Goal: Find specific page/section: Find specific page/section

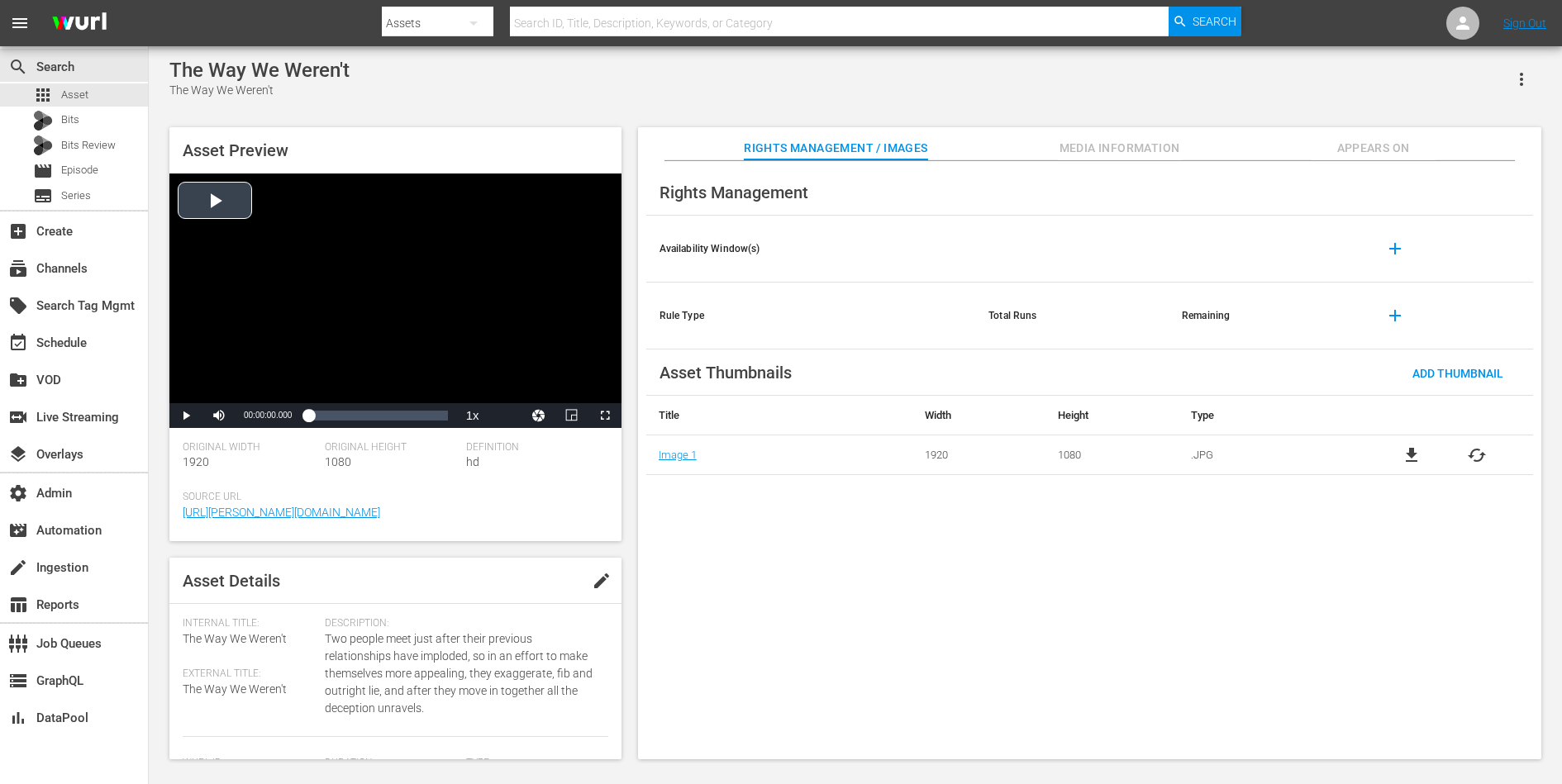
click at [229, 196] on div "Video Player" at bounding box center [395, 289] width 452 height 230
click at [186, 416] on span "Video Player" at bounding box center [186, 416] width 0 height 0
click at [252, 75] on div "The Way We Weren't" at bounding box center [260, 70] width 180 height 23
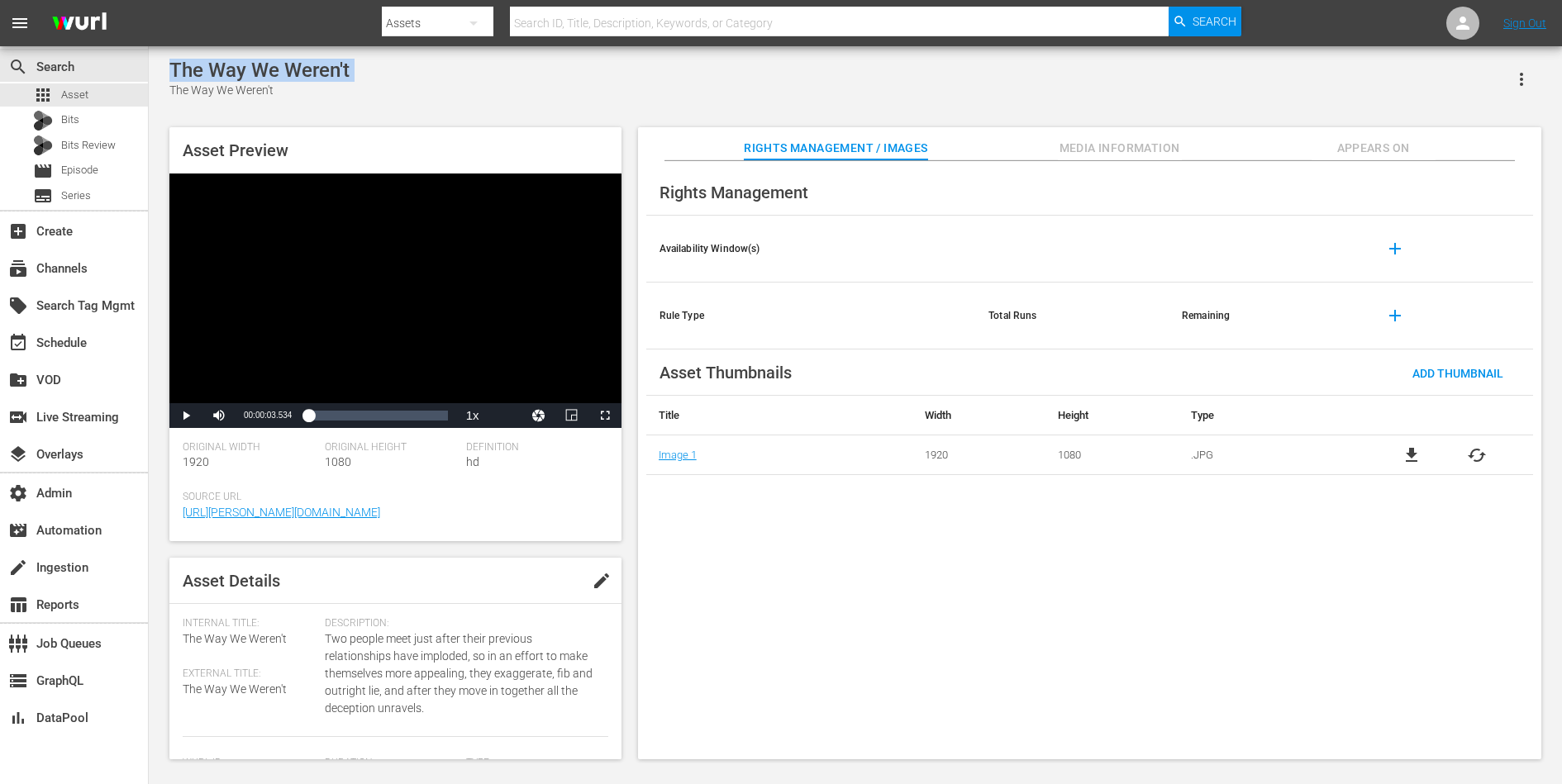
copy div "The Way We Weren't"
click at [87, 269] on div "subscriptions Channels" at bounding box center [46, 266] width 93 height 15
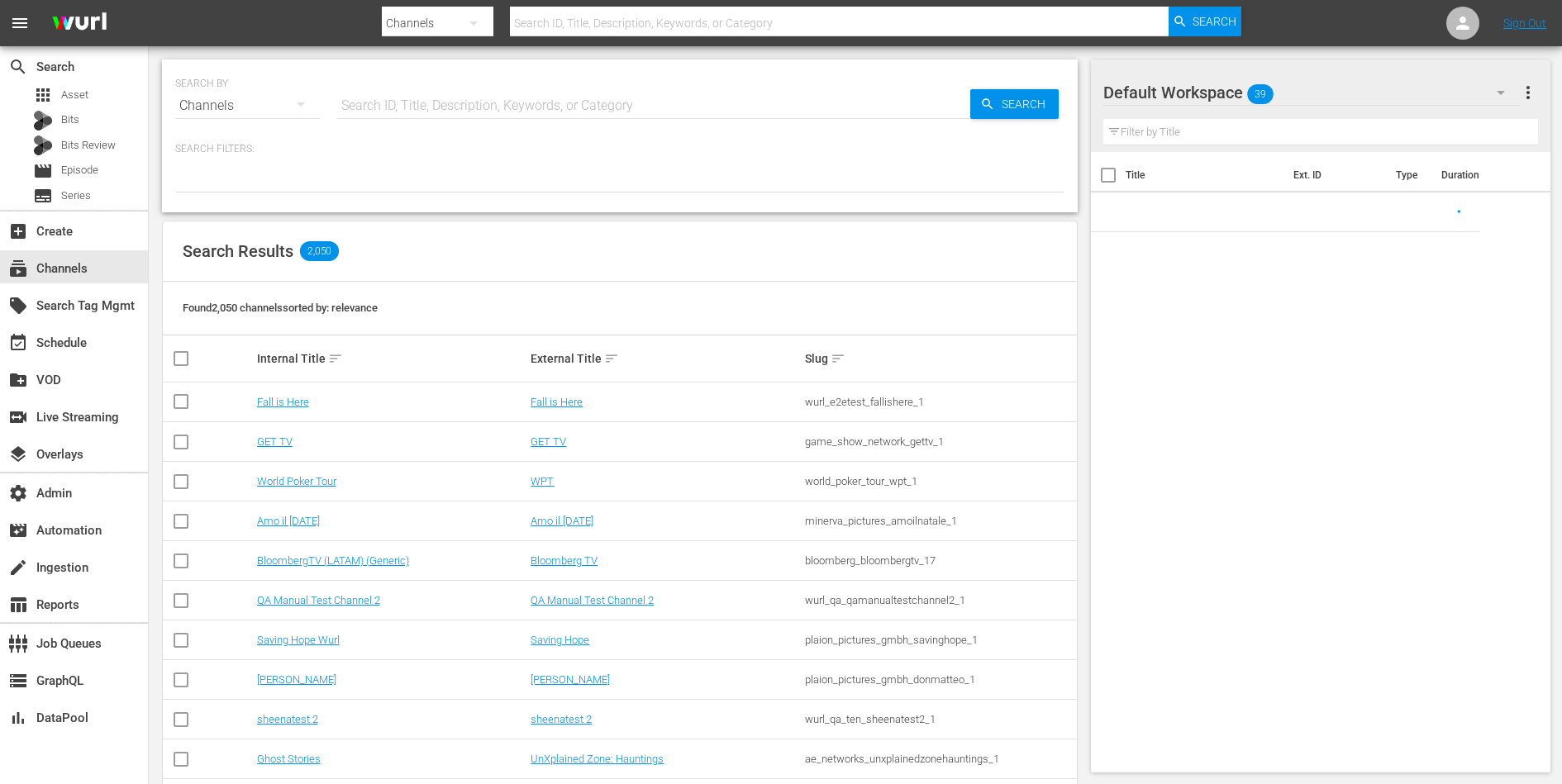
click at [427, 109] on input "text" at bounding box center [654, 105] width 633 height 39
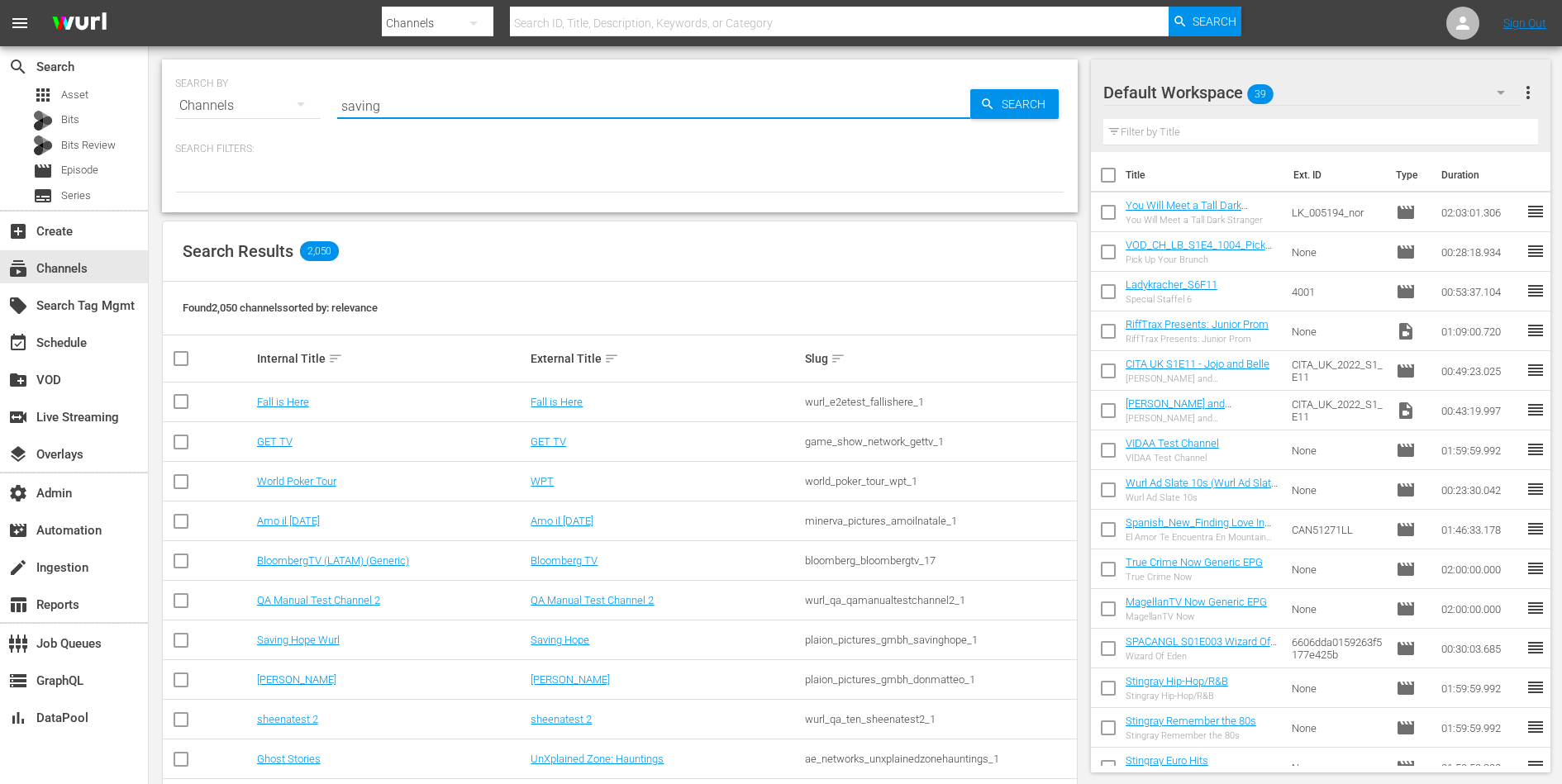
type input "saving"
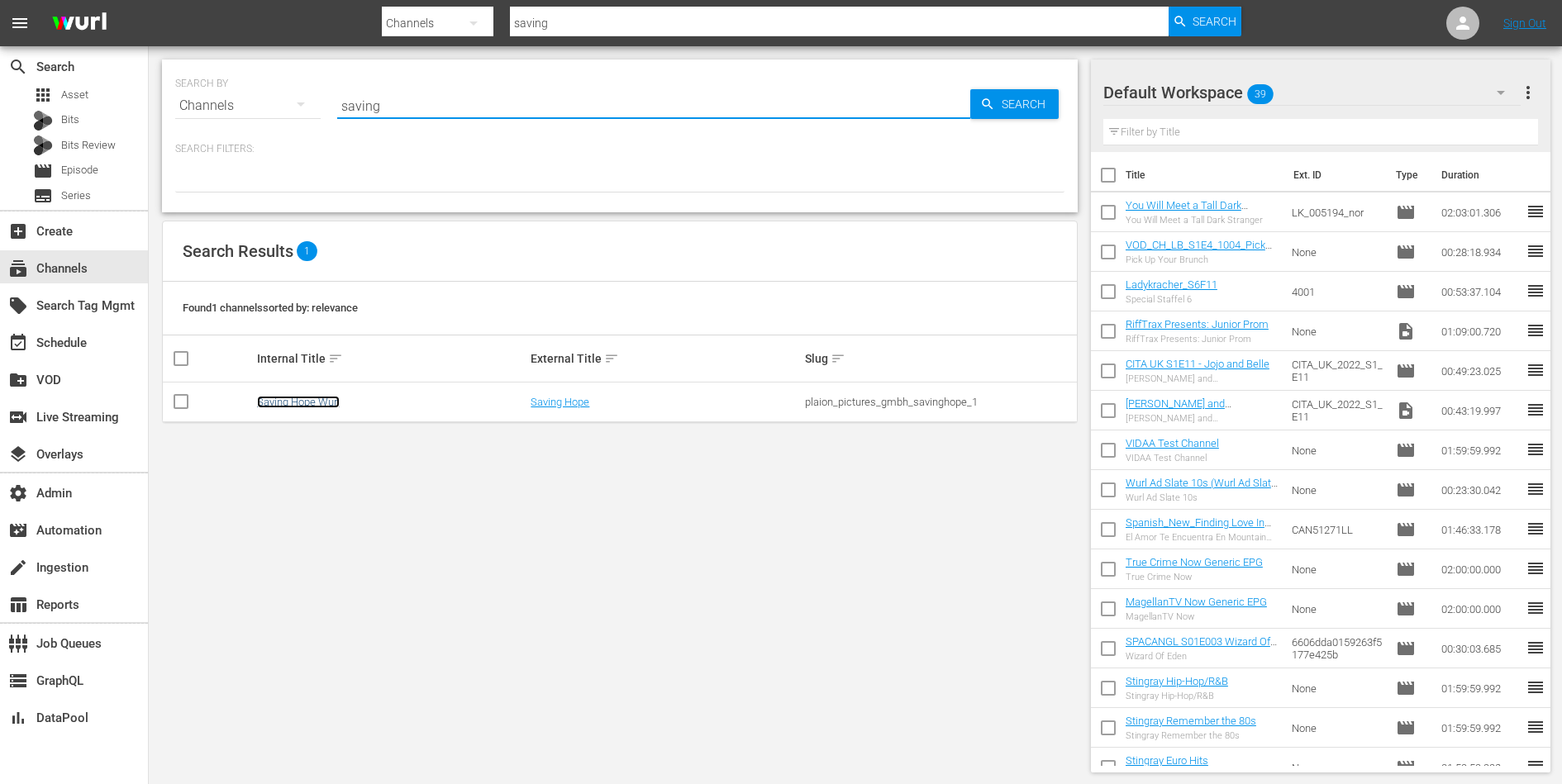
click at [286, 407] on link "Saving Hope Wurl" at bounding box center [298, 402] width 83 height 12
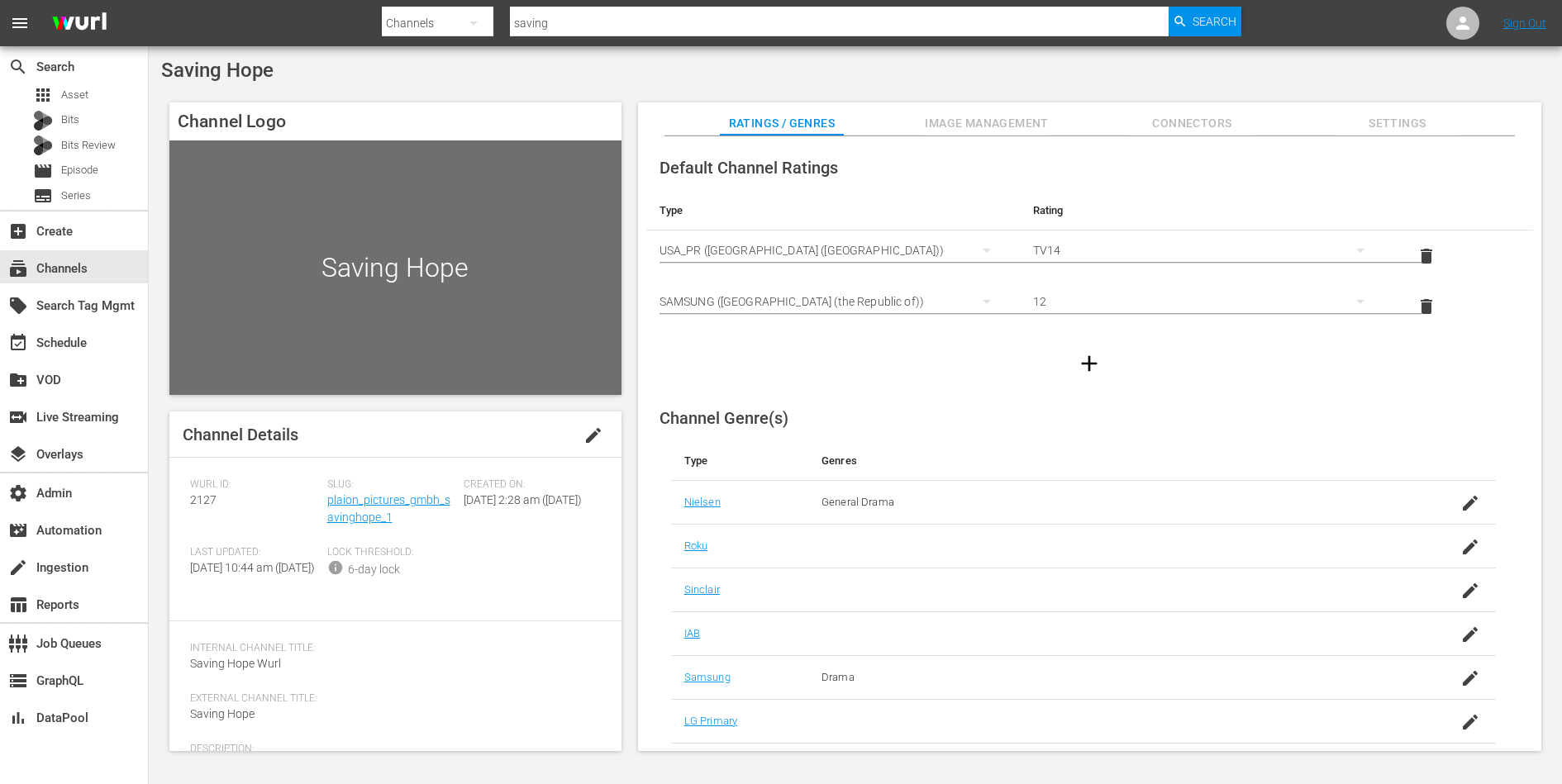
click at [975, 115] on span "Image Management" at bounding box center [987, 123] width 124 height 21
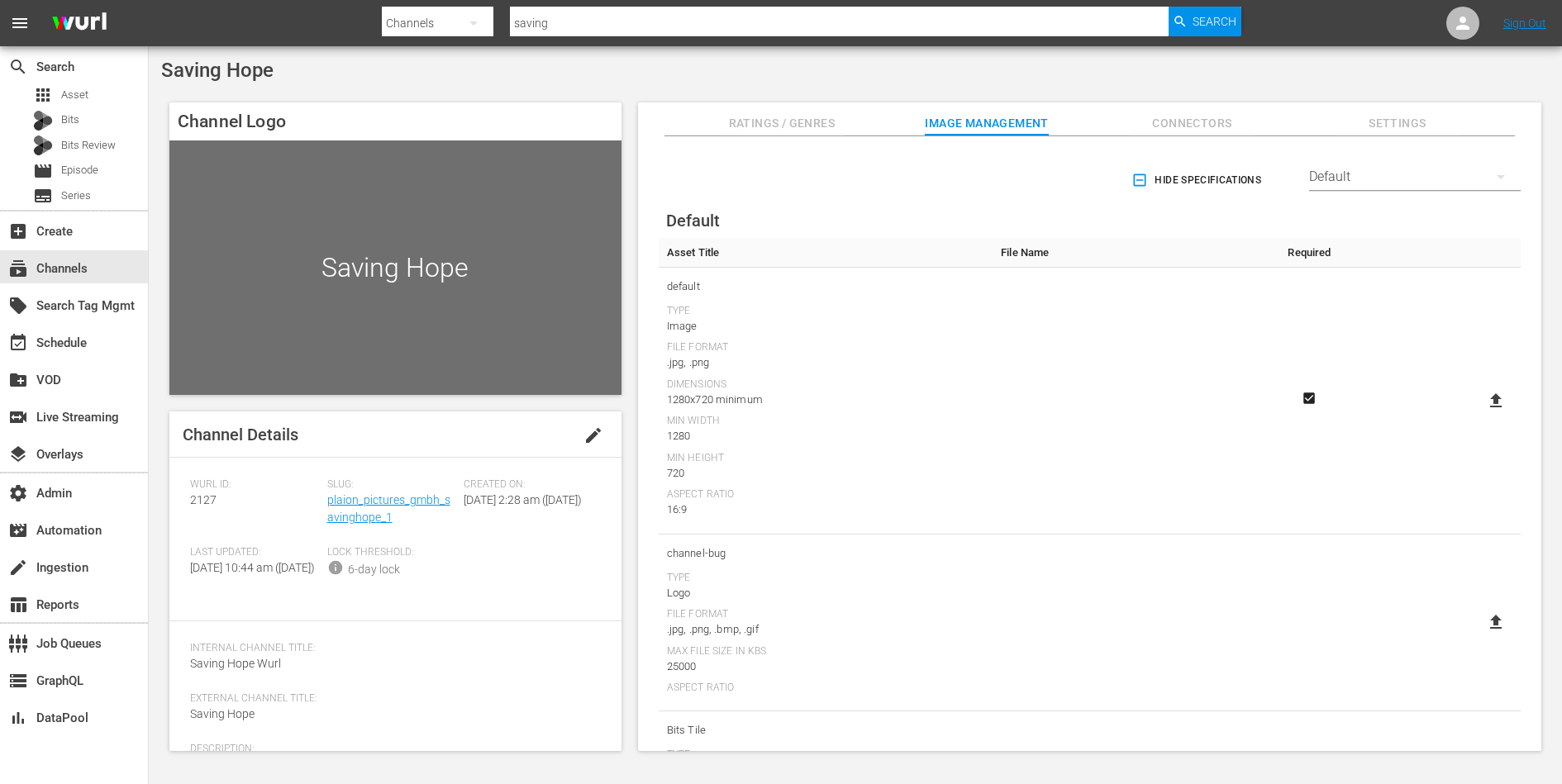
click at [1491, 402] on icon at bounding box center [1495, 400] width 12 height 14
click at [1480, 415] on input "file" at bounding box center [1479, 415] width 1 height 1
type input "C:\fakepath\Saving_Hope_Type-C_-16_9-Rectangle-1920x1080.png"
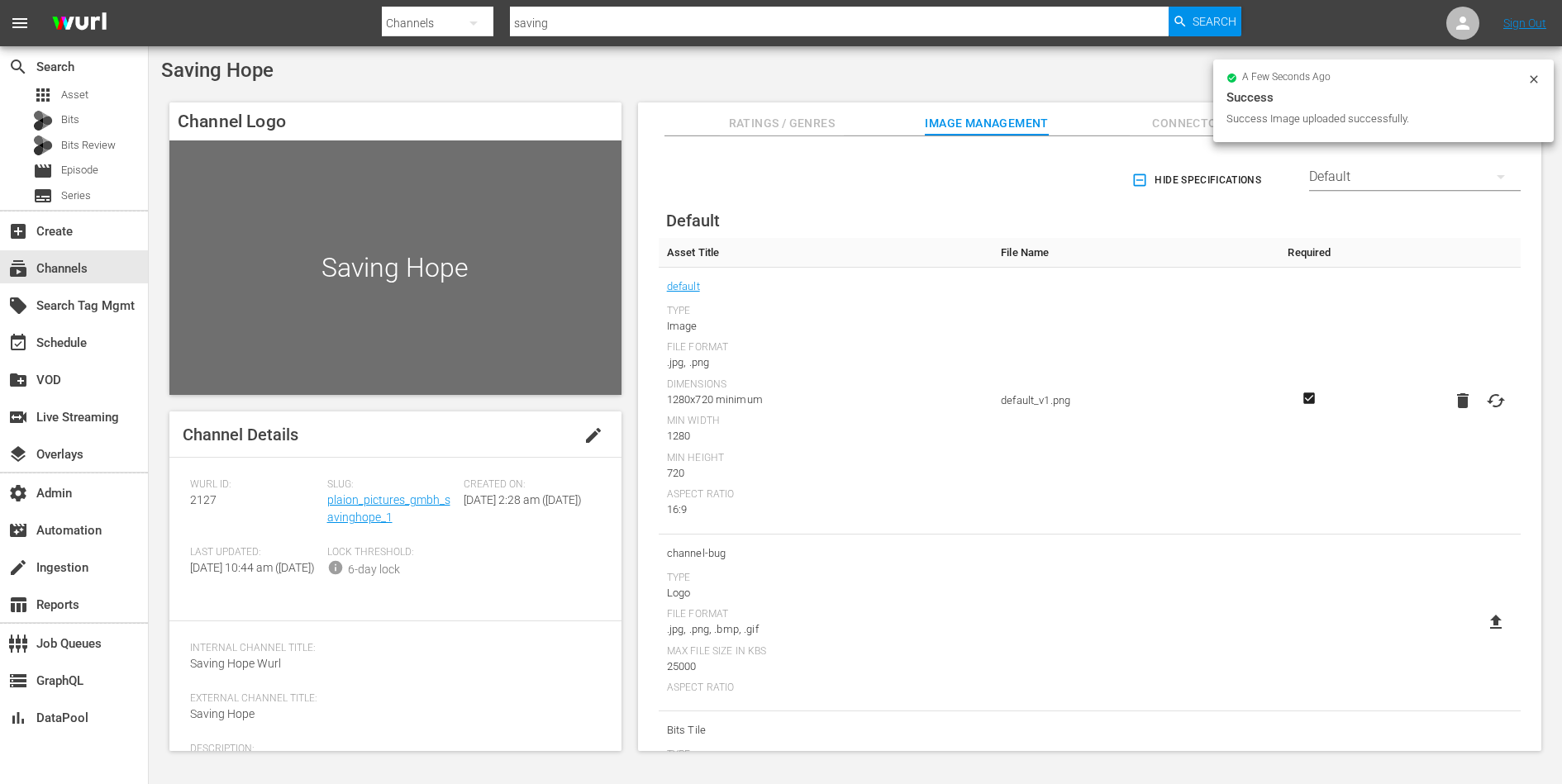
click at [1534, 81] on icon at bounding box center [1533, 79] width 13 height 13
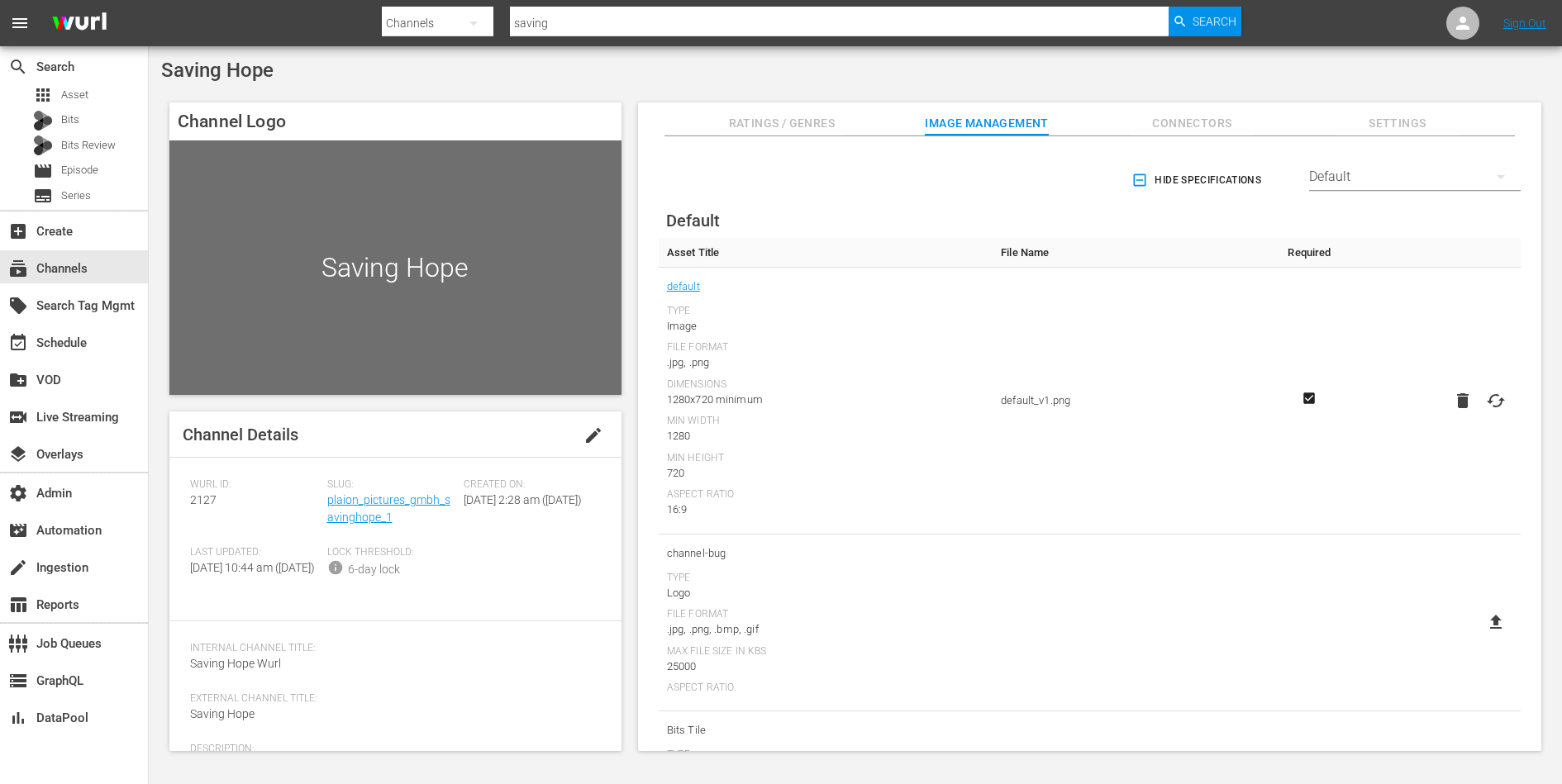
drag, startPoint x: 517, startPoint y: 515, endPoint x: 517, endPoint y: 501, distance: 14.0
click at [517, 501] on span "Tue September 9th 2025 @ 2:28 am (10 days ago)" at bounding box center [523, 499] width 118 height 13
click at [1186, 121] on span "Connectors" at bounding box center [1191, 123] width 124 height 21
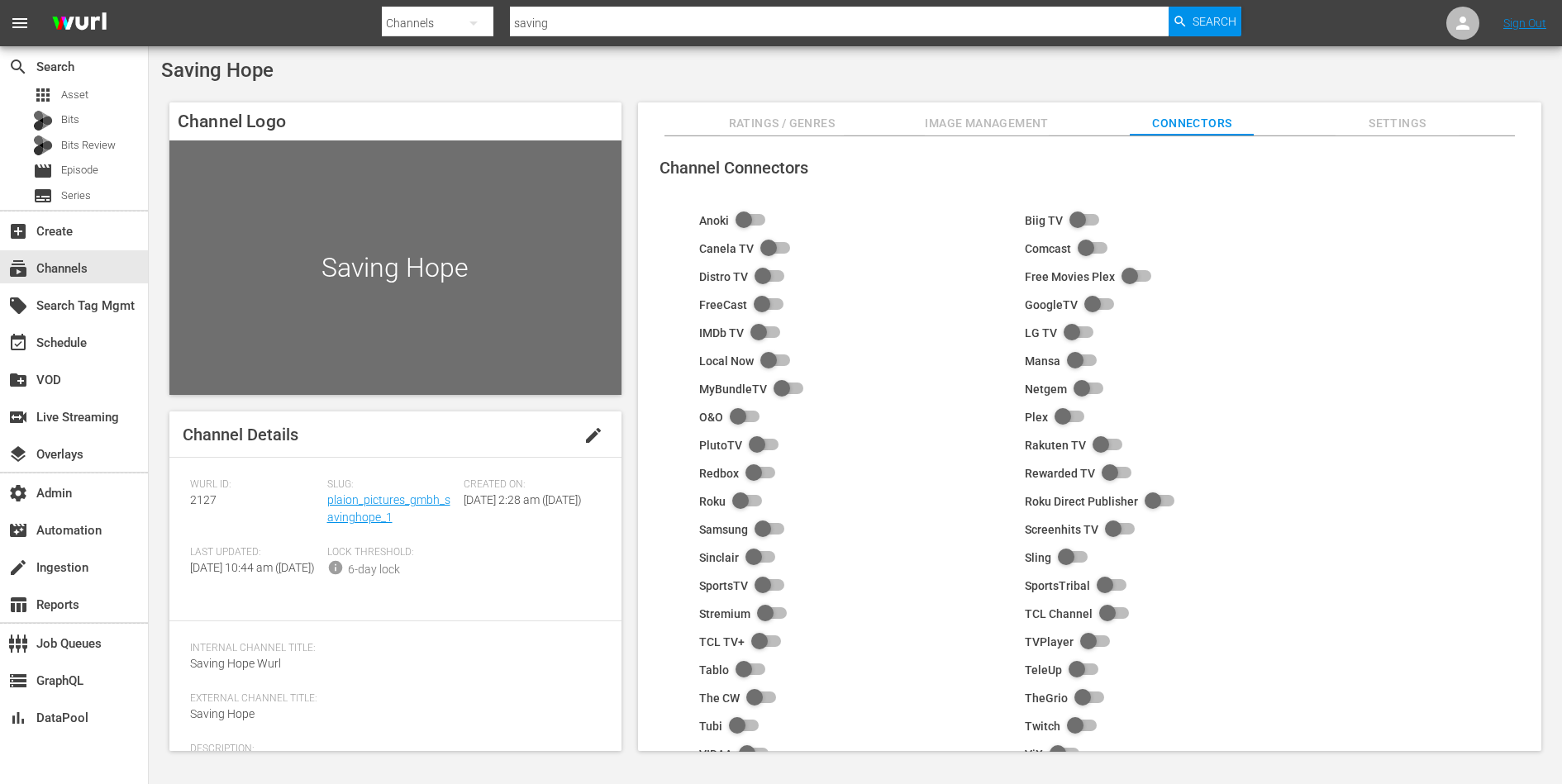
click at [349, 507] on div "Slug: plaion_pictures_gmbh_savinghope_1" at bounding box center [396, 512] width 137 height 68
click at [349, 511] on link "plaion_pictures_gmbh_savinghope_1" at bounding box center [389, 508] width 123 height 30
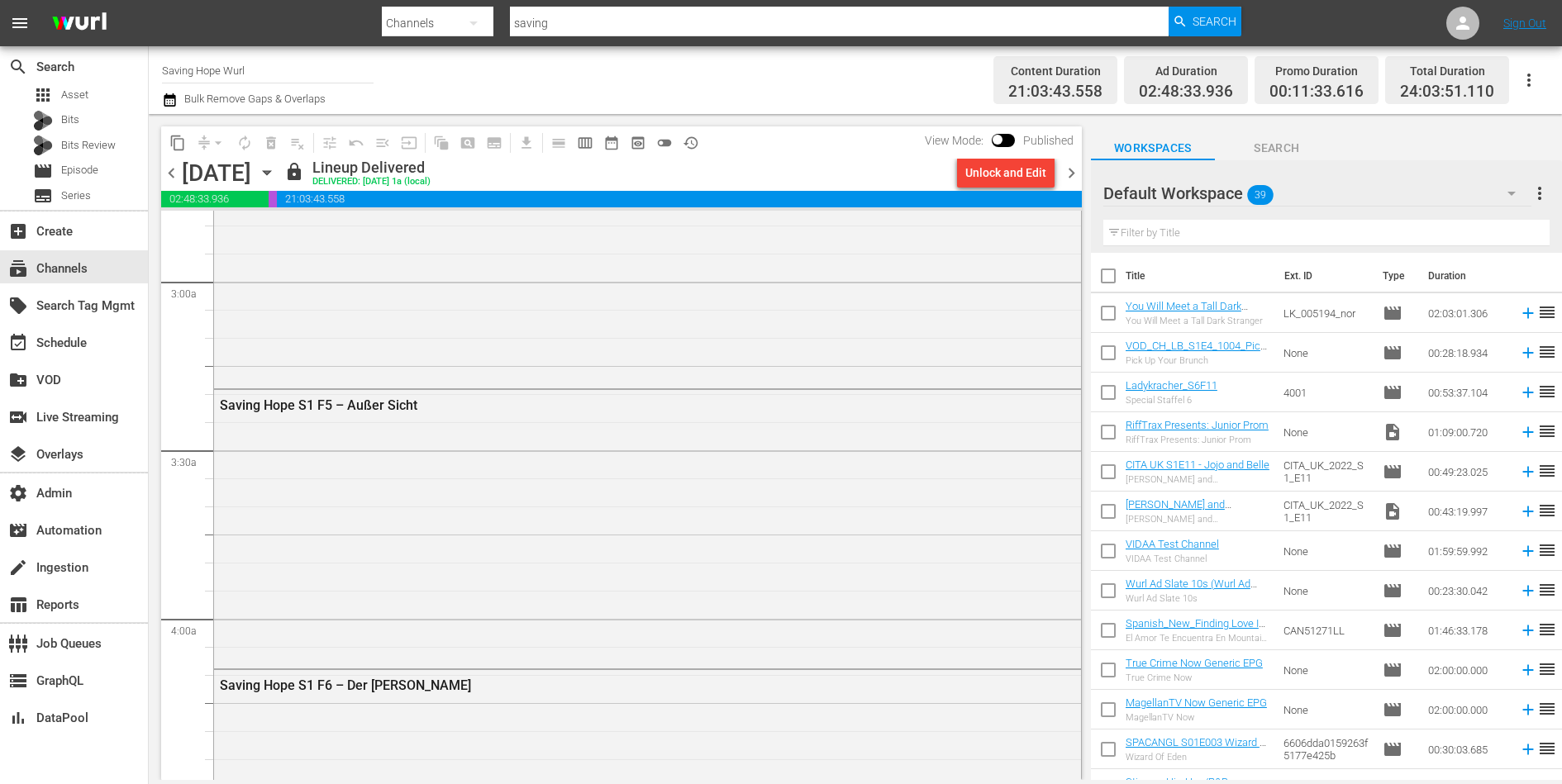
scroll to position [1538, 0]
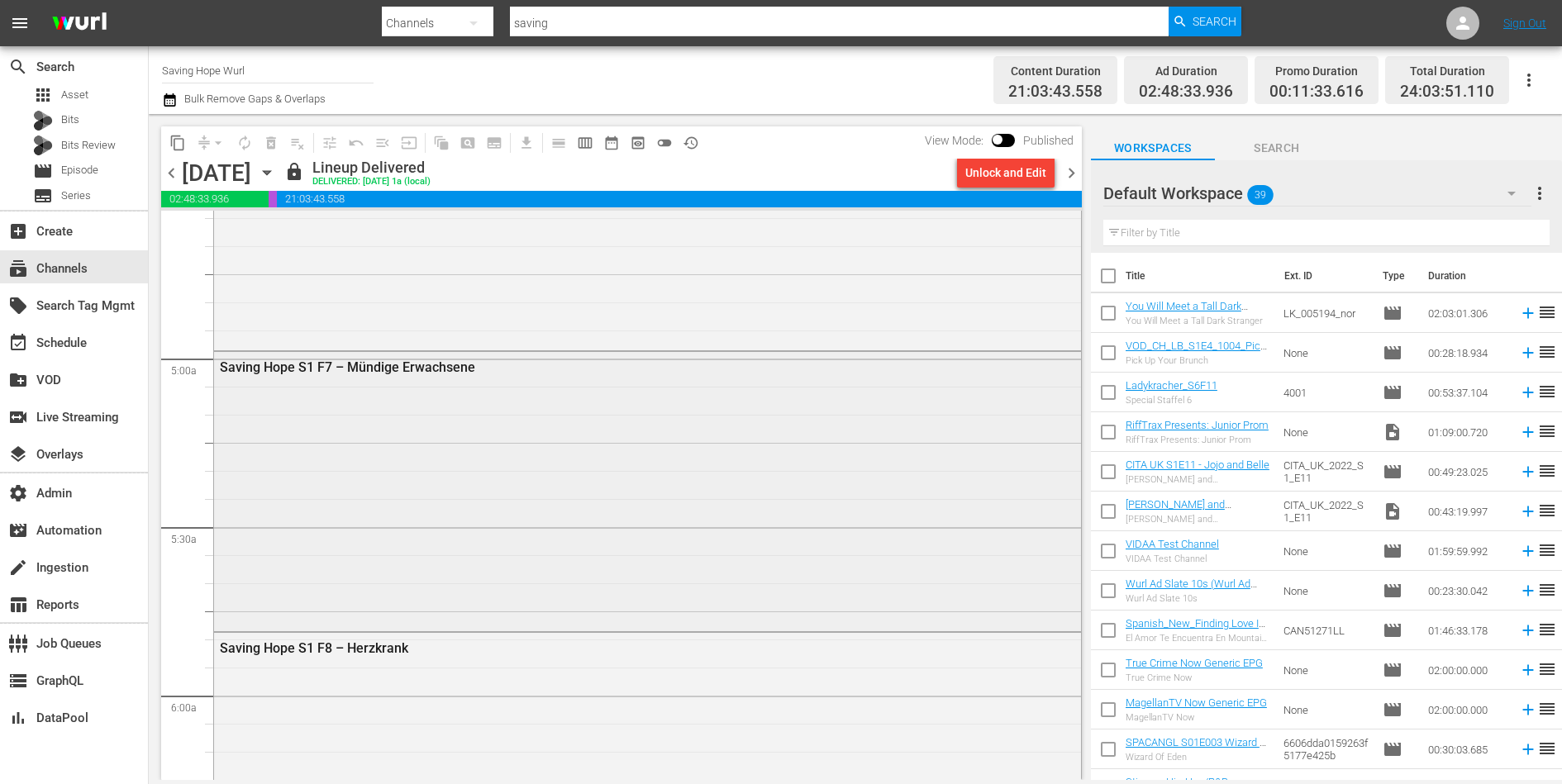
click at [652, 446] on div "Saving Hope S1 F7 – Mündige Erwachsene" at bounding box center [648, 490] width 867 height 275
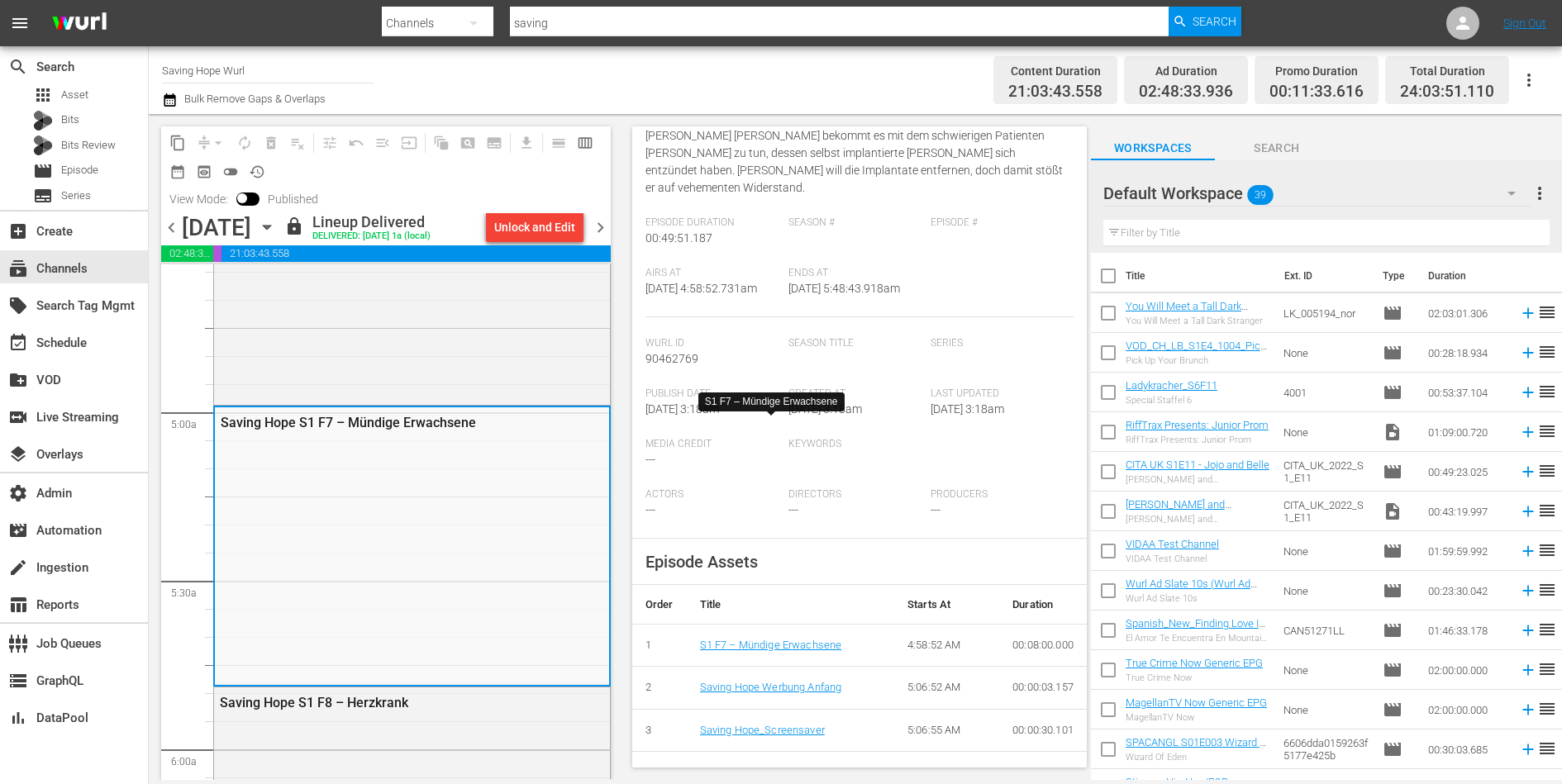
scroll to position [0, 0]
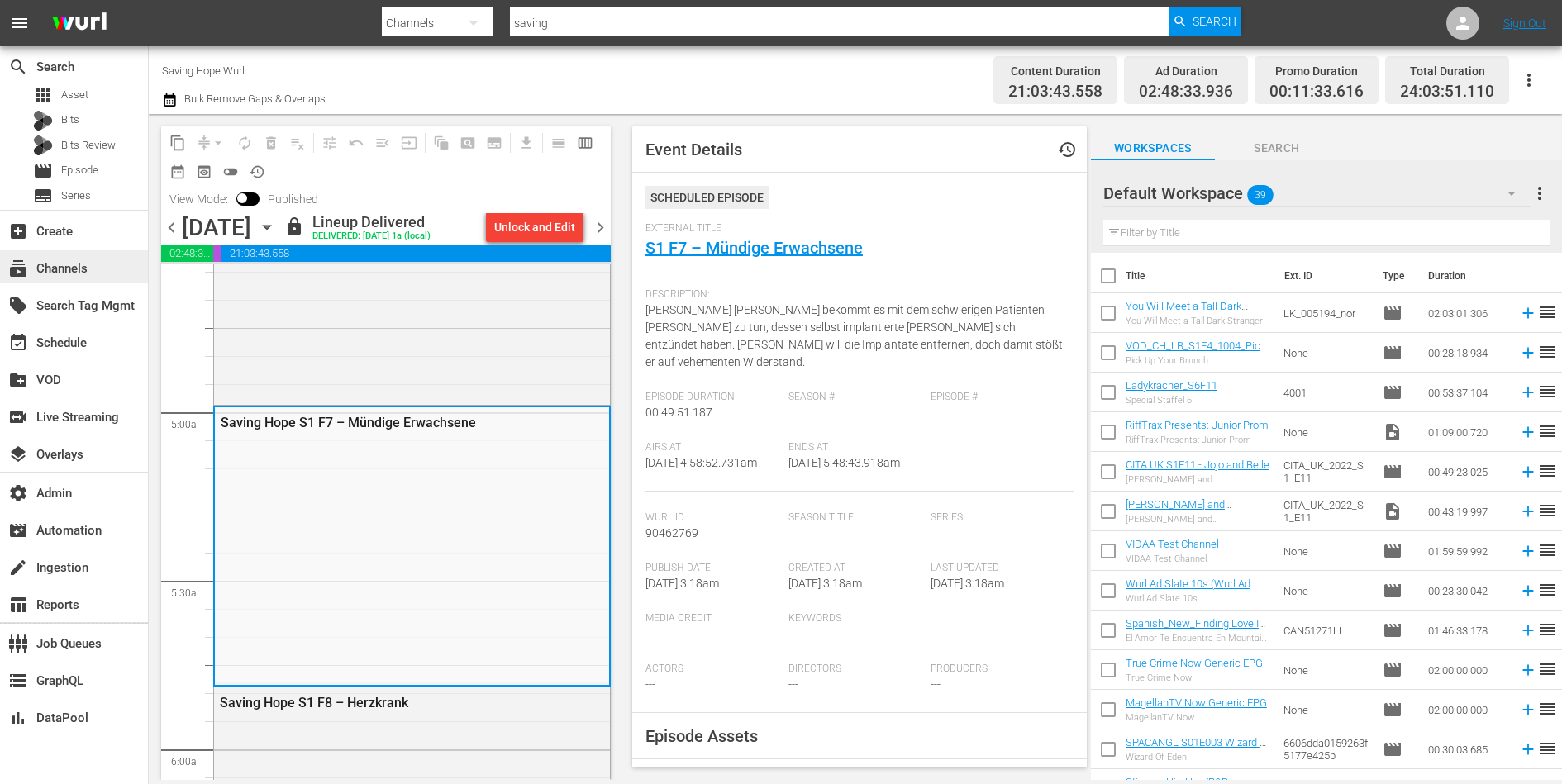
click at [87, 268] on div "subscriptions Channels" at bounding box center [46, 266] width 93 height 15
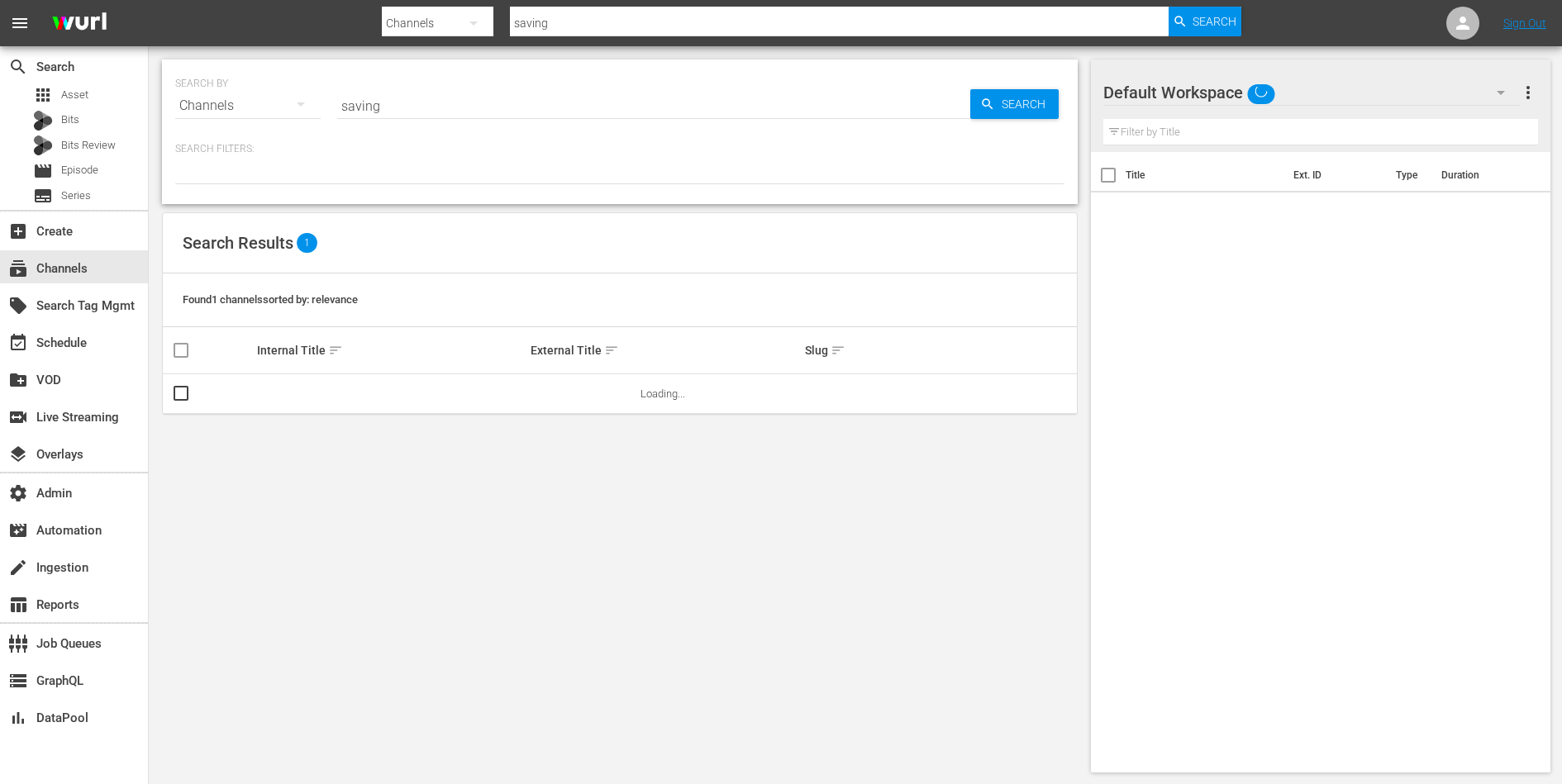
click at [405, 116] on input "saving" at bounding box center [654, 105] width 633 height 39
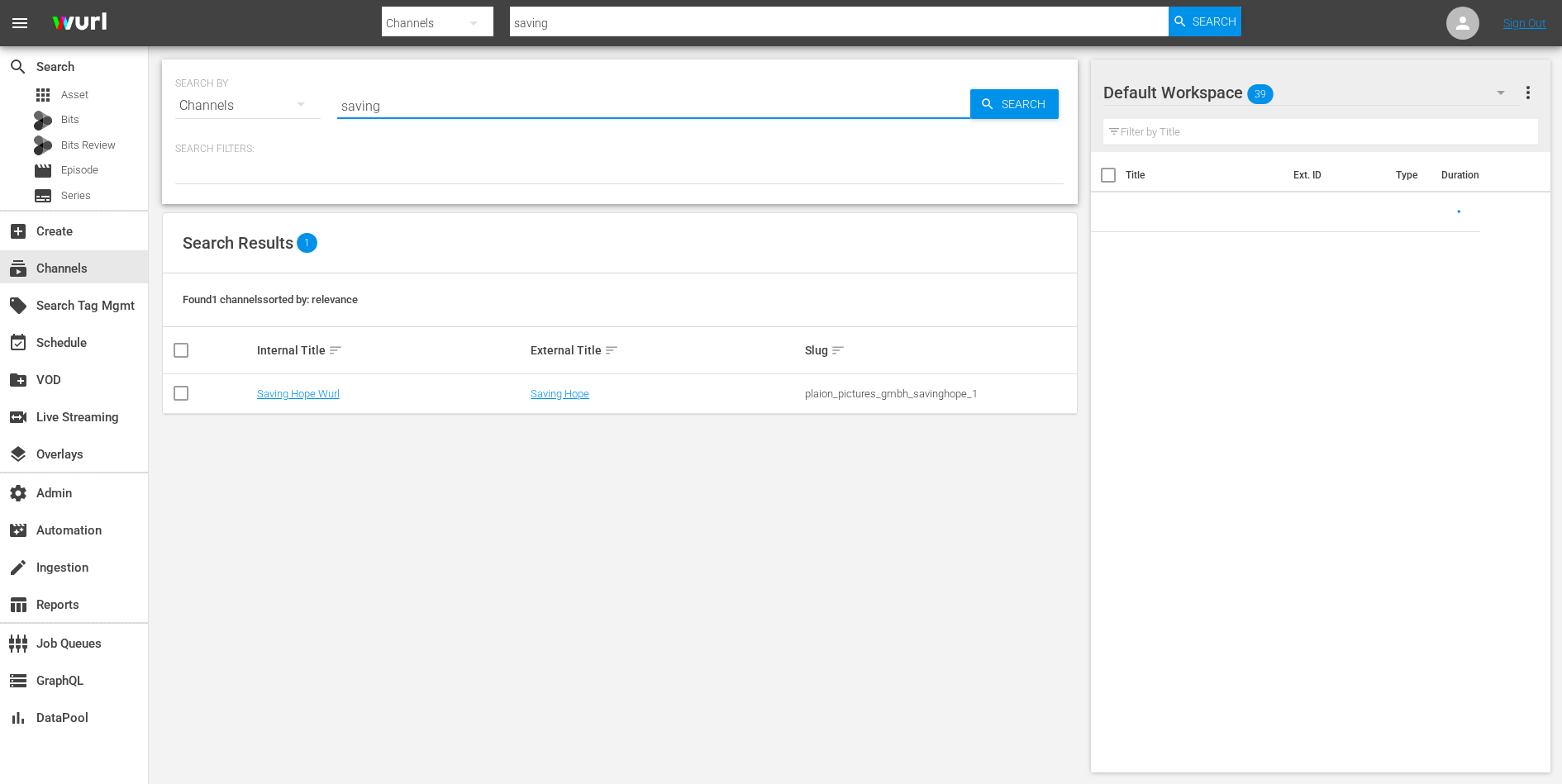
click at [405, 116] on input "saving" at bounding box center [654, 105] width 633 height 39
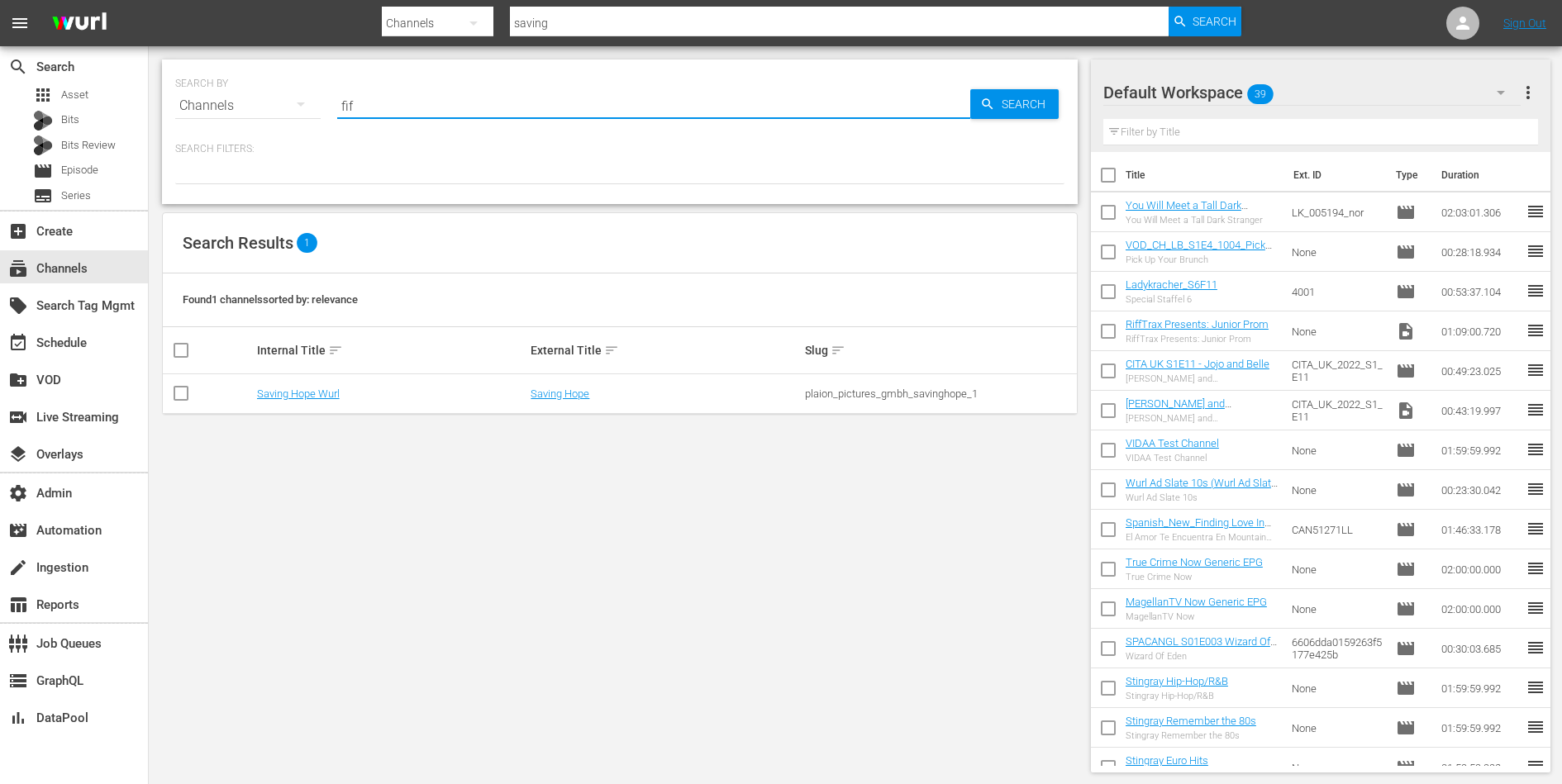
type input "fifa"
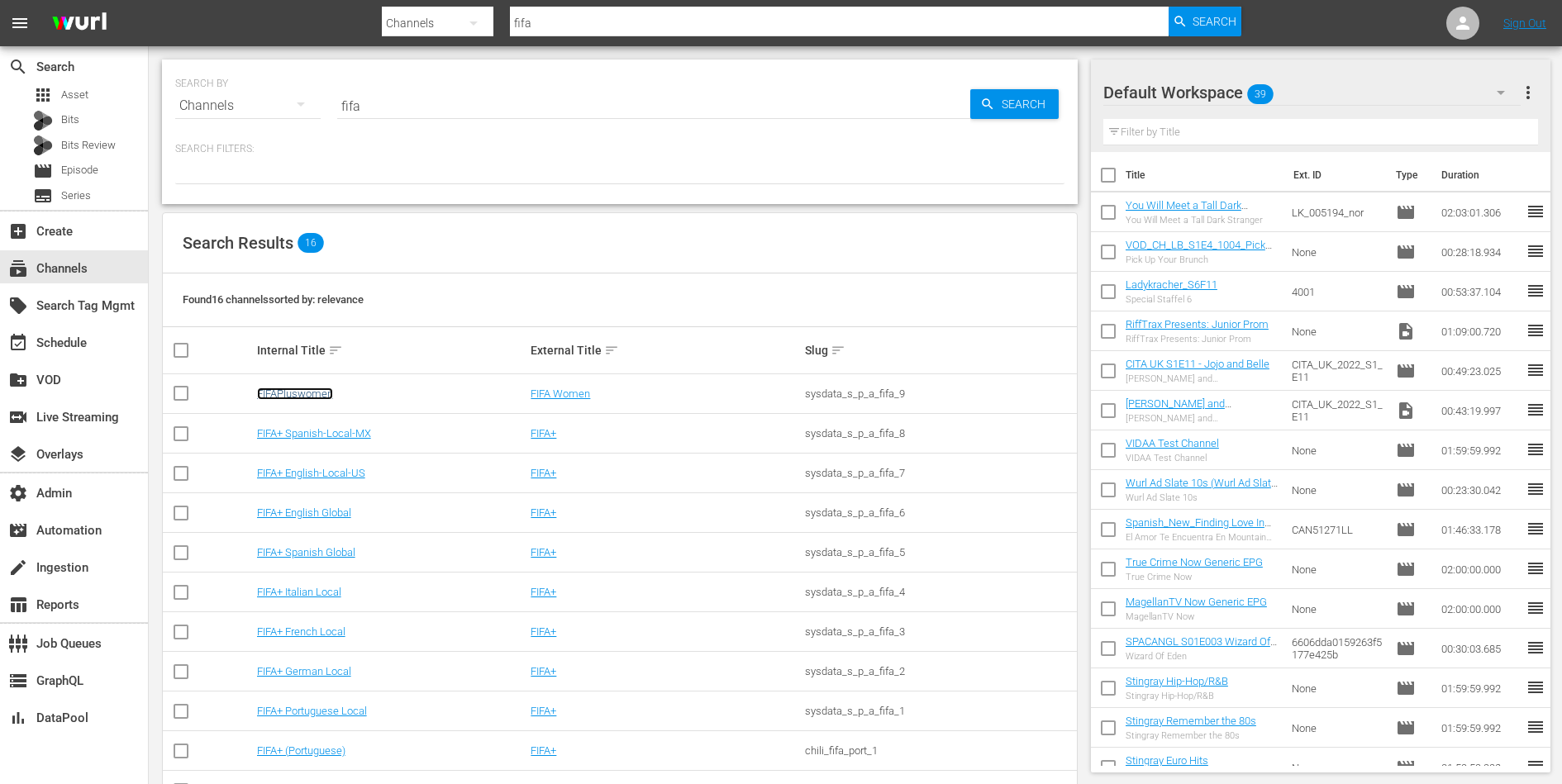
click at [290, 387] on link "FIFAPluswomen" at bounding box center [294, 393] width 76 height 12
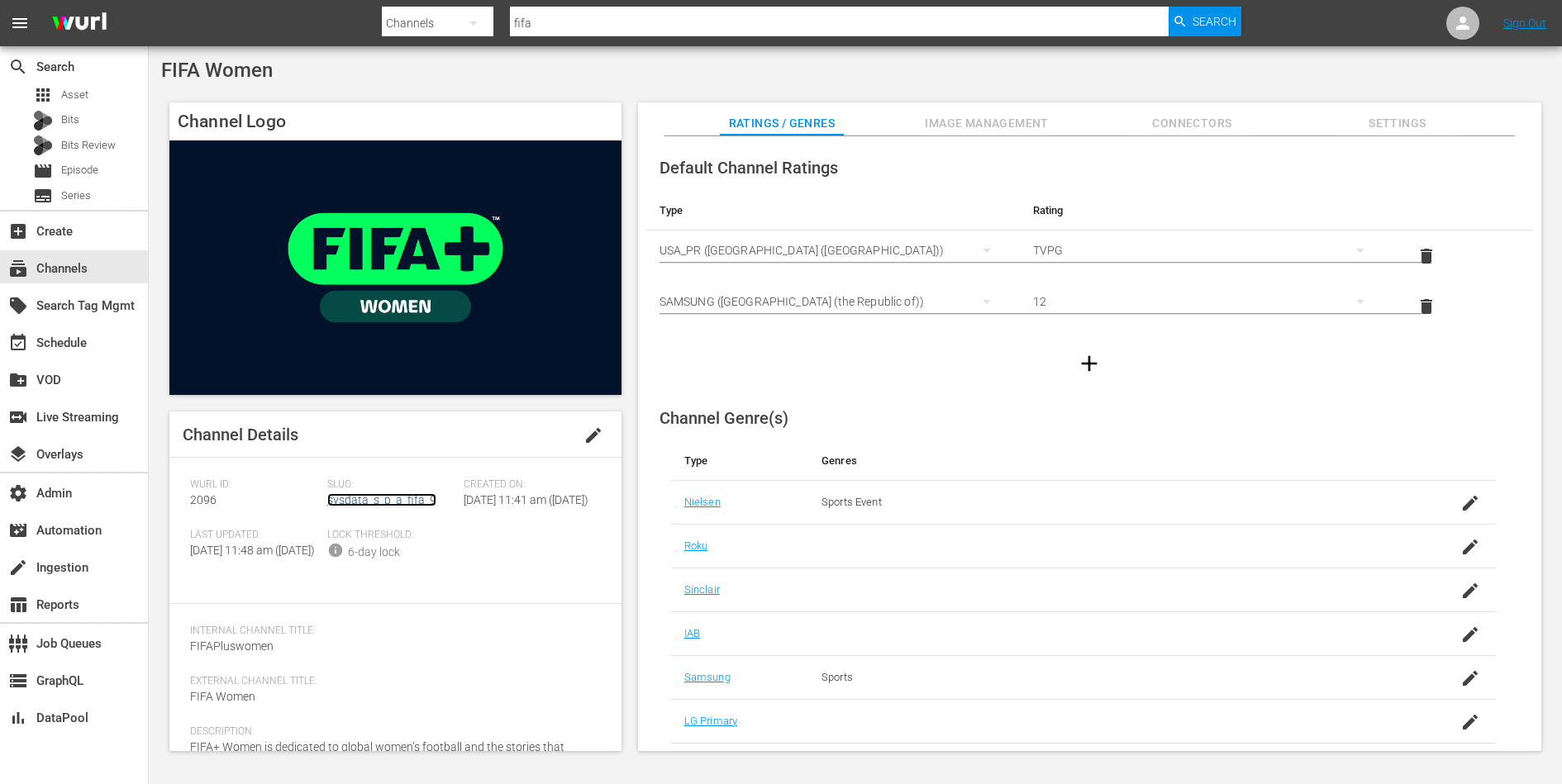
click at [371, 503] on link "sysdata_s_p_a_fifa_9" at bounding box center [382, 499] width 109 height 13
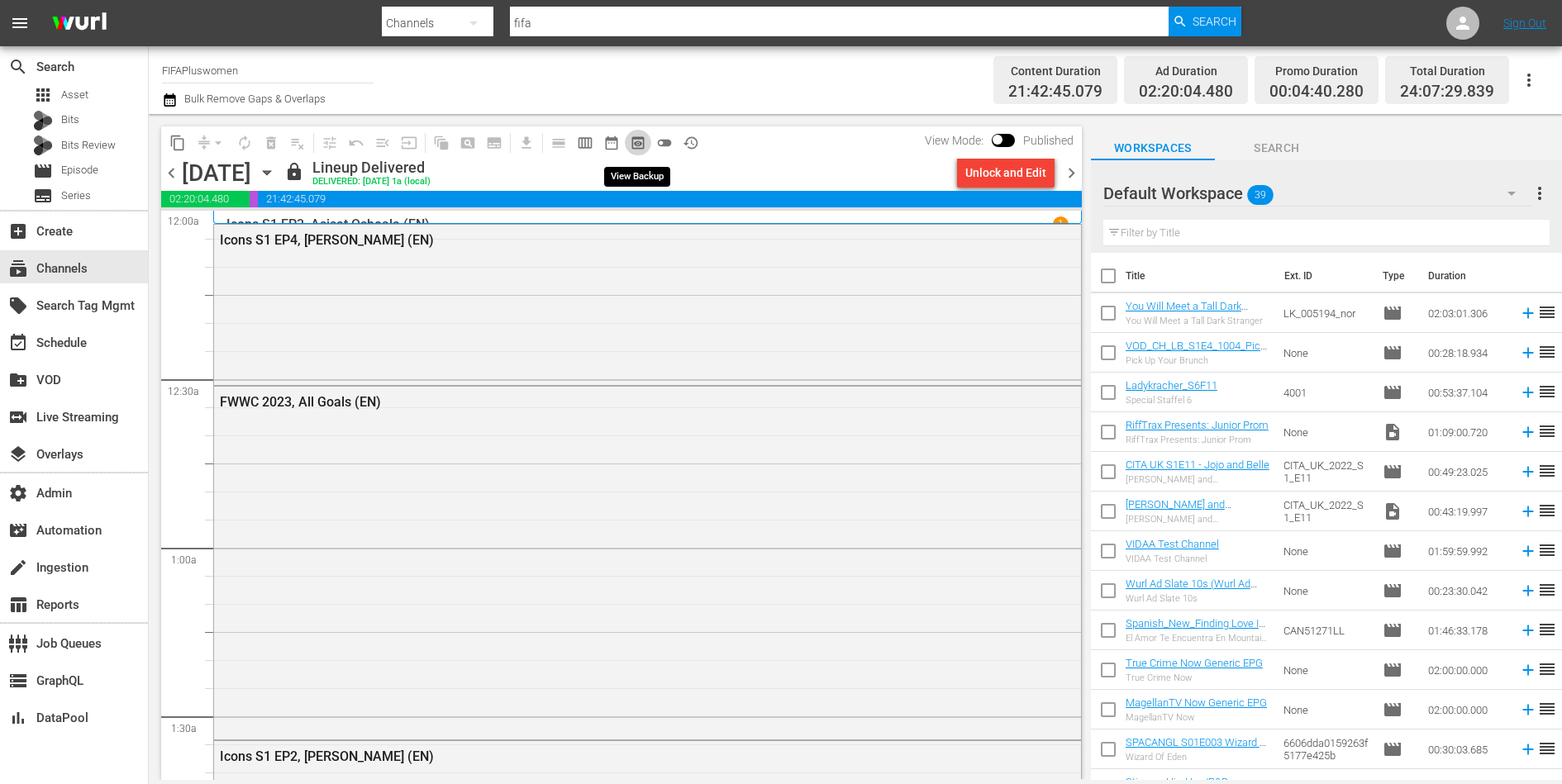
click at [641, 143] on span "preview_outlined" at bounding box center [638, 143] width 17 height 17
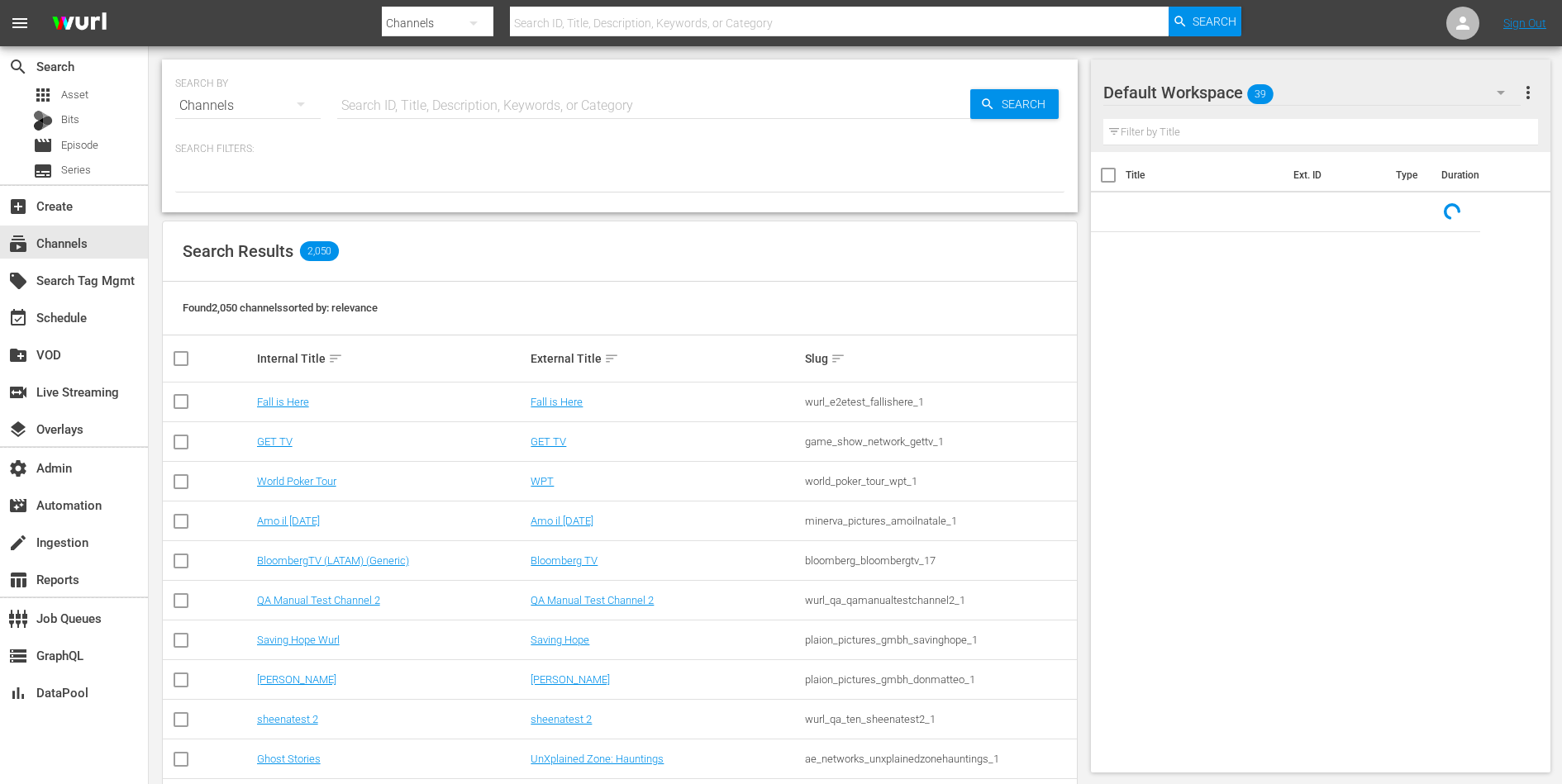
click at [412, 113] on input "text" at bounding box center [654, 105] width 633 height 39
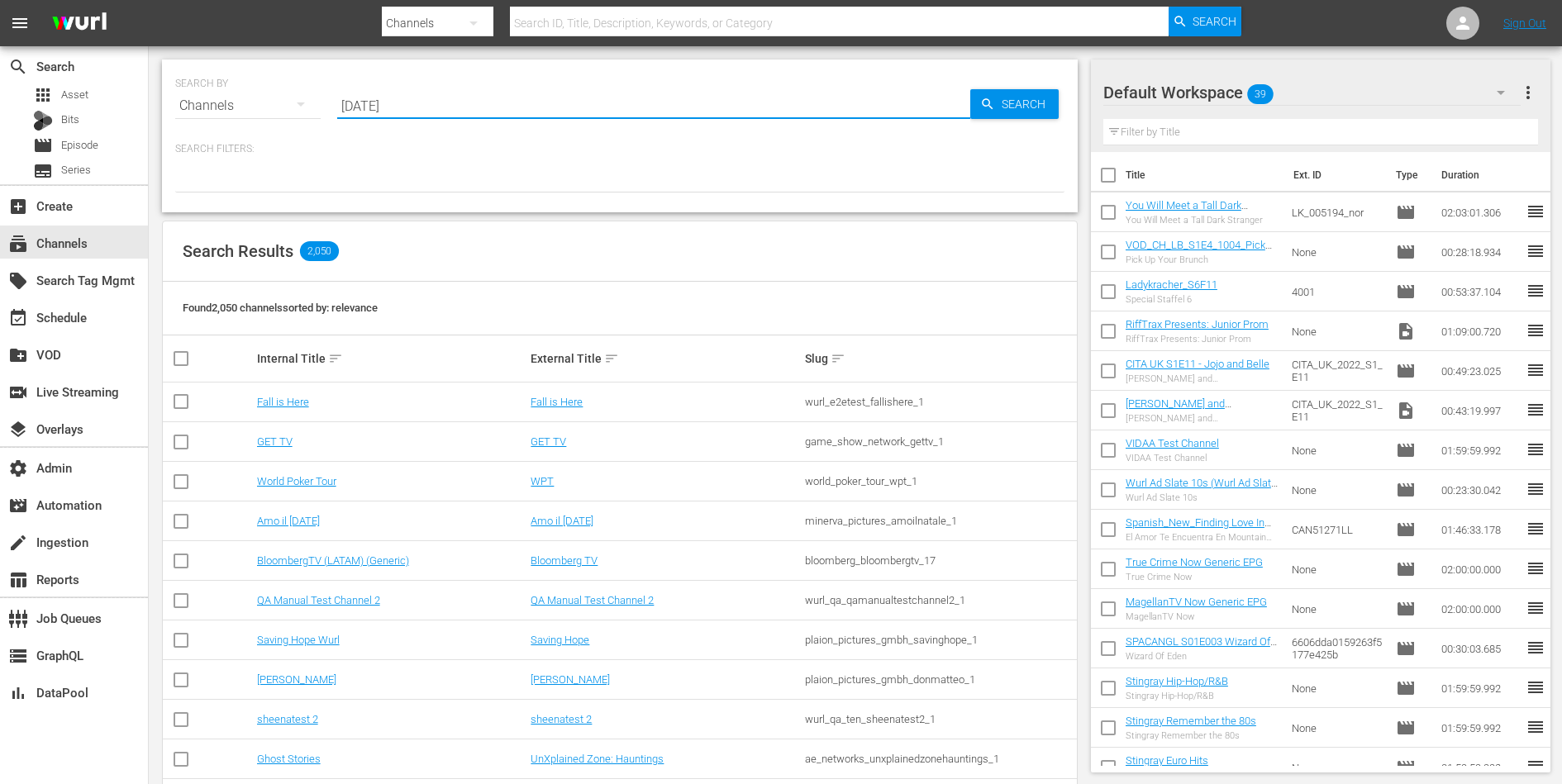
type input "natale"
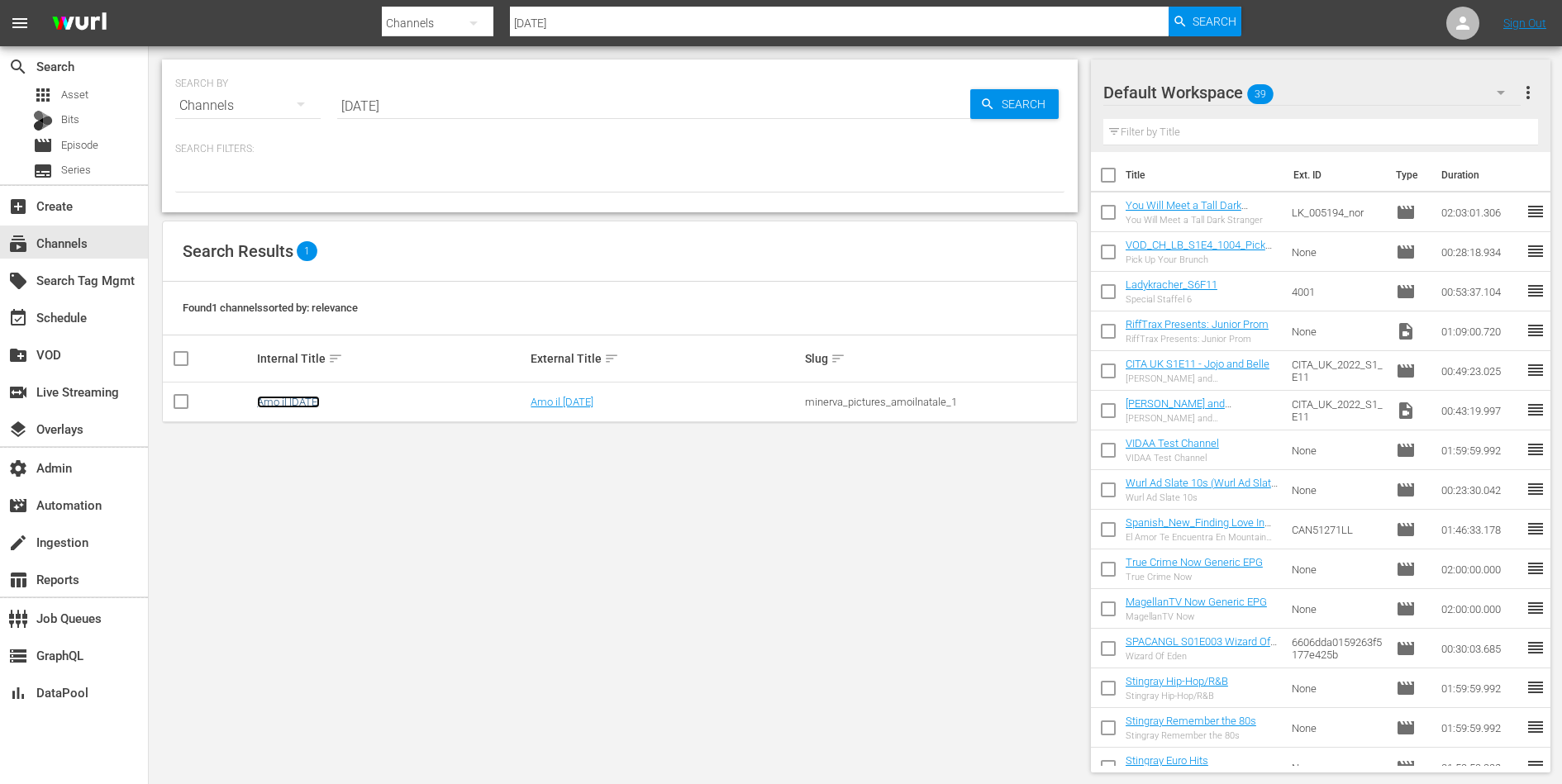
click at [300, 396] on link "Amo il [DATE]" at bounding box center [288, 402] width 62 height 12
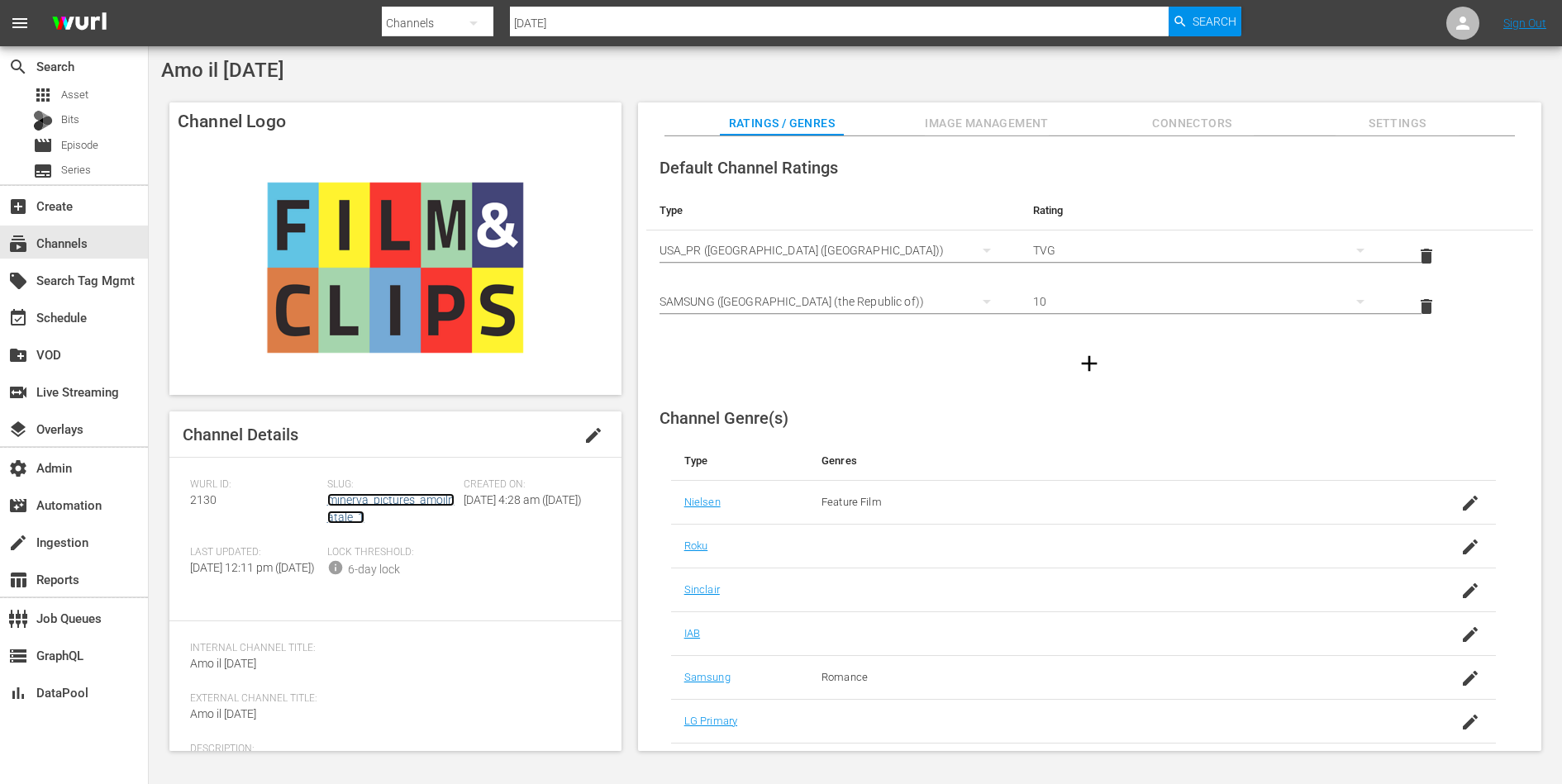
click at [405, 503] on link "minerva_pictures_amoilnatale_1" at bounding box center [391, 508] width 128 height 30
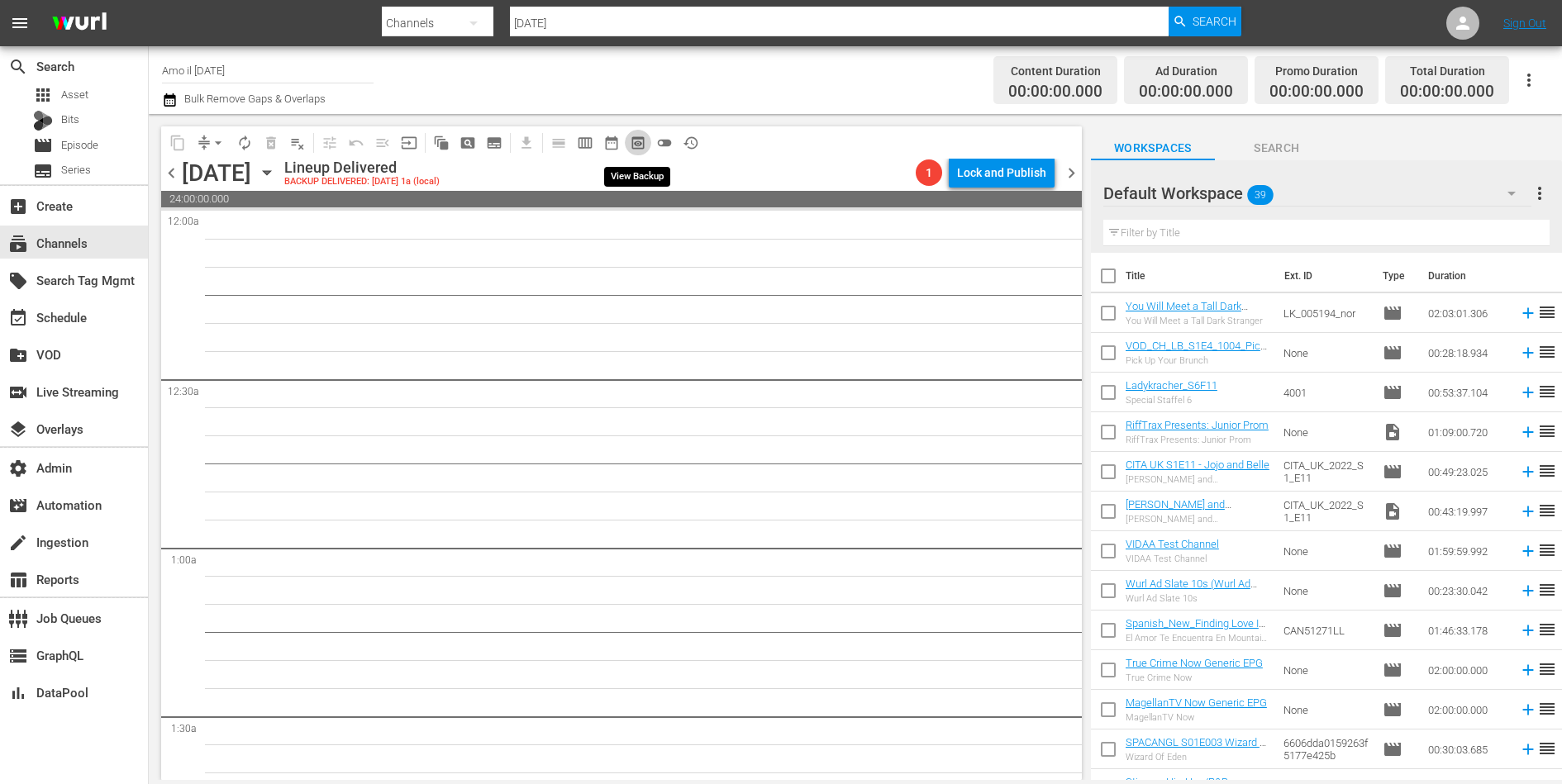
click at [632, 140] on span "preview_outlined" at bounding box center [638, 143] width 17 height 17
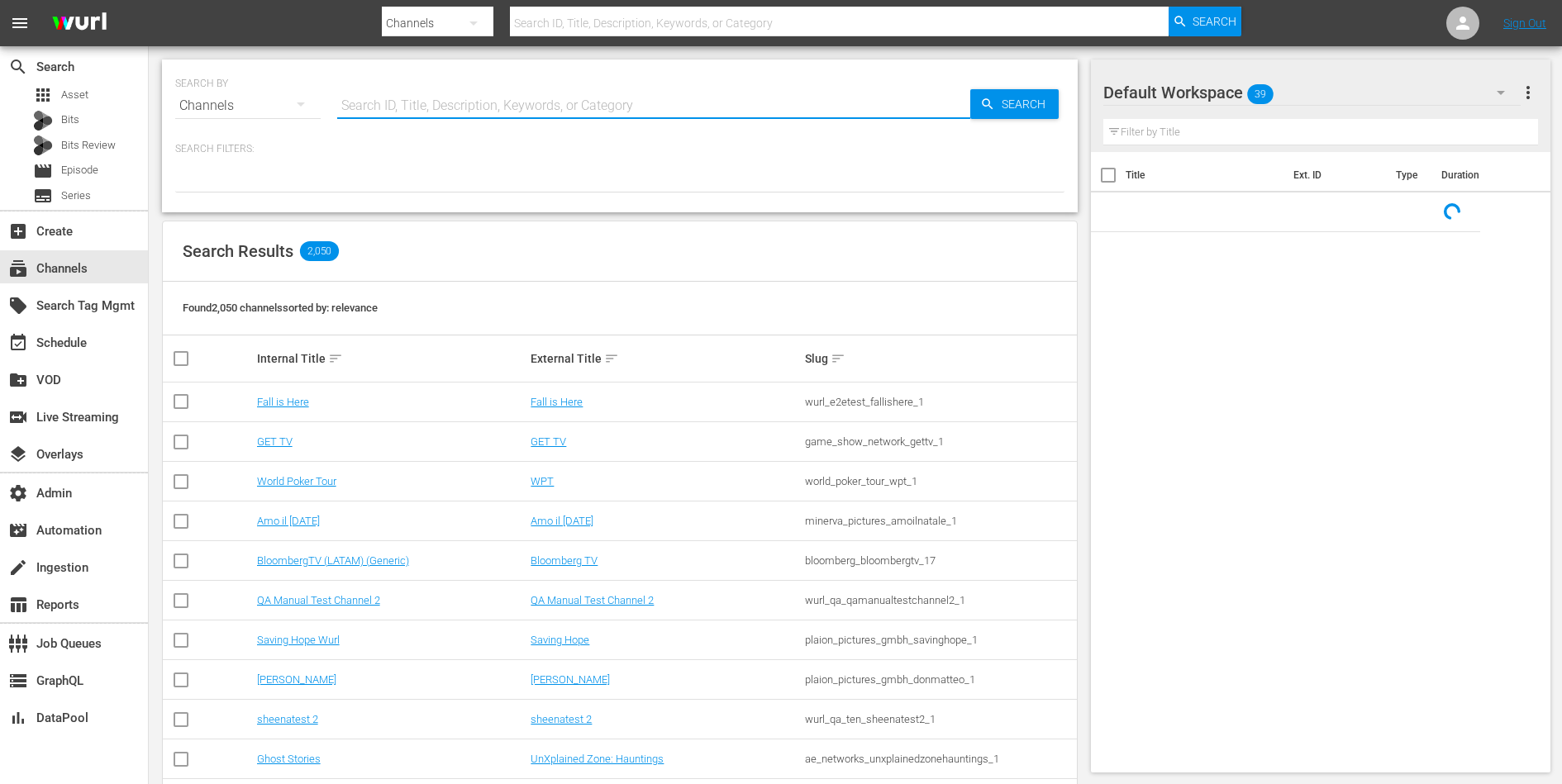
click at [383, 103] on input "text" at bounding box center [654, 105] width 633 height 39
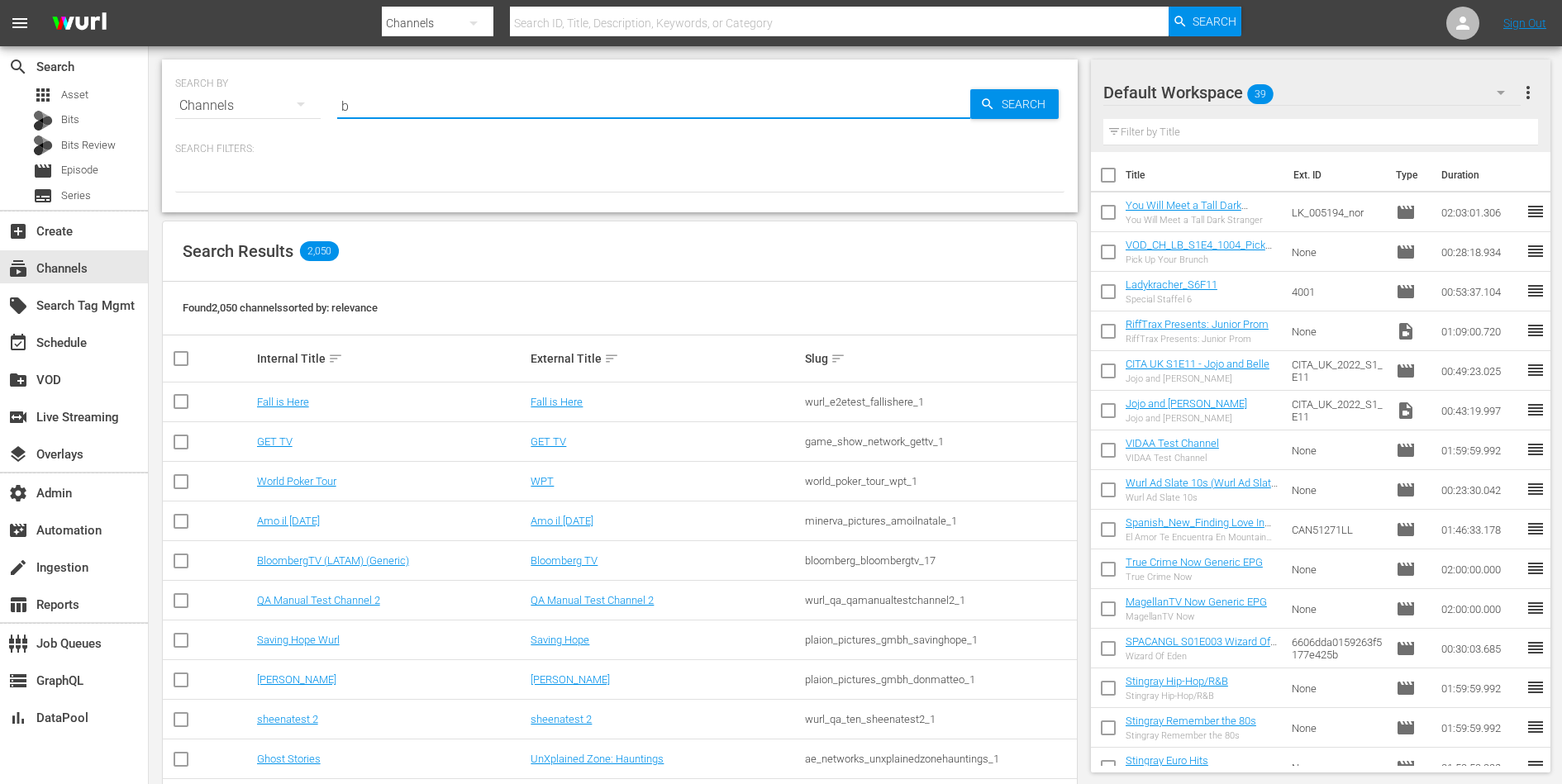
type input "bo"
type input "bob ross"
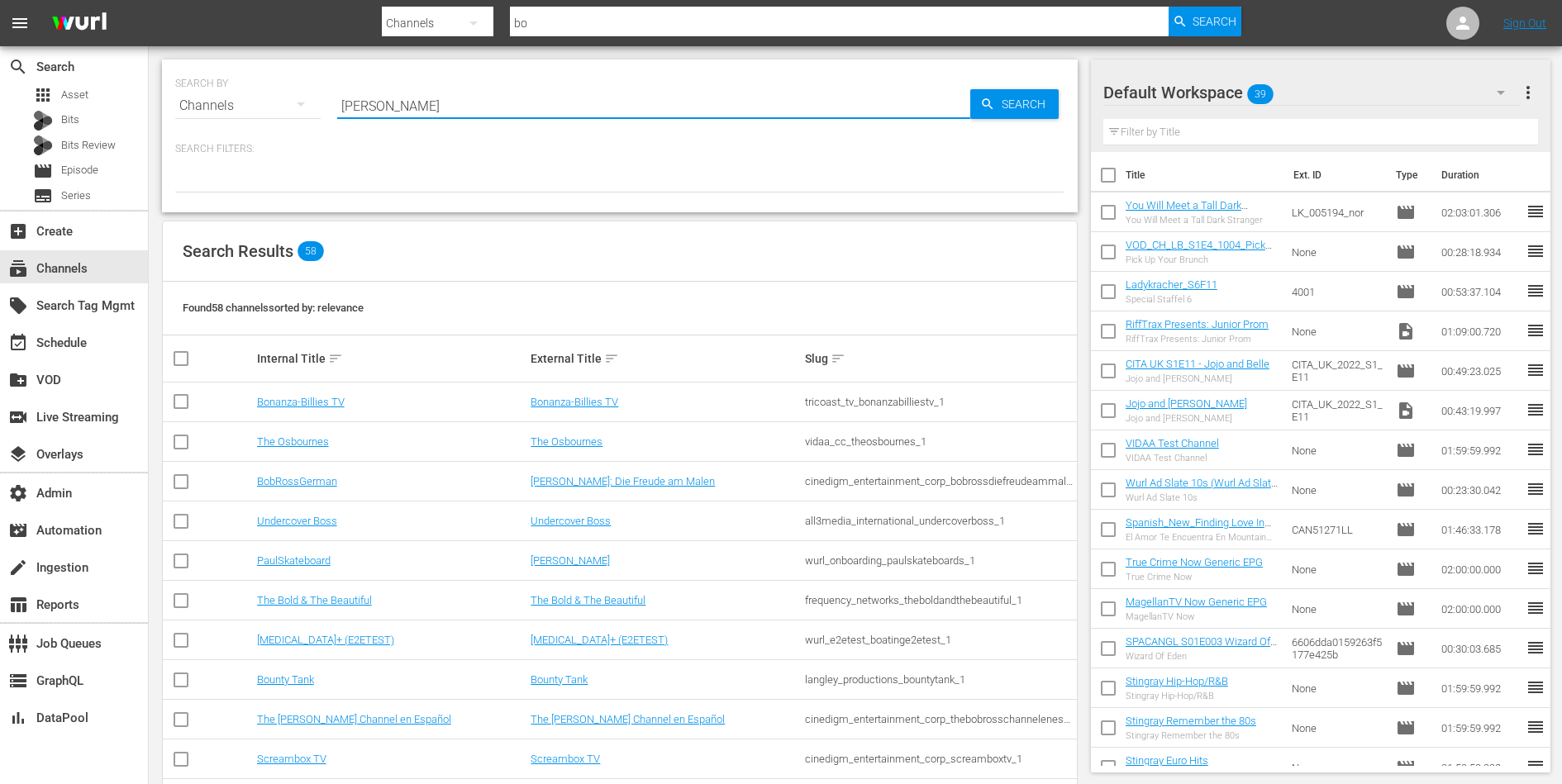
type input "bob ross"
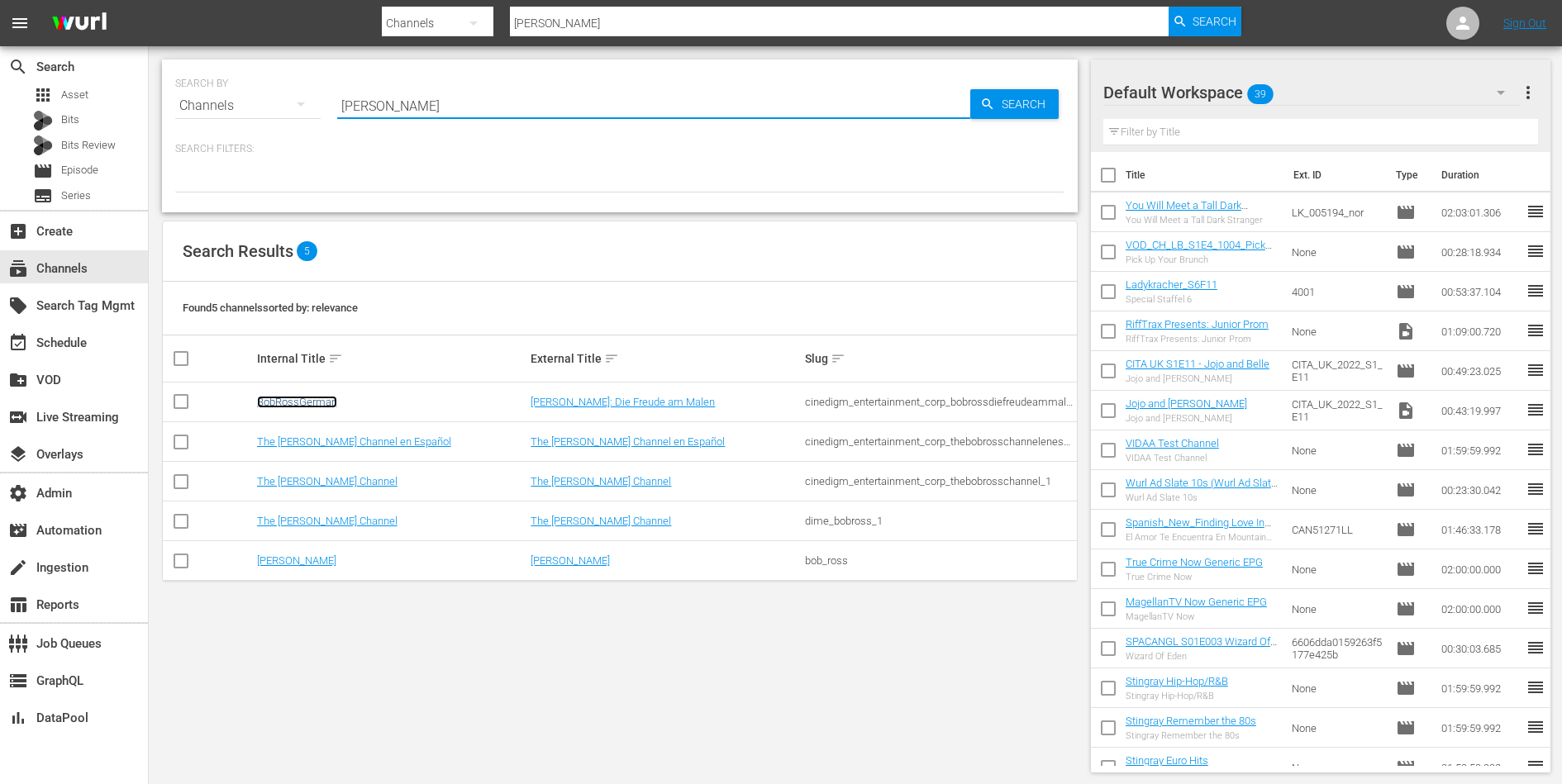
click at [330, 399] on link "BobRossGerman" at bounding box center [297, 402] width 80 height 12
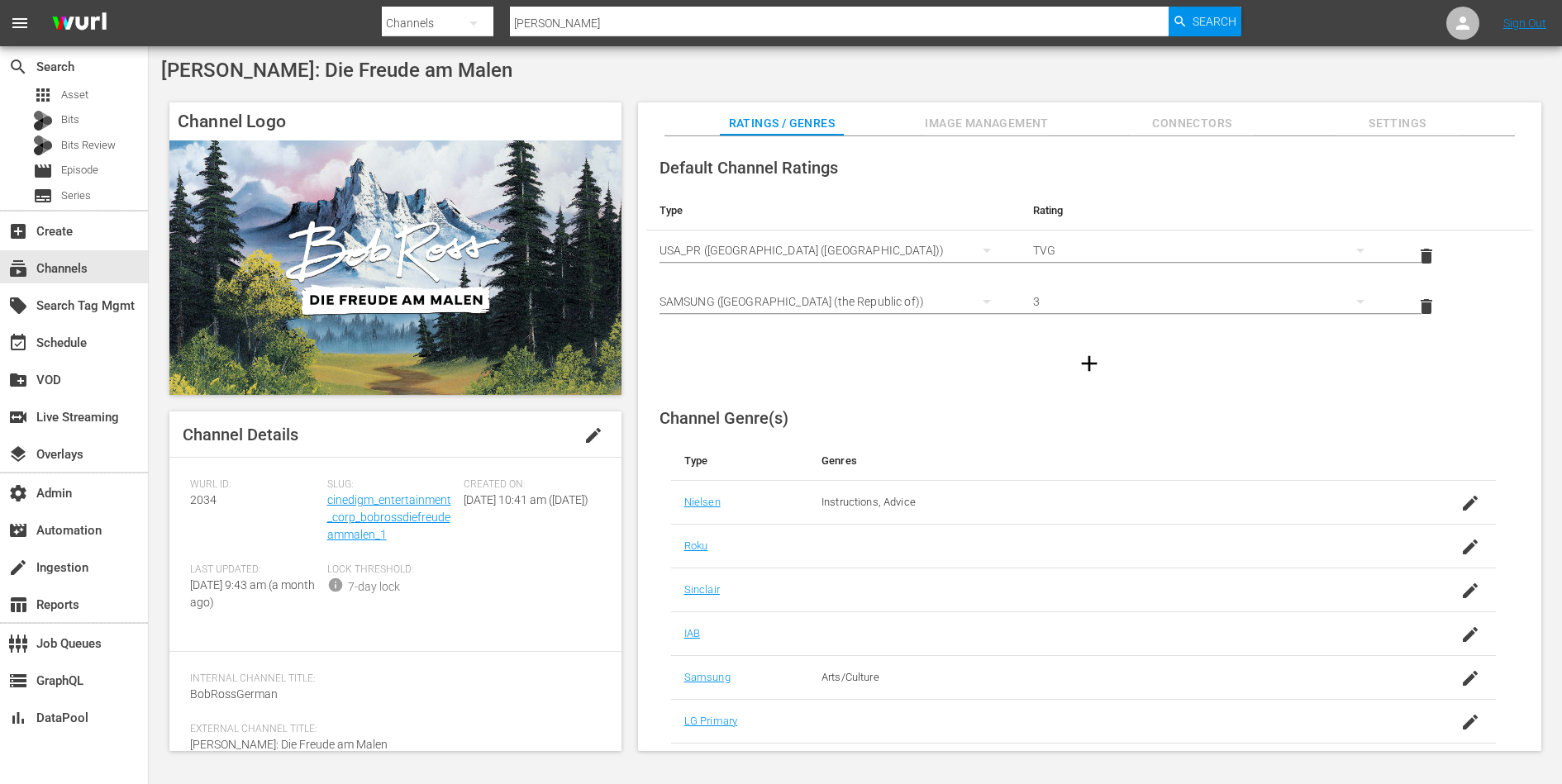
click at [379, 525] on div "Slug: cinedigm_entertainment_corp_bobrossdiefreudeammalen_1" at bounding box center [396, 520] width 137 height 85
click at [368, 510] on link "cinedigm_entertainment_corp_bobrossdiefreudeammalen_1" at bounding box center [389, 517] width 124 height 48
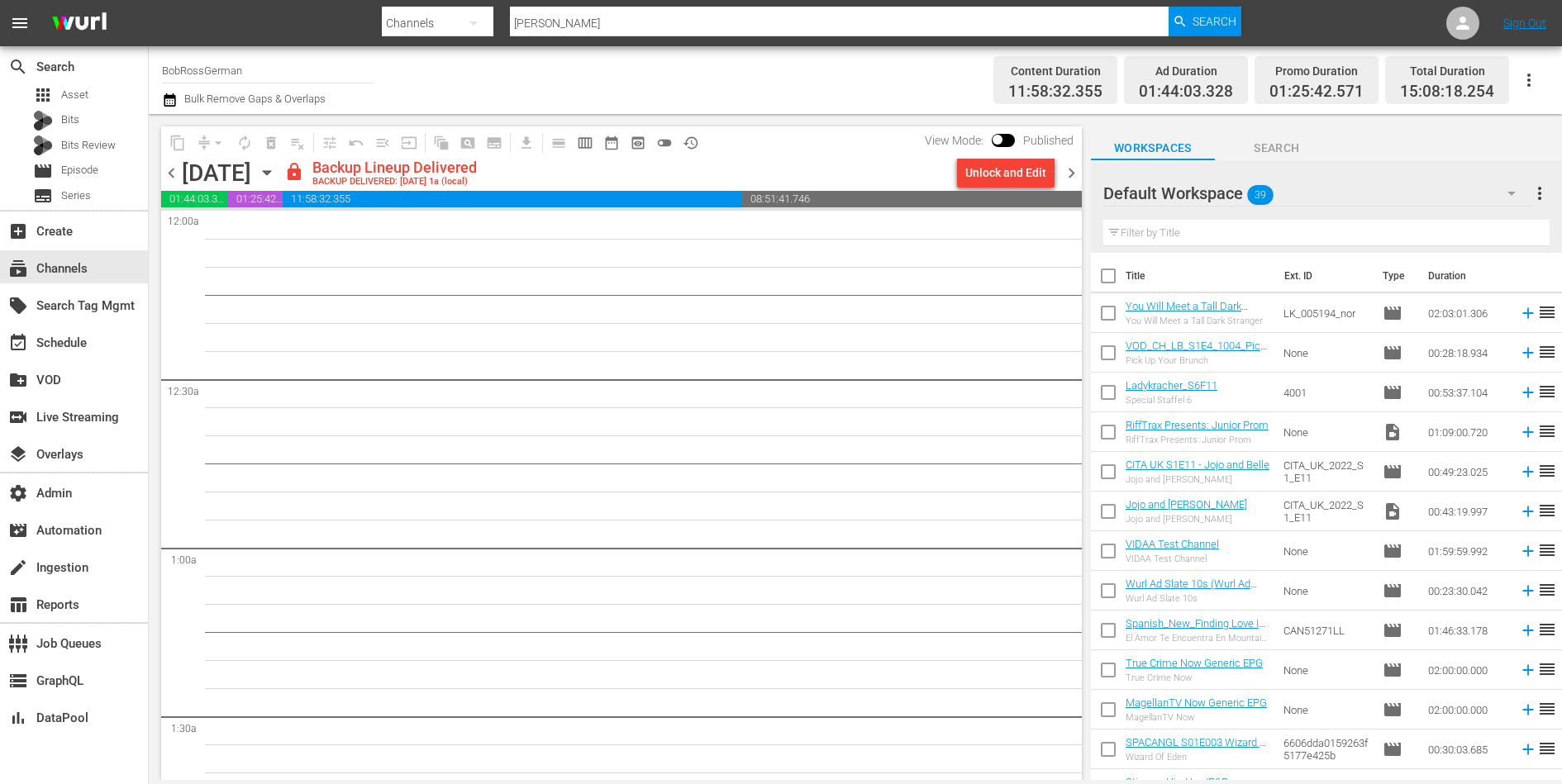
click at [1071, 170] on span "chevron_right" at bounding box center [1070, 172] width 21 height 21
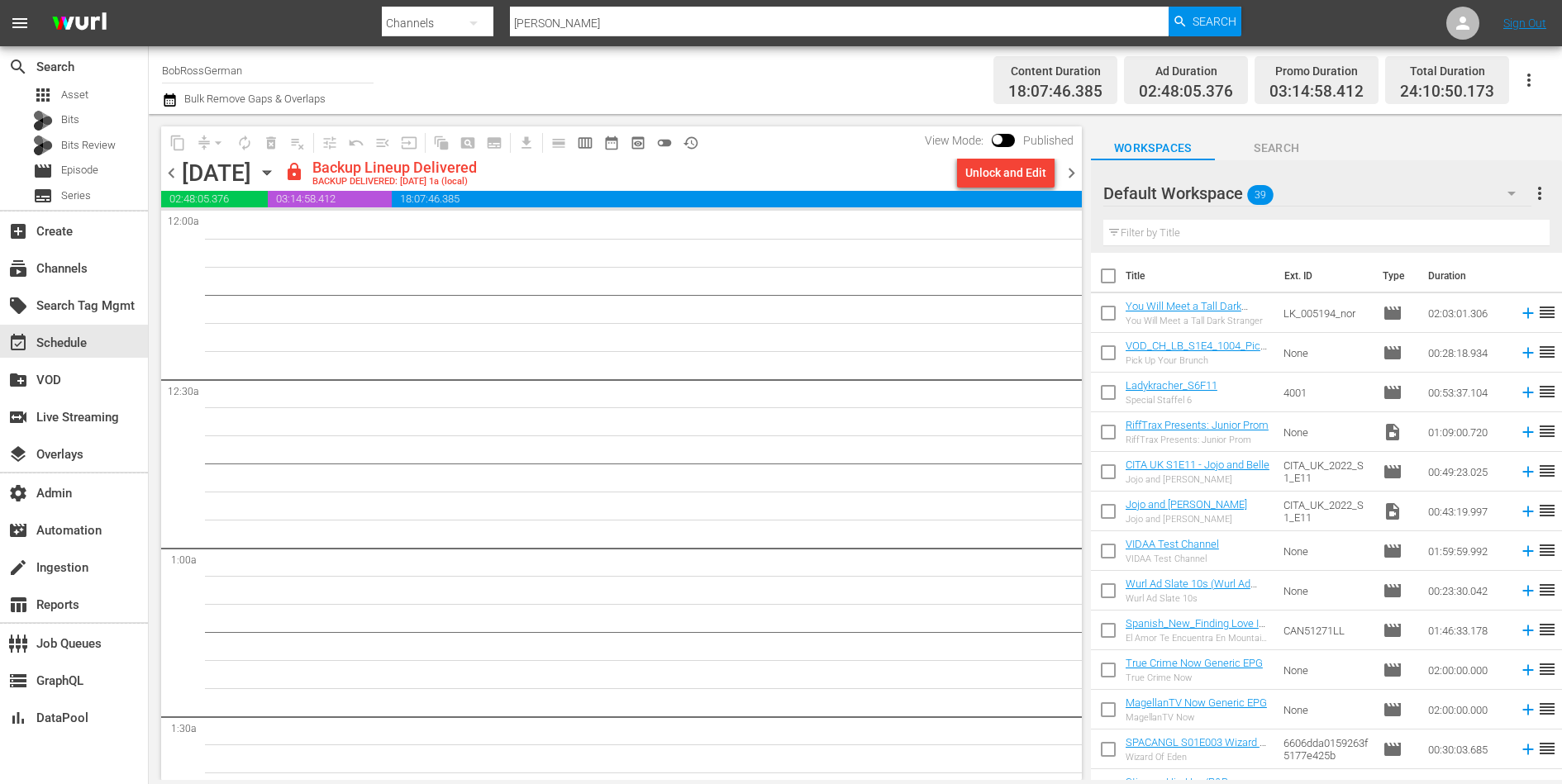
click at [169, 172] on span "chevron_left" at bounding box center [171, 172] width 21 height 21
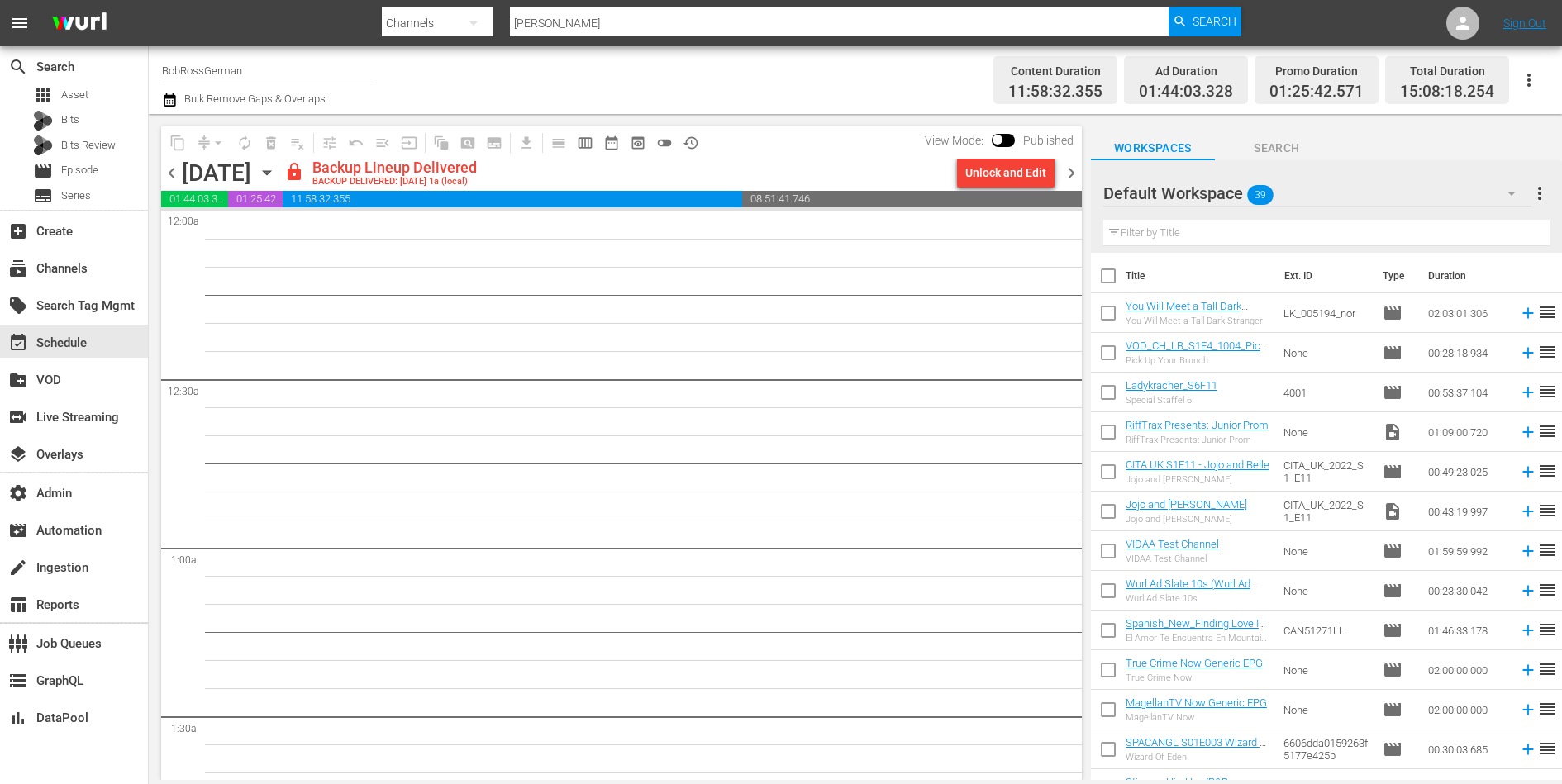
click at [1070, 179] on span "chevron_right" at bounding box center [1070, 172] width 21 height 21
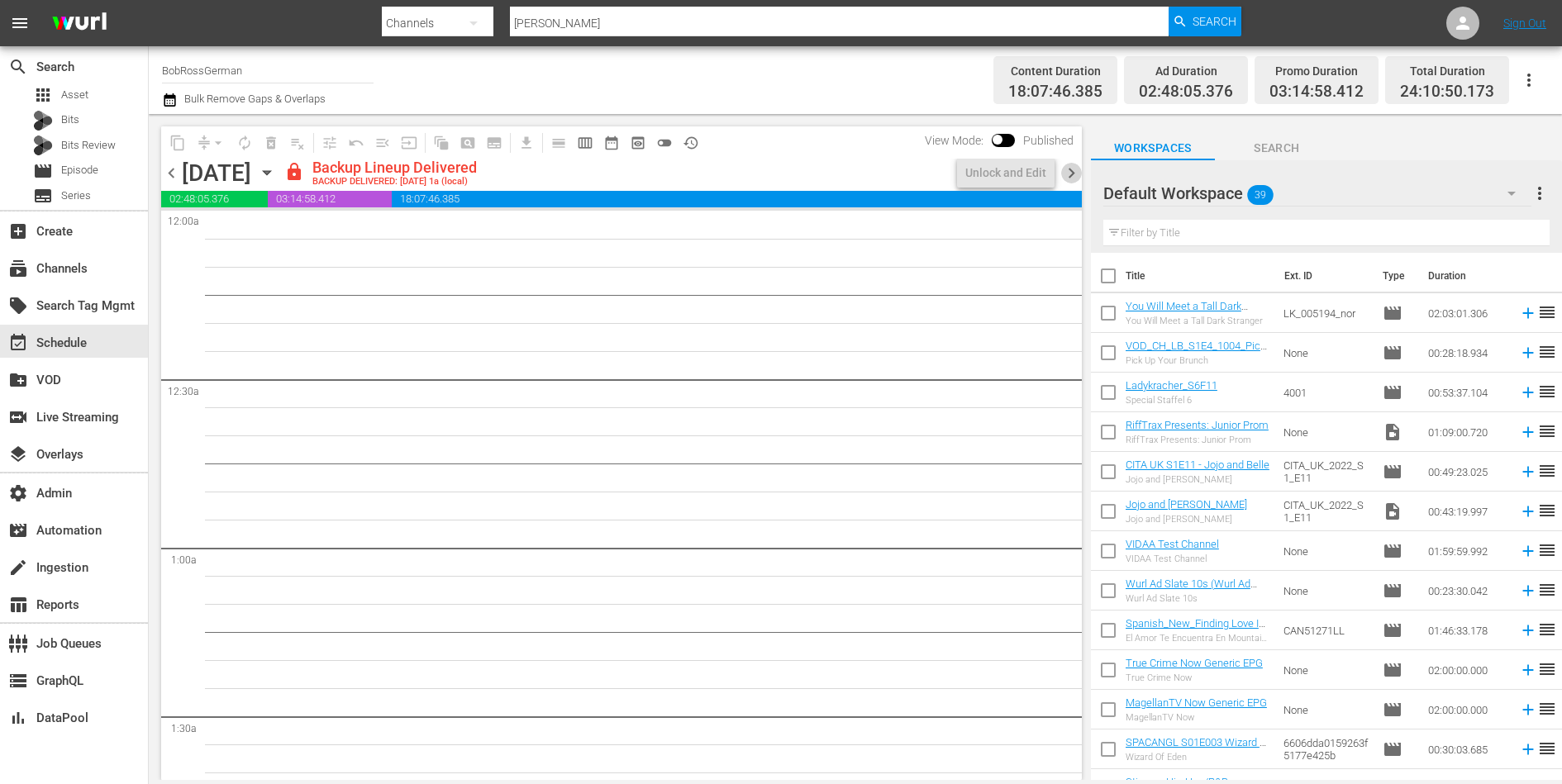
click at [1070, 175] on span "chevron_right" at bounding box center [1070, 172] width 21 height 21
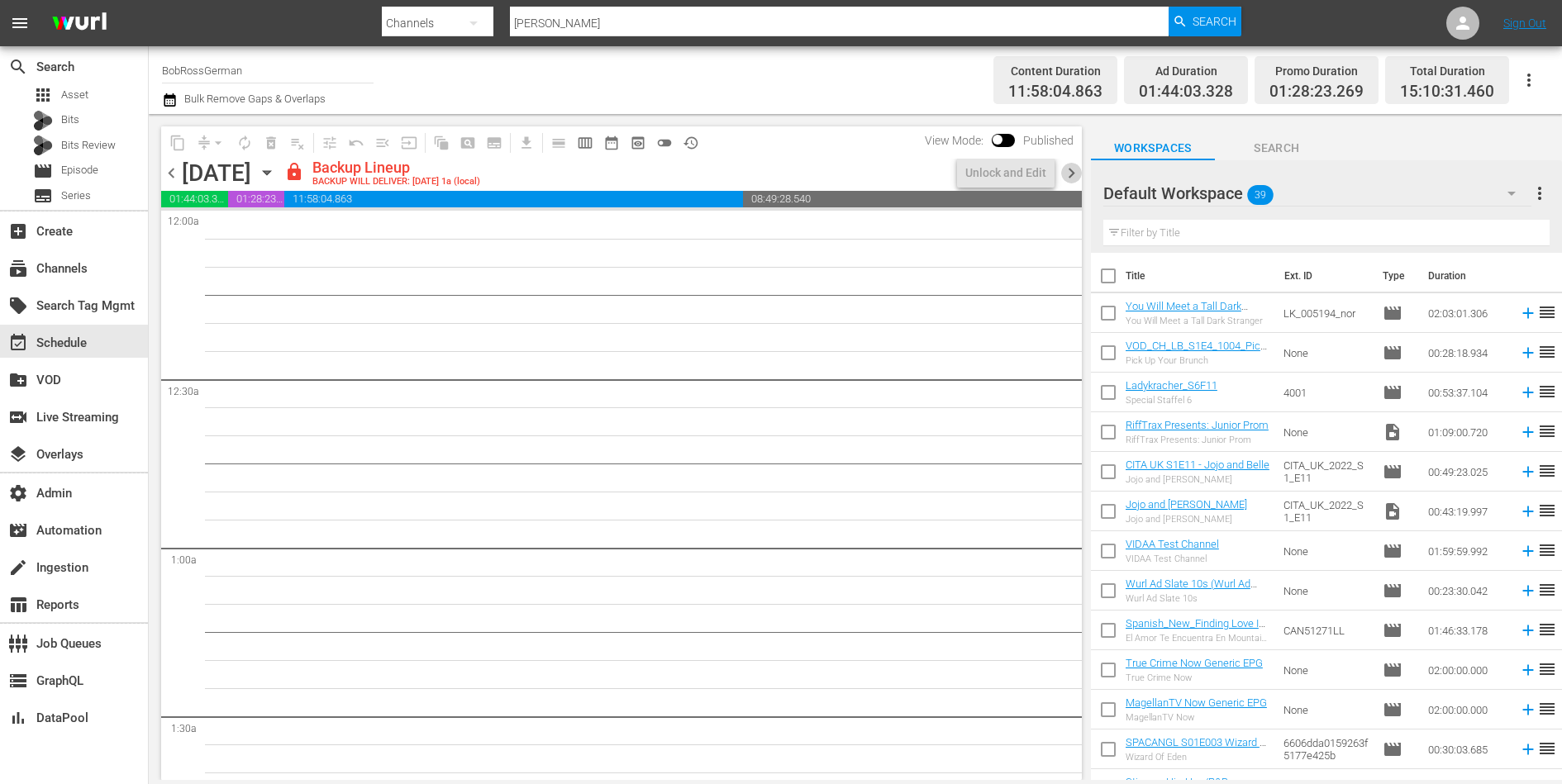
click at [1070, 175] on span "chevron_right" at bounding box center [1070, 172] width 21 height 21
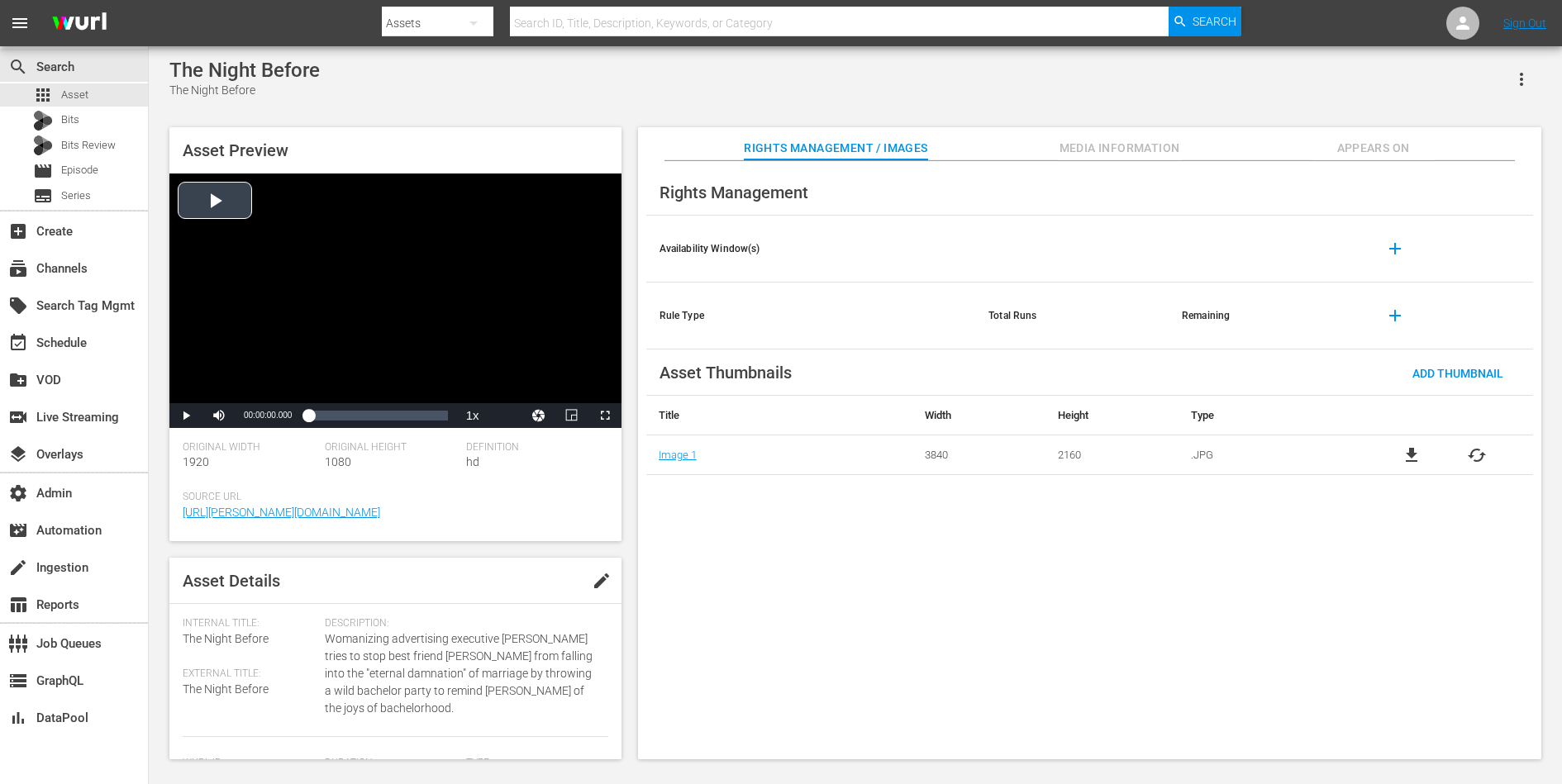
click at [292, 310] on div "Video Player" at bounding box center [395, 289] width 452 height 230
click at [365, 408] on div "00:34:33.128" at bounding box center [364, 416] width 1 height 17
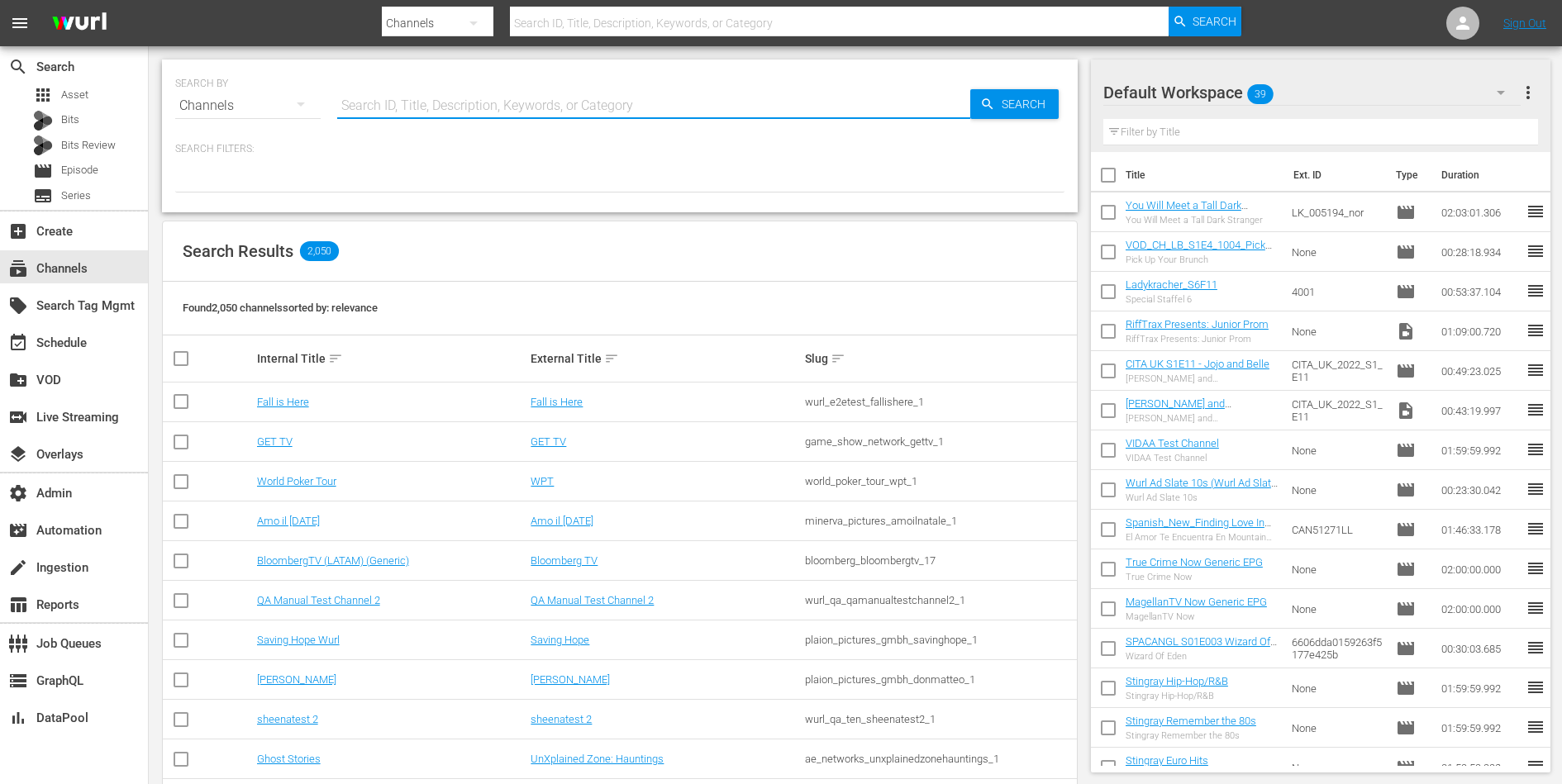
click at [521, 101] on input "text" at bounding box center [654, 105] width 633 height 39
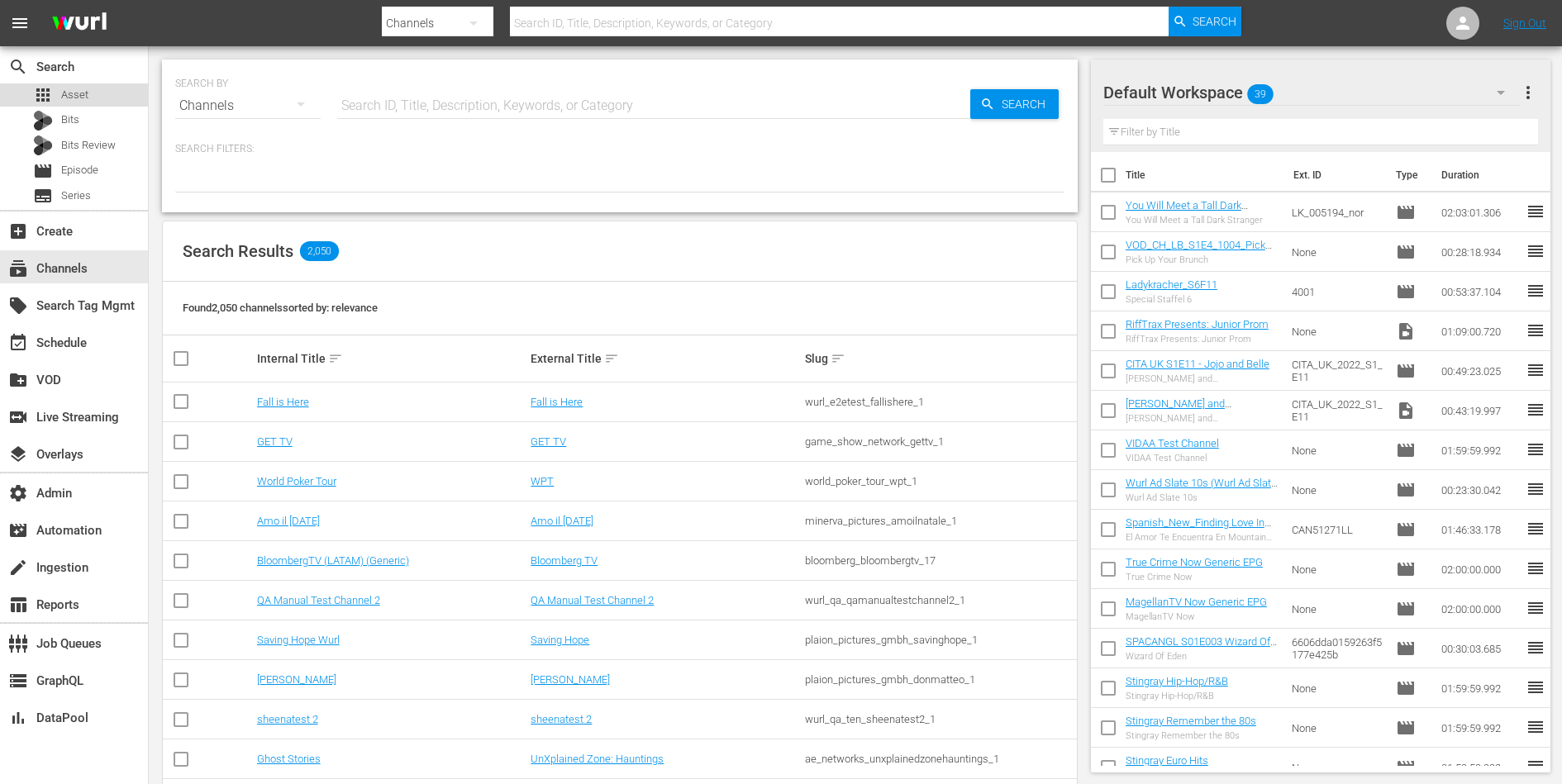
click at [92, 94] on div "apps Asset" at bounding box center [74, 95] width 148 height 23
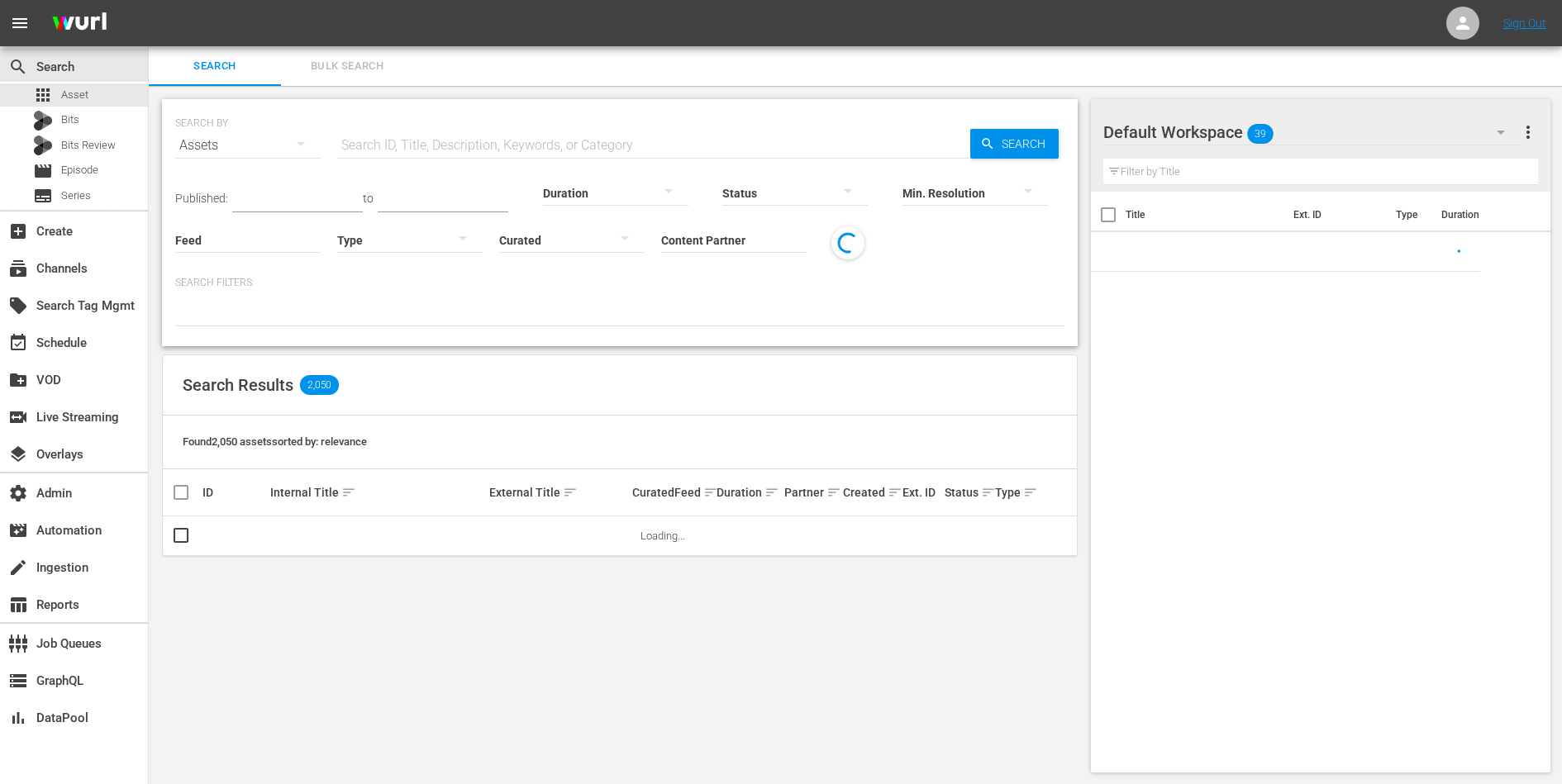
click at [738, 243] on input "Content Partner" at bounding box center [733, 241] width 145 height 60
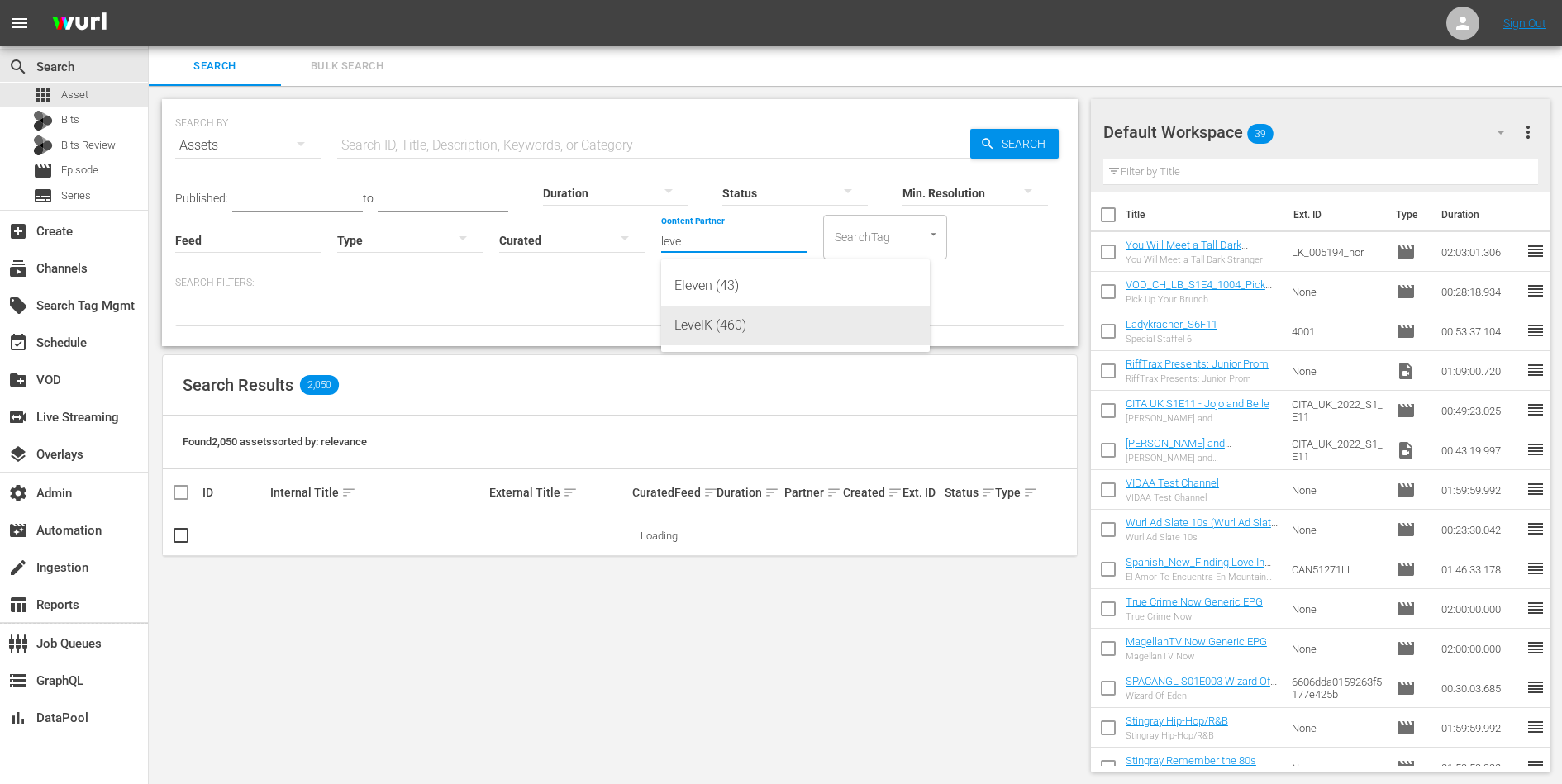
click at [766, 331] on div "LevelK (460)" at bounding box center [795, 326] width 242 height 39
type input "LevelK (460)"
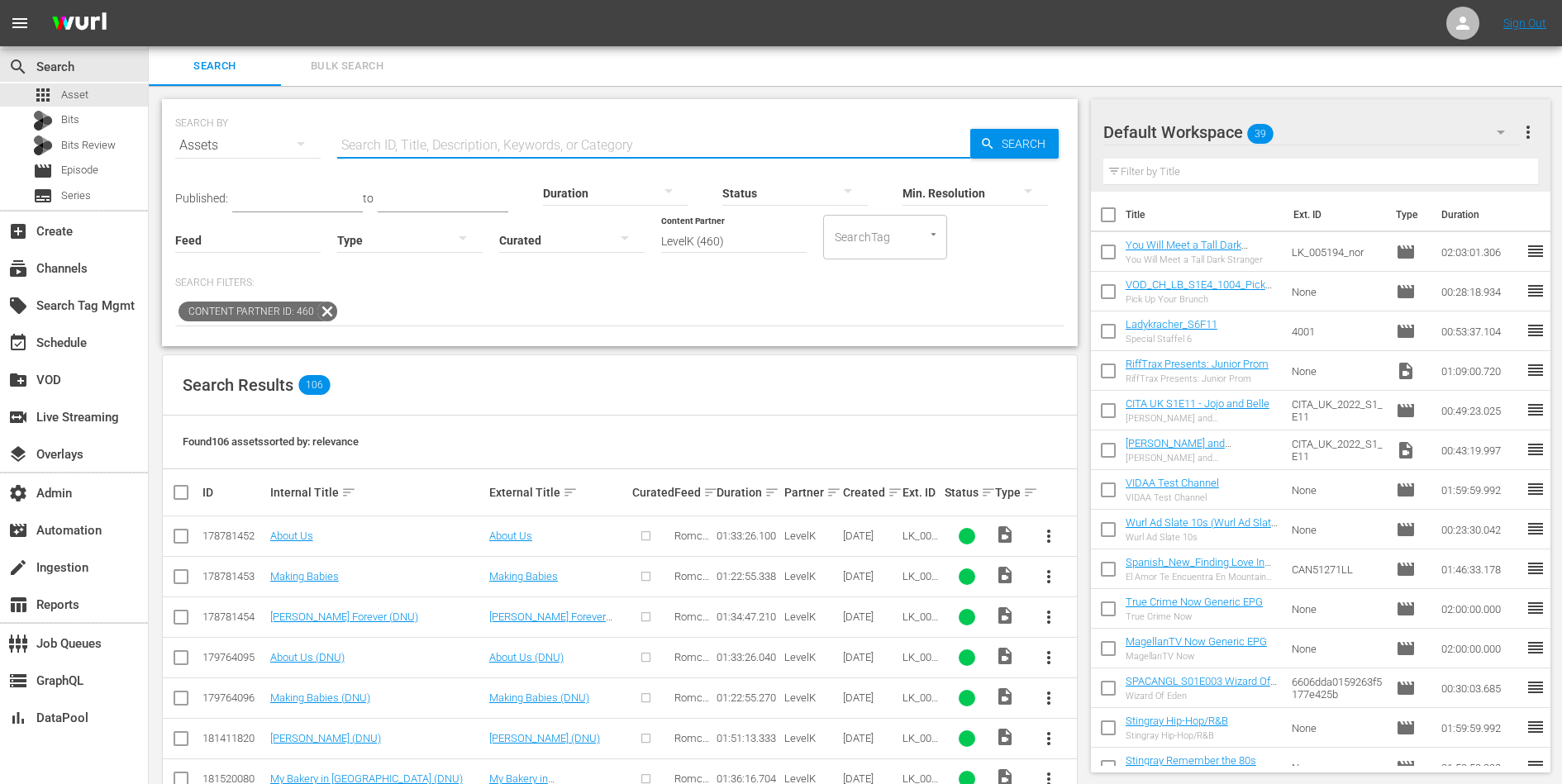
click at [610, 141] on input "text" at bounding box center [654, 145] width 633 height 39
type input "l"
type input "palm"
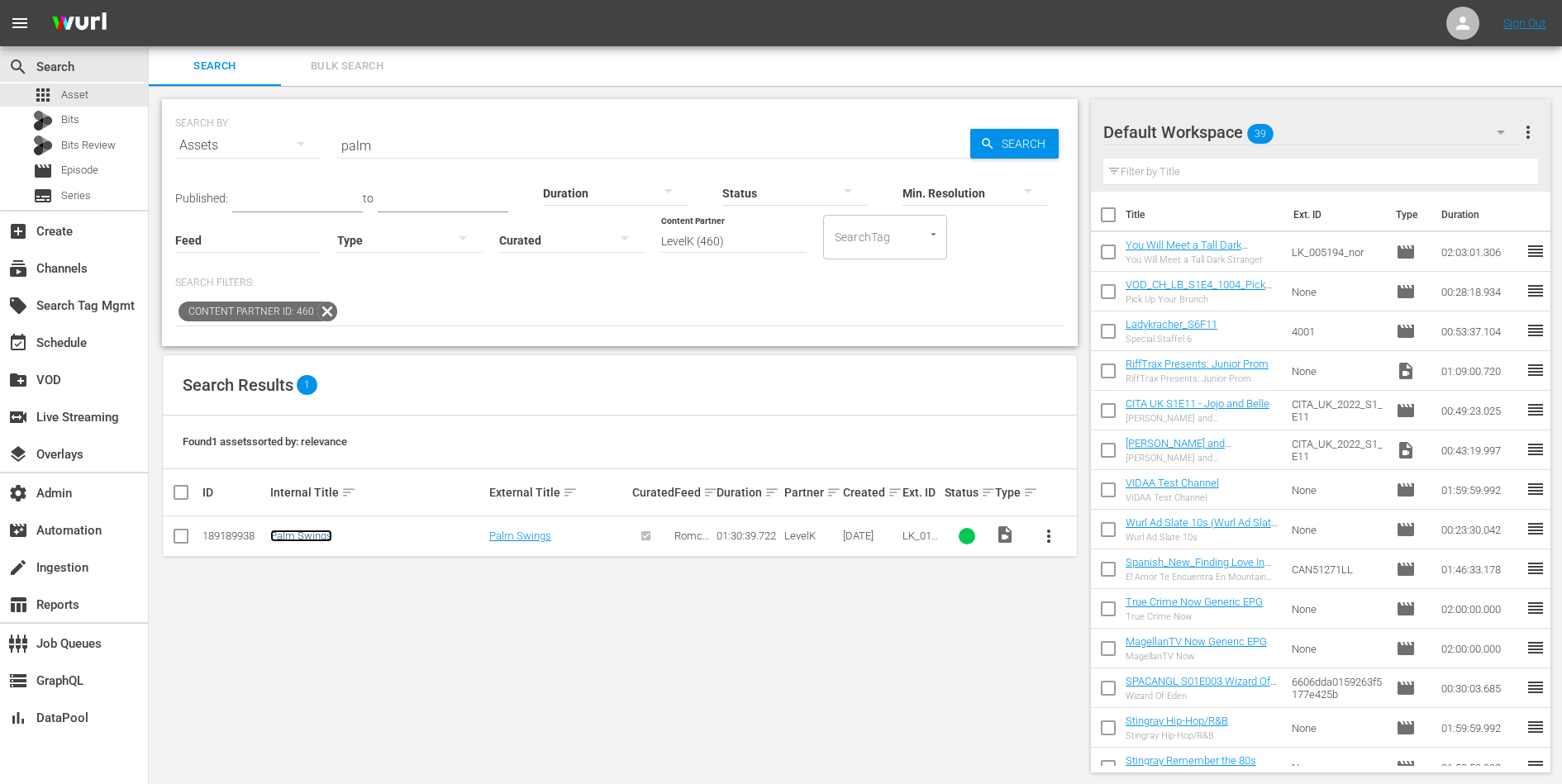
click at [308, 532] on link "Palm Swings" at bounding box center [301, 536] width 62 height 12
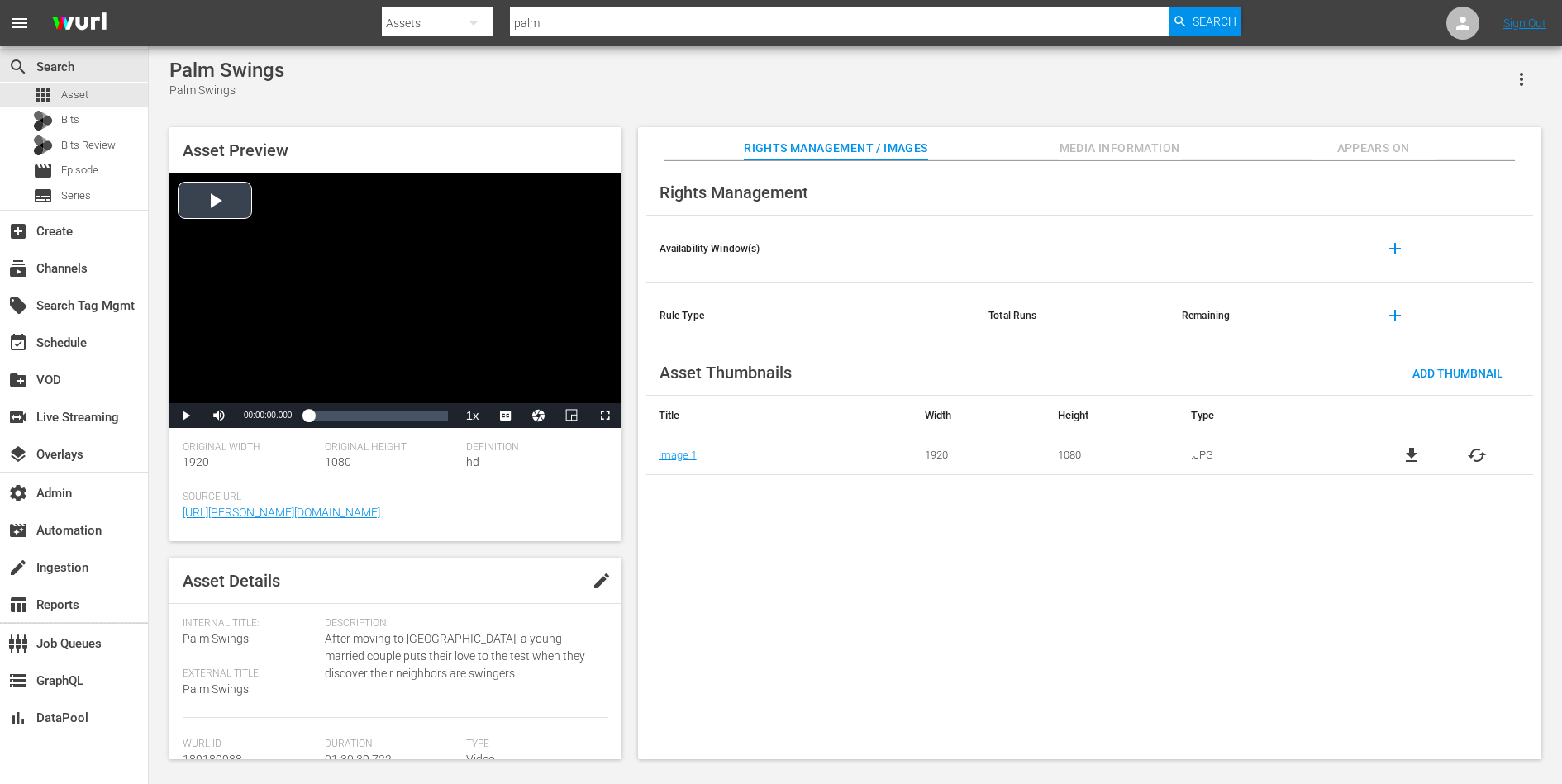
click at [428, 332] on div "Video Player" at bounding box center [395, 289] width 452 height 230
click at [509, 394] on span "DAN" at bounding box center [506, 392] width 17 height 12
click at [427, 409] on div "Loaded : 0.44% 01:19:52.136 00:00:01.201" at bounding box center [378, 416] width 139 height 17
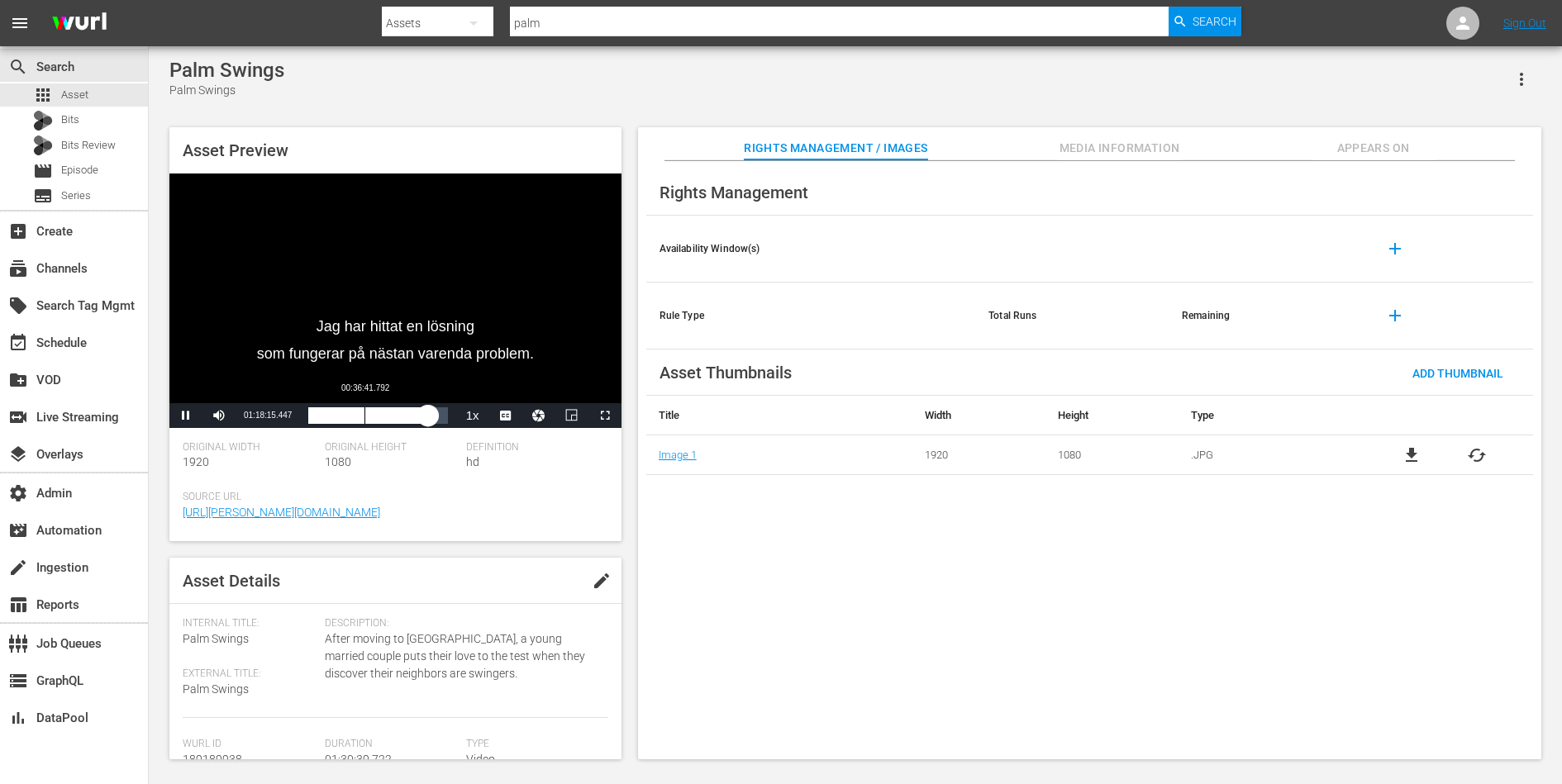
click at [365, 421] on div "Loaded : 86.56% 00:36:41.792 01:18:15.485" at bounding box center [378, 416] width 139 height 17
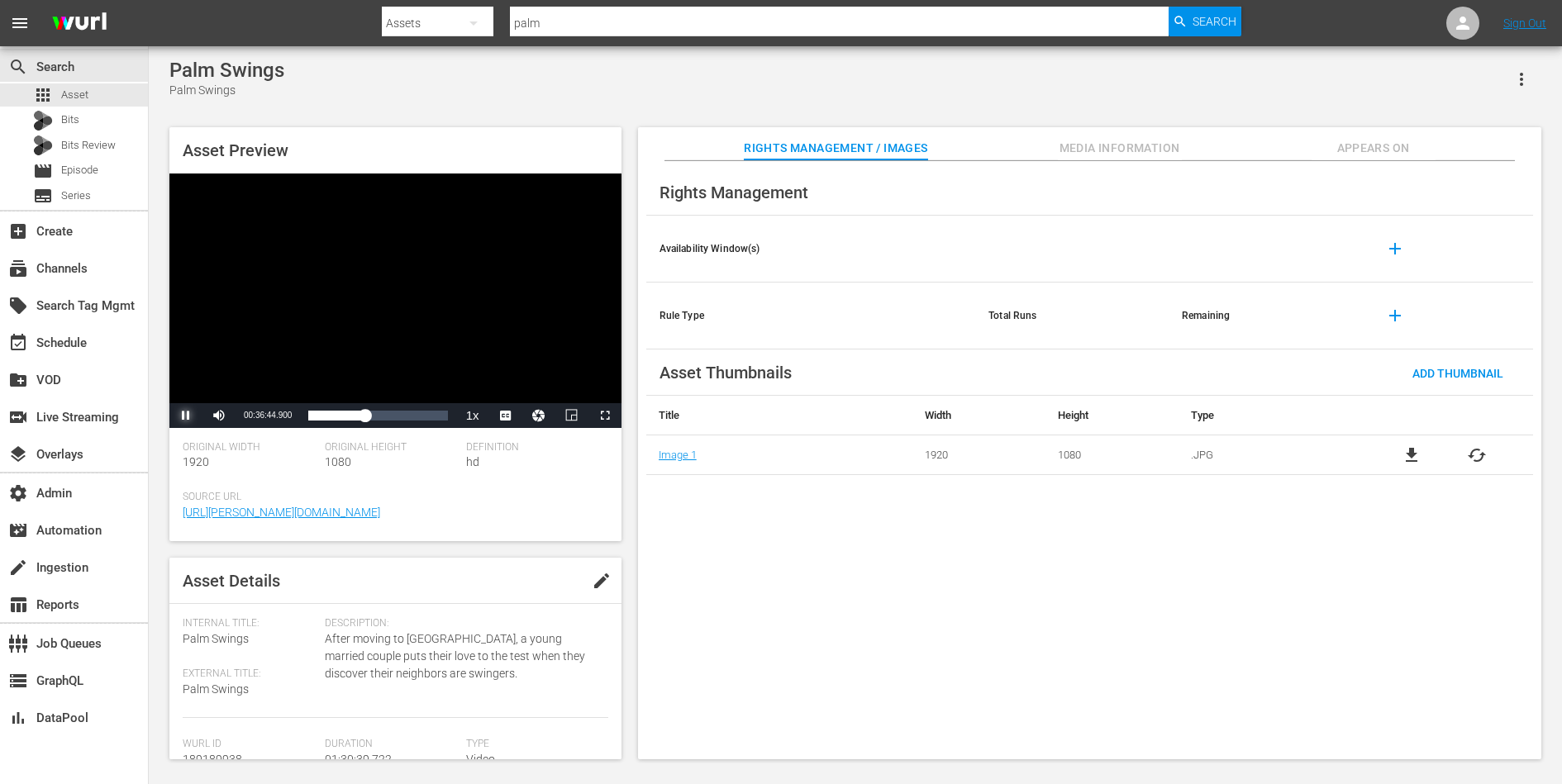
click at [186, 416] on span "Video Player" at bounding box center [186, 416] width 0 height 0
click at [407, 410] on div "Loaded : 41.73% 00:59:01.295 00:36:46.717" at bounding box center [378, 416] width 139 height 17
click at [368, 420] on div "00:39:23.688" at bounding box center [368, 416] width 1 height 17
click at [186, 416] on span "Video Player" at bounding box center [186, 416] width 0 height 0
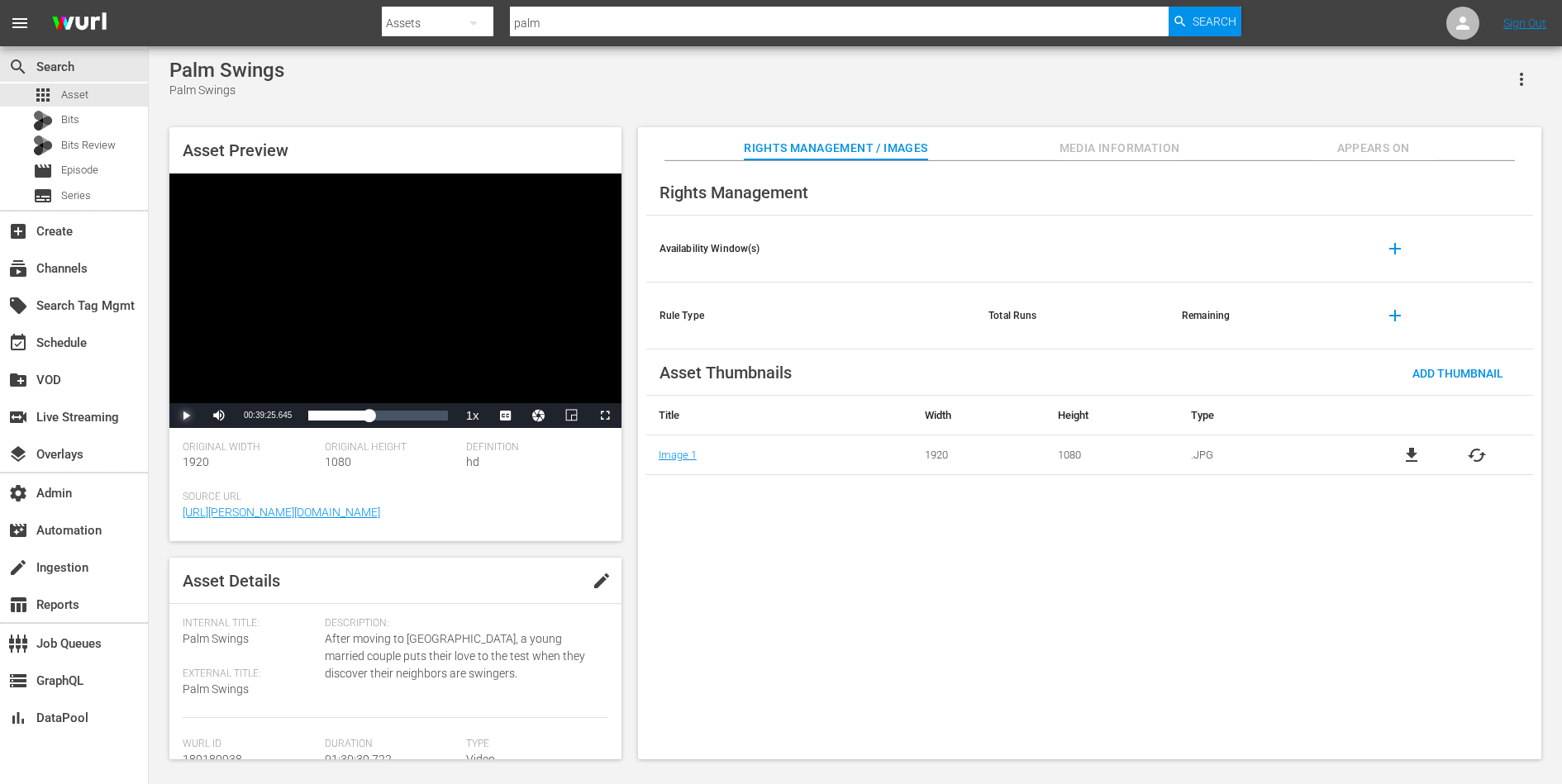
click at [186, 416] on span "Video Player" at bounding box center [186, 416] width 0 height 0
click at [402, 421] on div "01:01:31.239" at bounding box center [402, 416] width 1 height 17
click at [186, 416] on span "Video Player" at bounding box center [186, 416] width 0 height 0
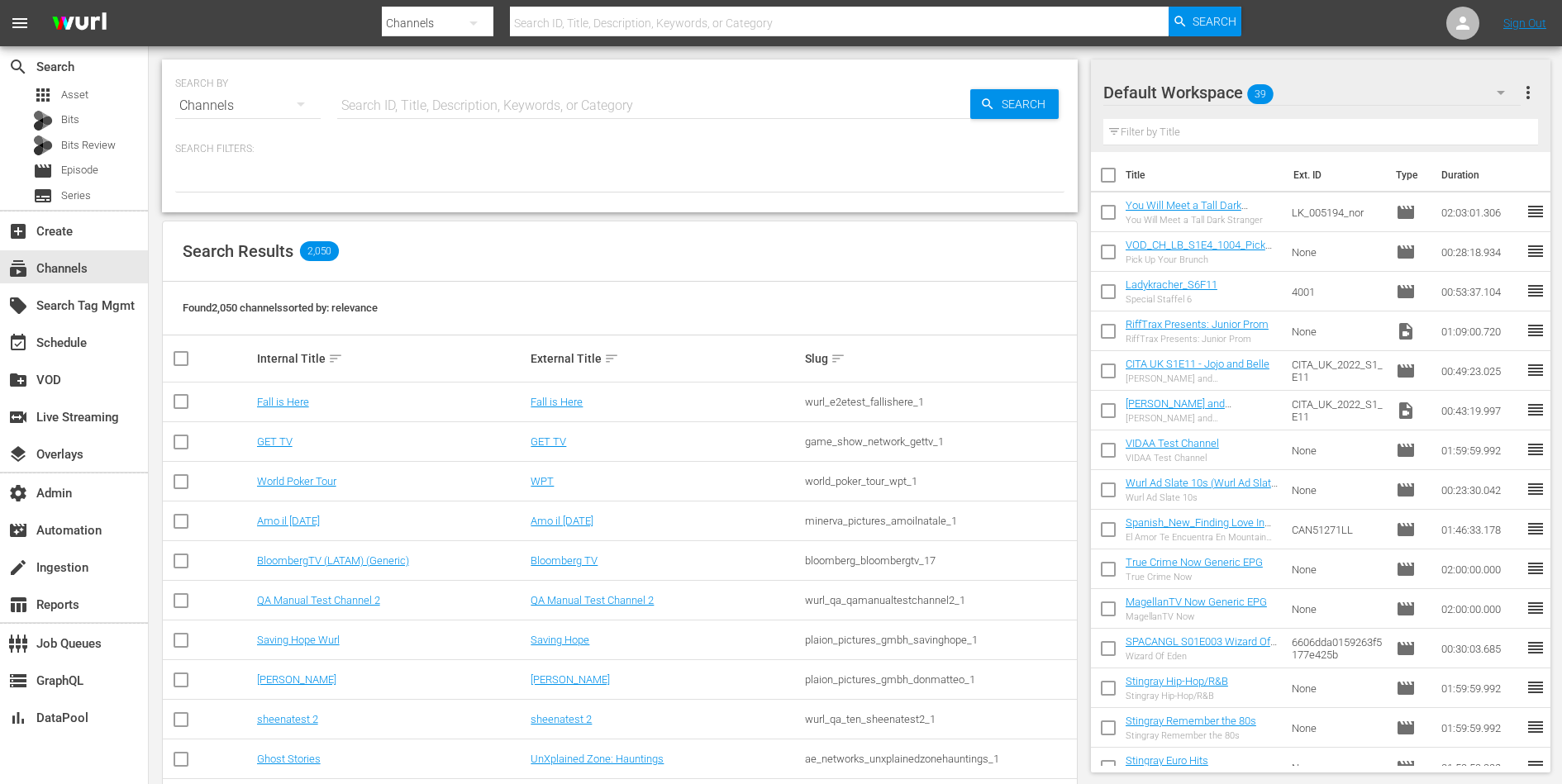
click at [541, 97] on input "text" at bounding box center [654, 105] width 633 height 39
type input "zee"
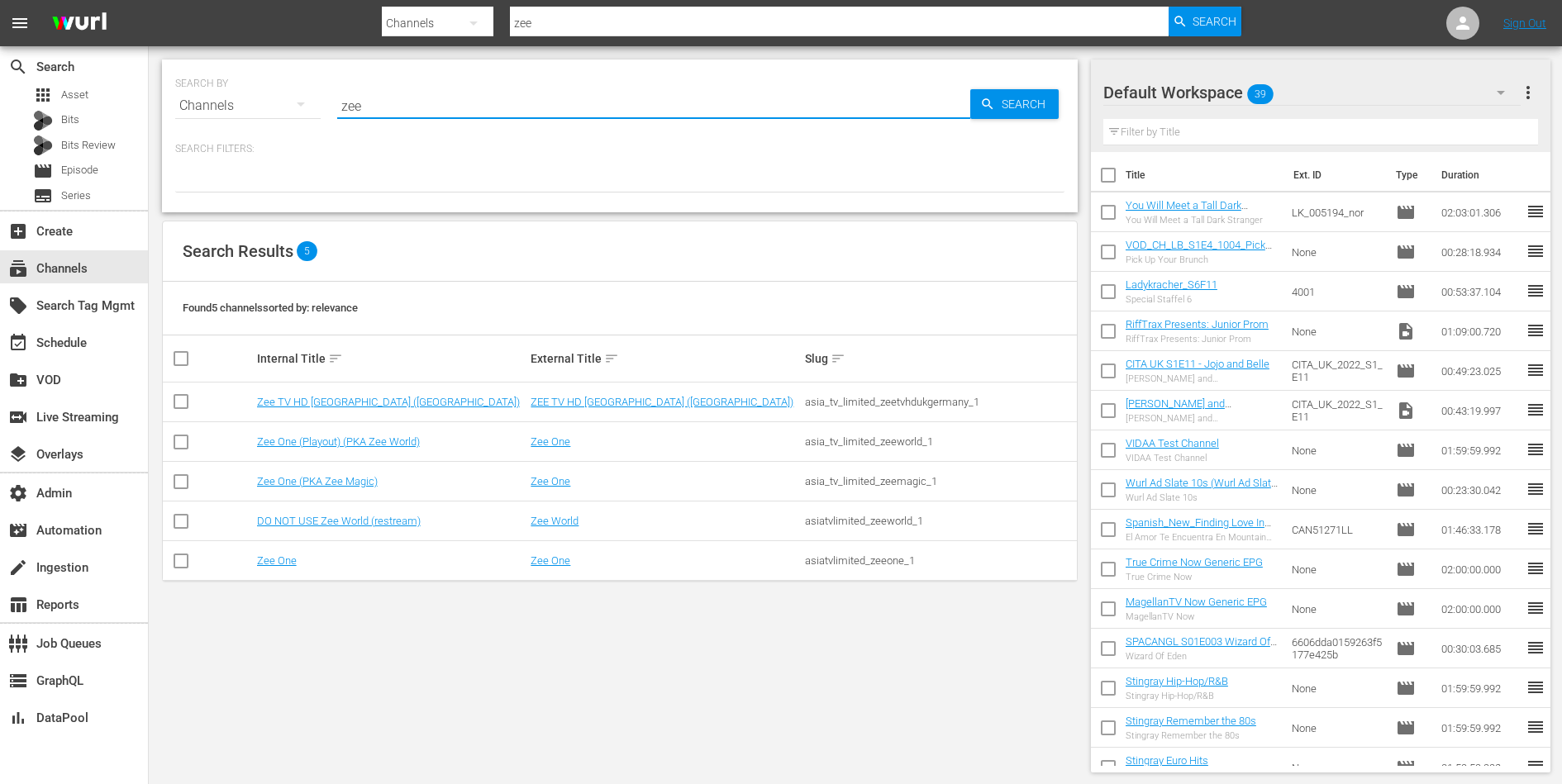
click at [899, 402] on div "asia_tv_limited_zeetvhdukgermany_1" at bounding box center [939, 402] width 269 height 12
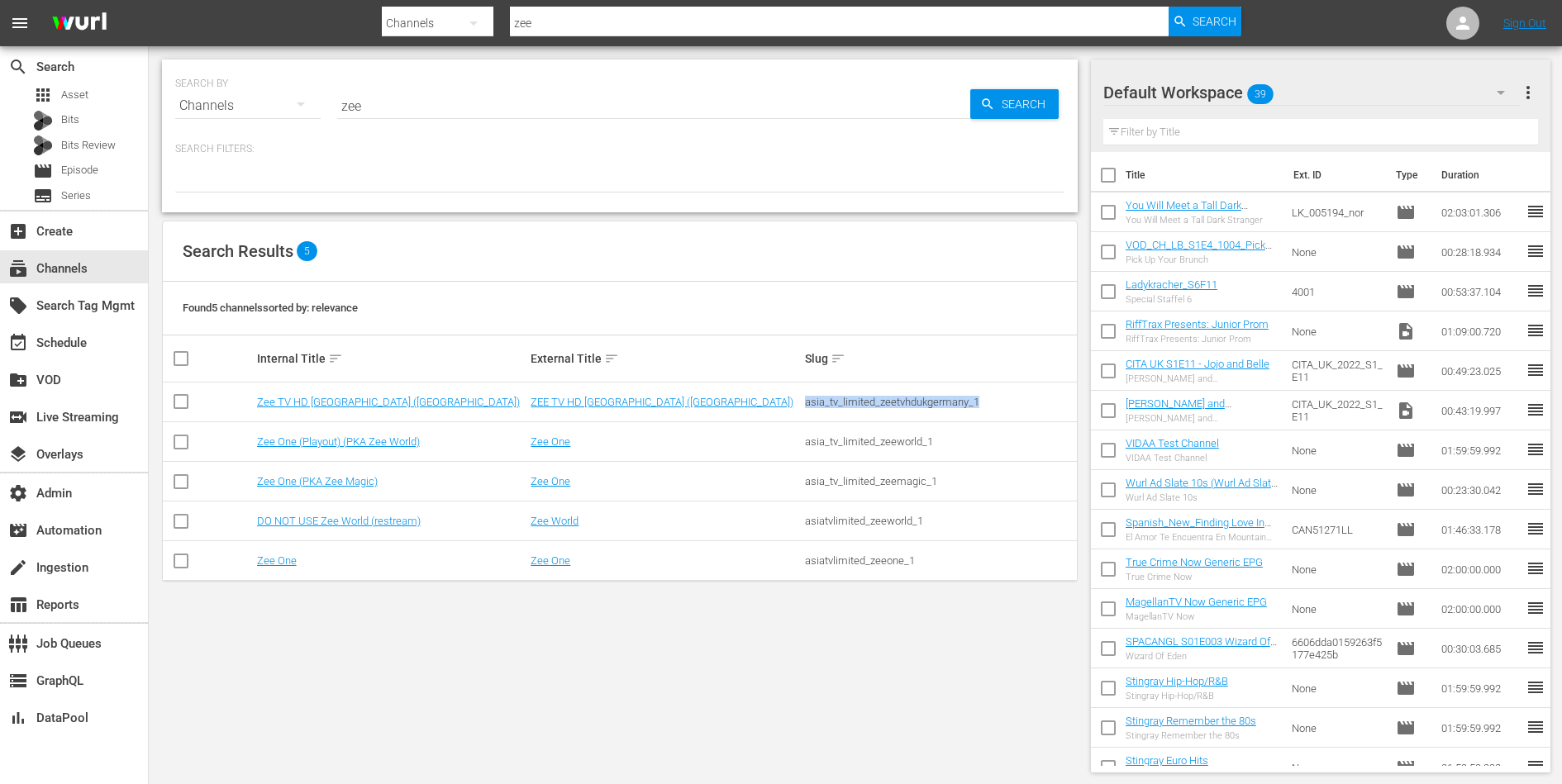
click at [899, 402] on div "asia_tv_limited_zeetvhdukgermany_1" at bounding box center [939, 402] width 269 height 12
copy div "asia_tv_limited_zeetvhdukgermany_1"
click at [353, 402] on link "Zee TV HD [GEOGRAPHIC_DATA] ([GEOGRAPHIC_DATA])" at bounding box center [388, 402] width 263 height 12
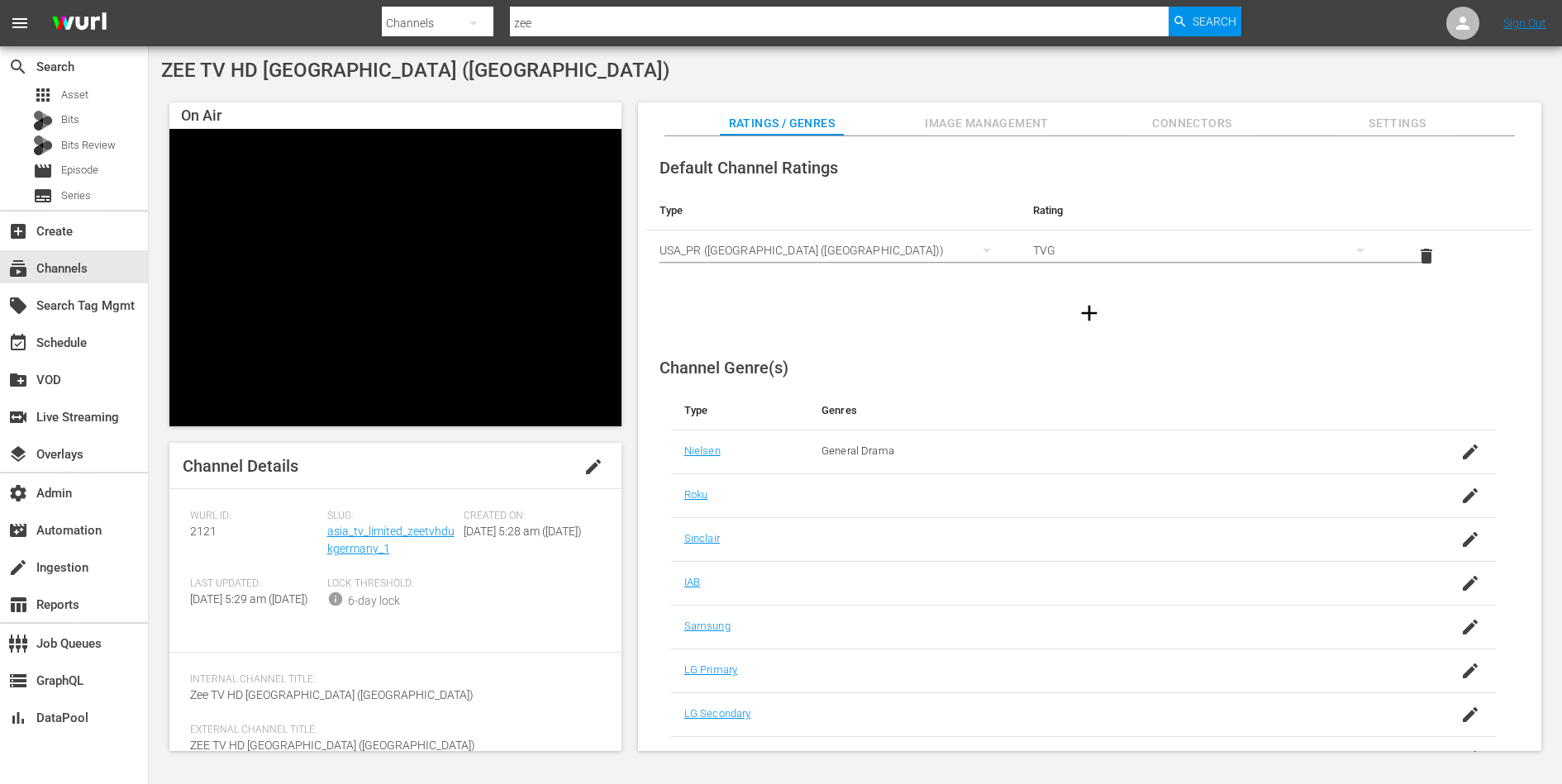
scroll to position [120, 0]
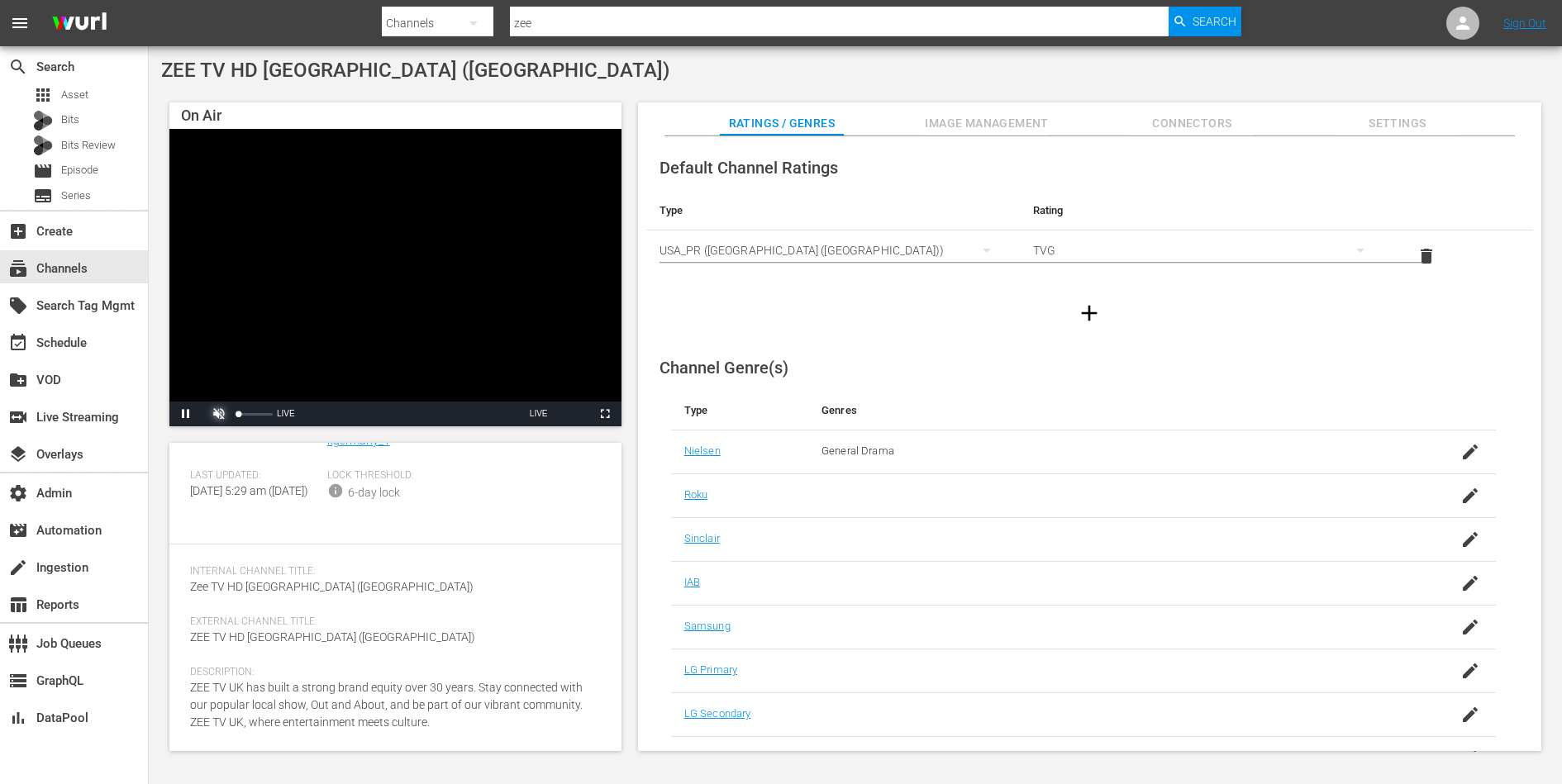
click at [219, 414] on span "Video Player" at bounding box center [219, 414] width 0 height 0
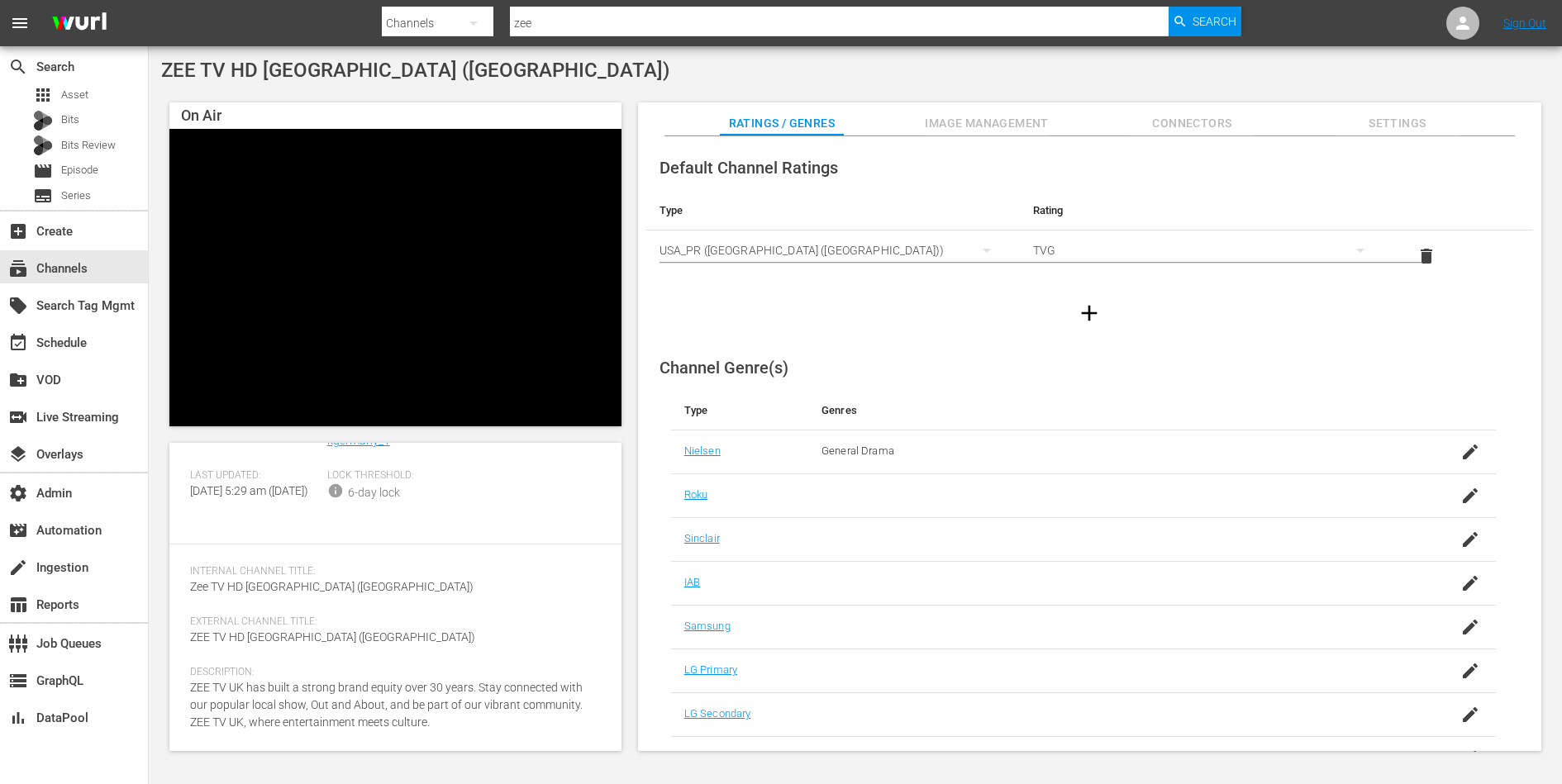
scroll to position [77, 0]
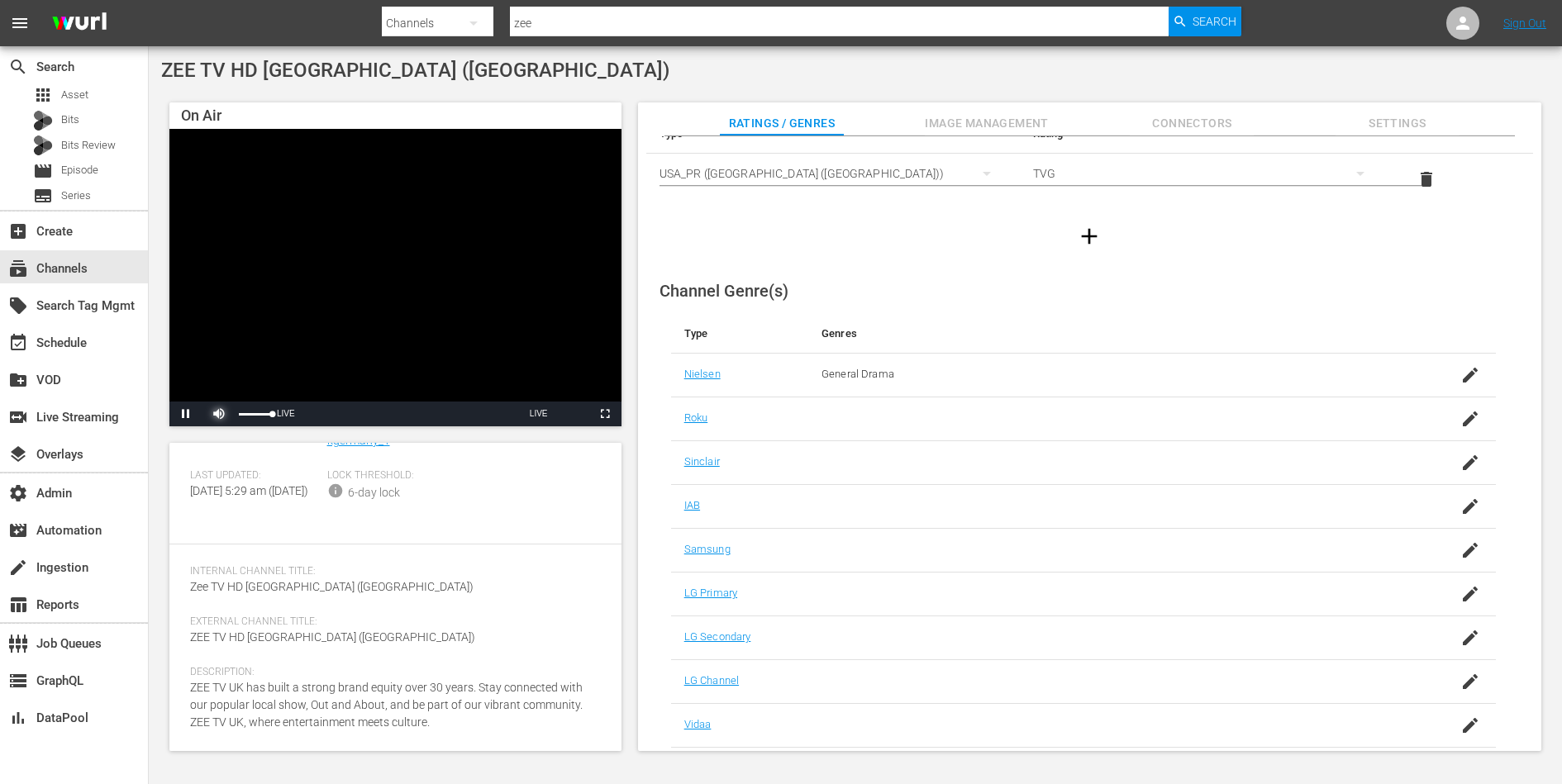
click at [219, 414] on span "Video Player" at bounding box center [219, 414] width 0 height 0
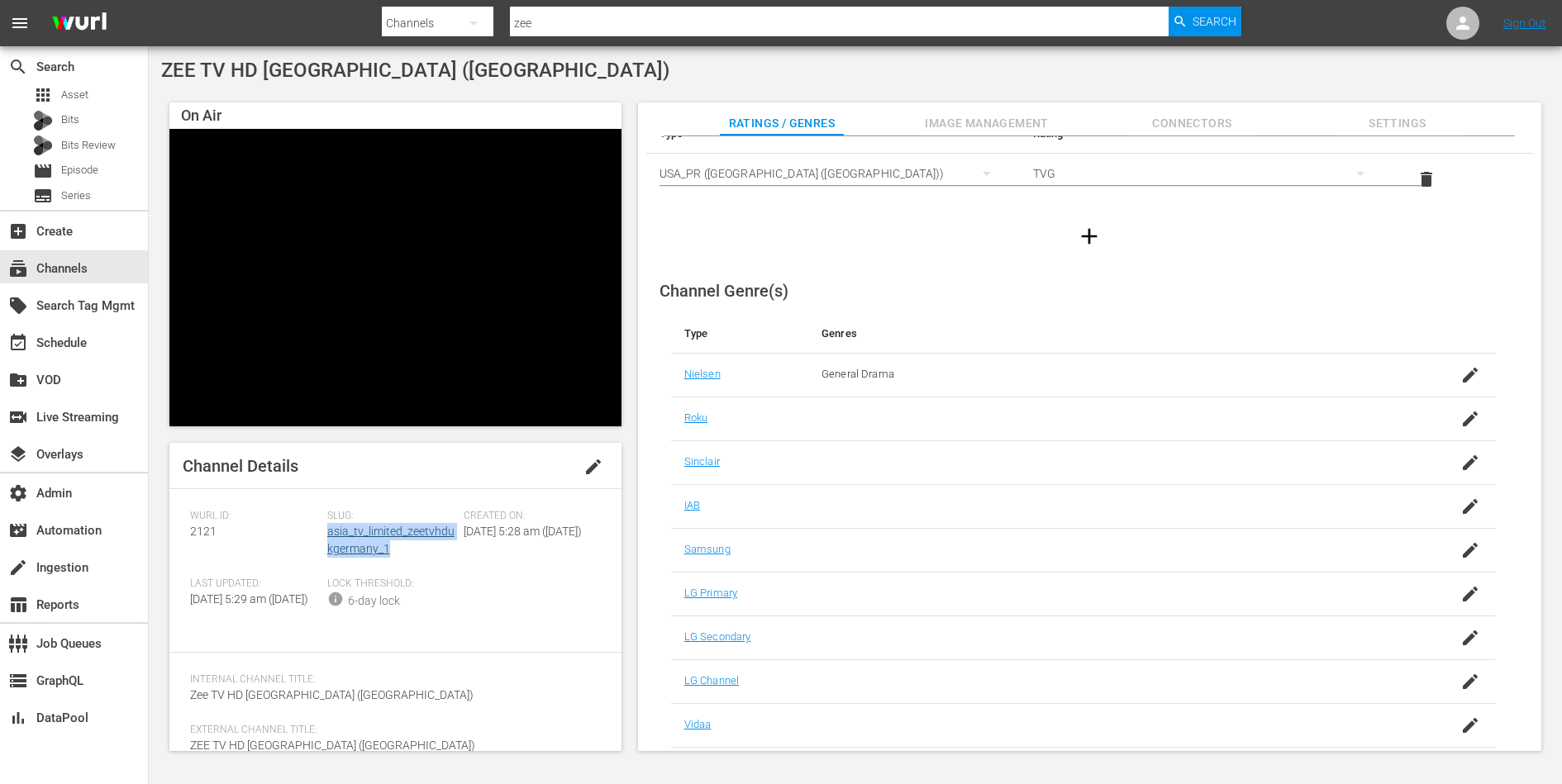
drag, startPoint x: 399, startPoint y: 543, endPoint x: 326, endPoint y: 536, distance: 73.3
click at [327, 536] on div "Slug: asia_tv_limited_zeetvhdukgermany_1" at bounding box center [396, 544] width 137 height 68
copy link "asia_tv_limited_zeetvhdukgermany_1"
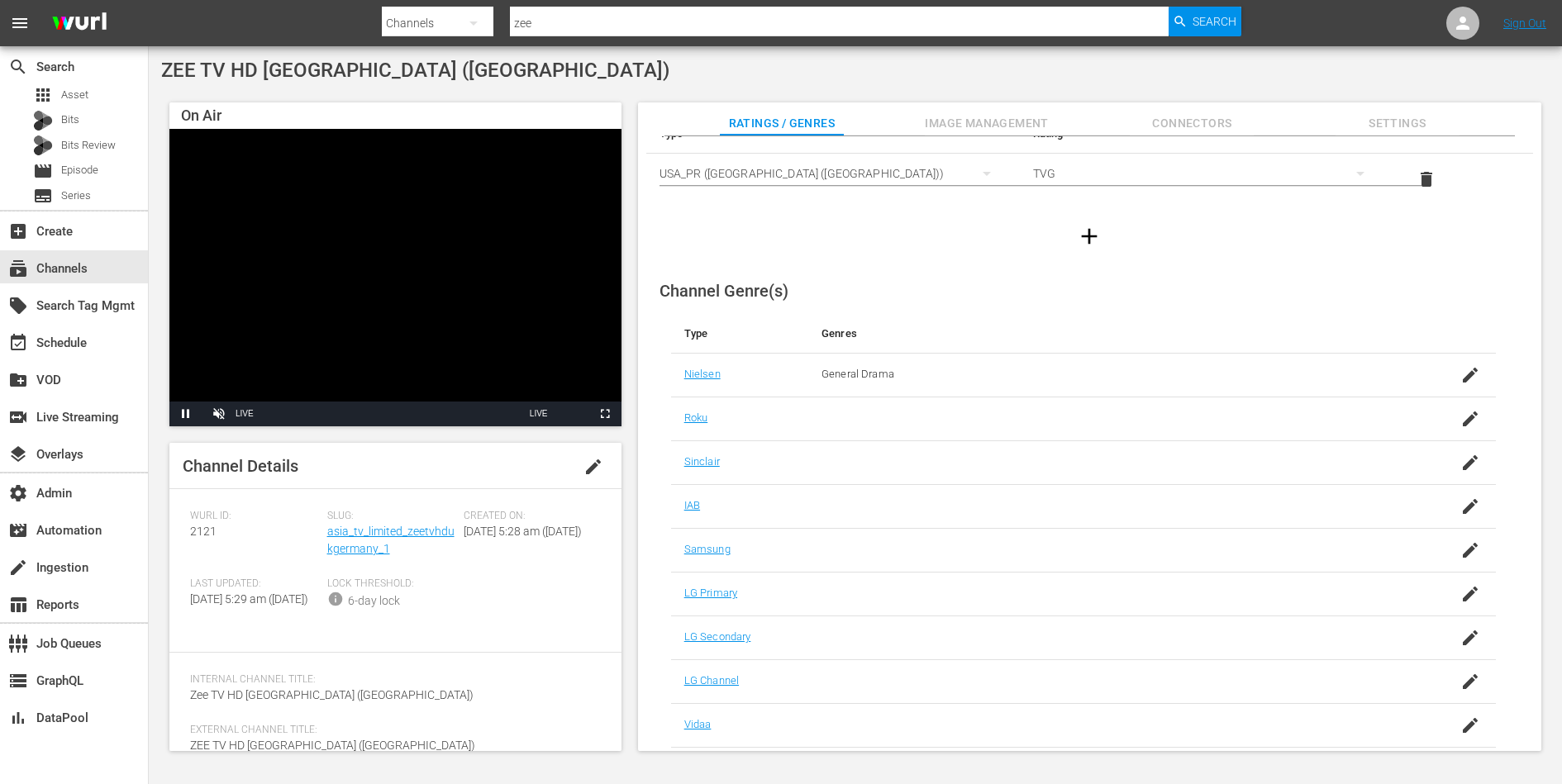
click at [293, 529] on div "[PERSON_NAME] ID: 2121" at bounding box center [259, 544] width 137 height 68
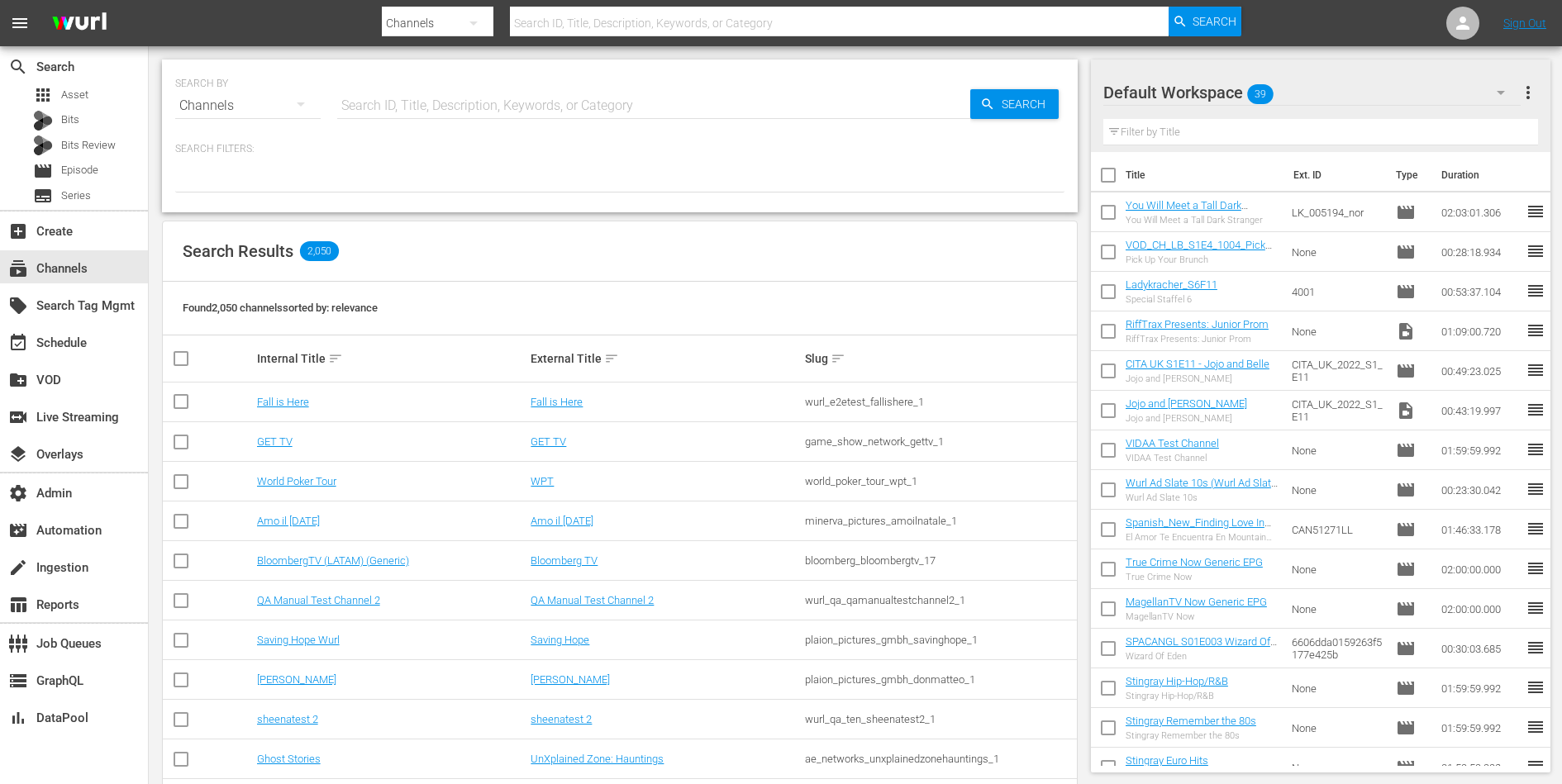
click at [411, 119] on input "text" at bounding box center [654, 105] width 633 height 39
type input "zee"
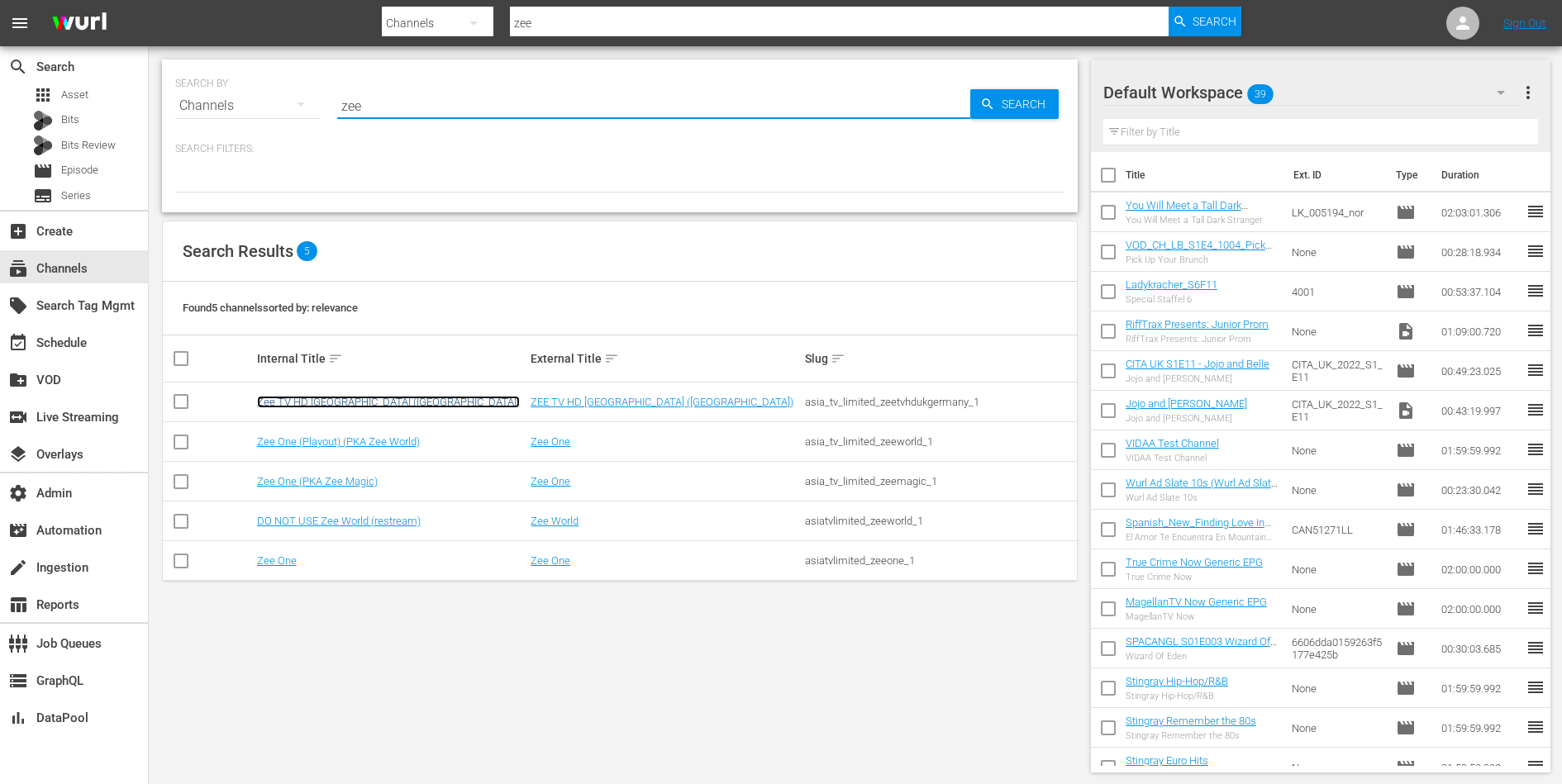
click at [293, 396] on link "Zee TV HD [GEOGRAPHIC_DATA] ([GEOGRAPHIC_DATA])" at bounding box center [388, 402] width 263 height 12
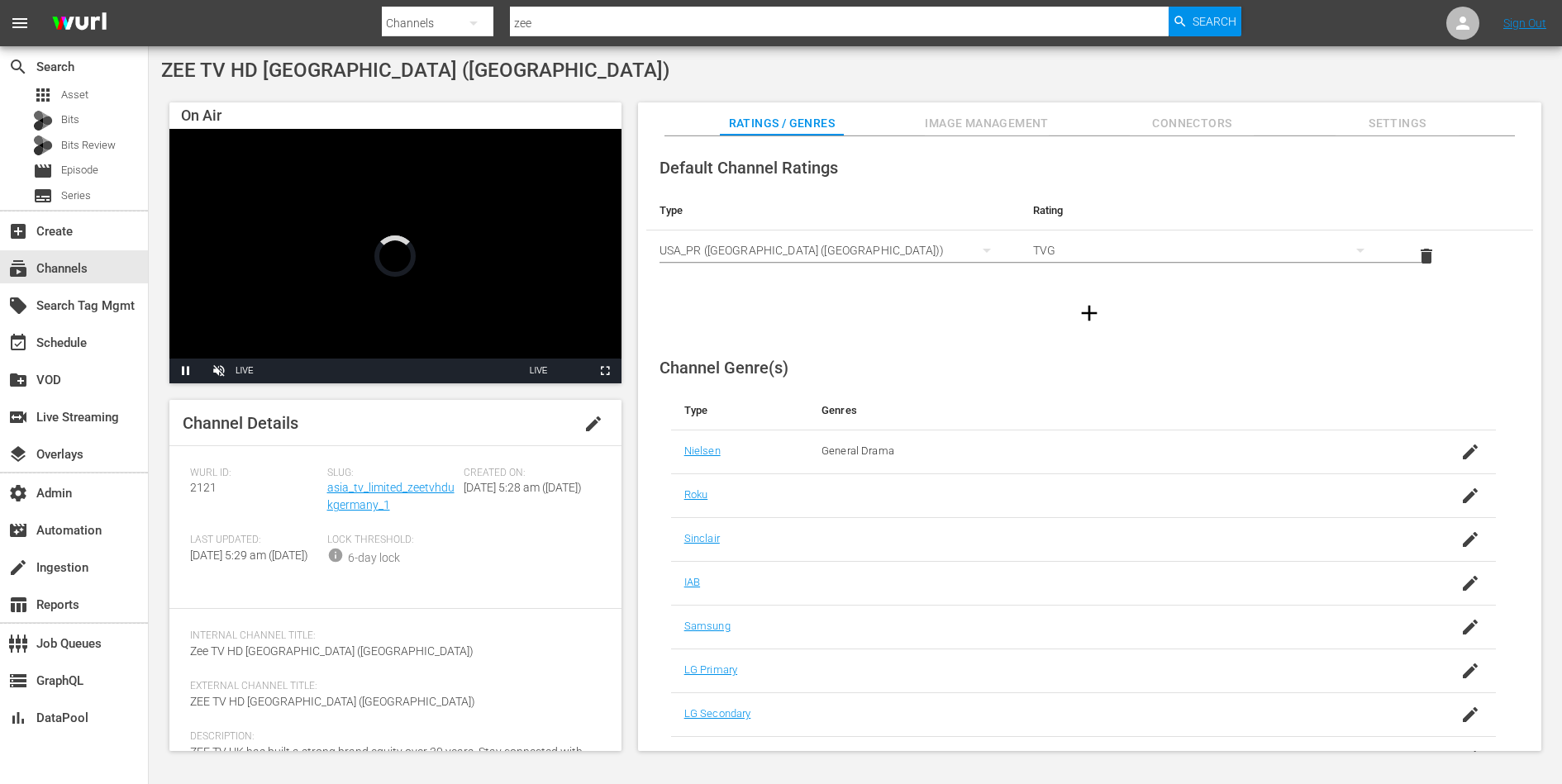
scroll to position [62, 0]
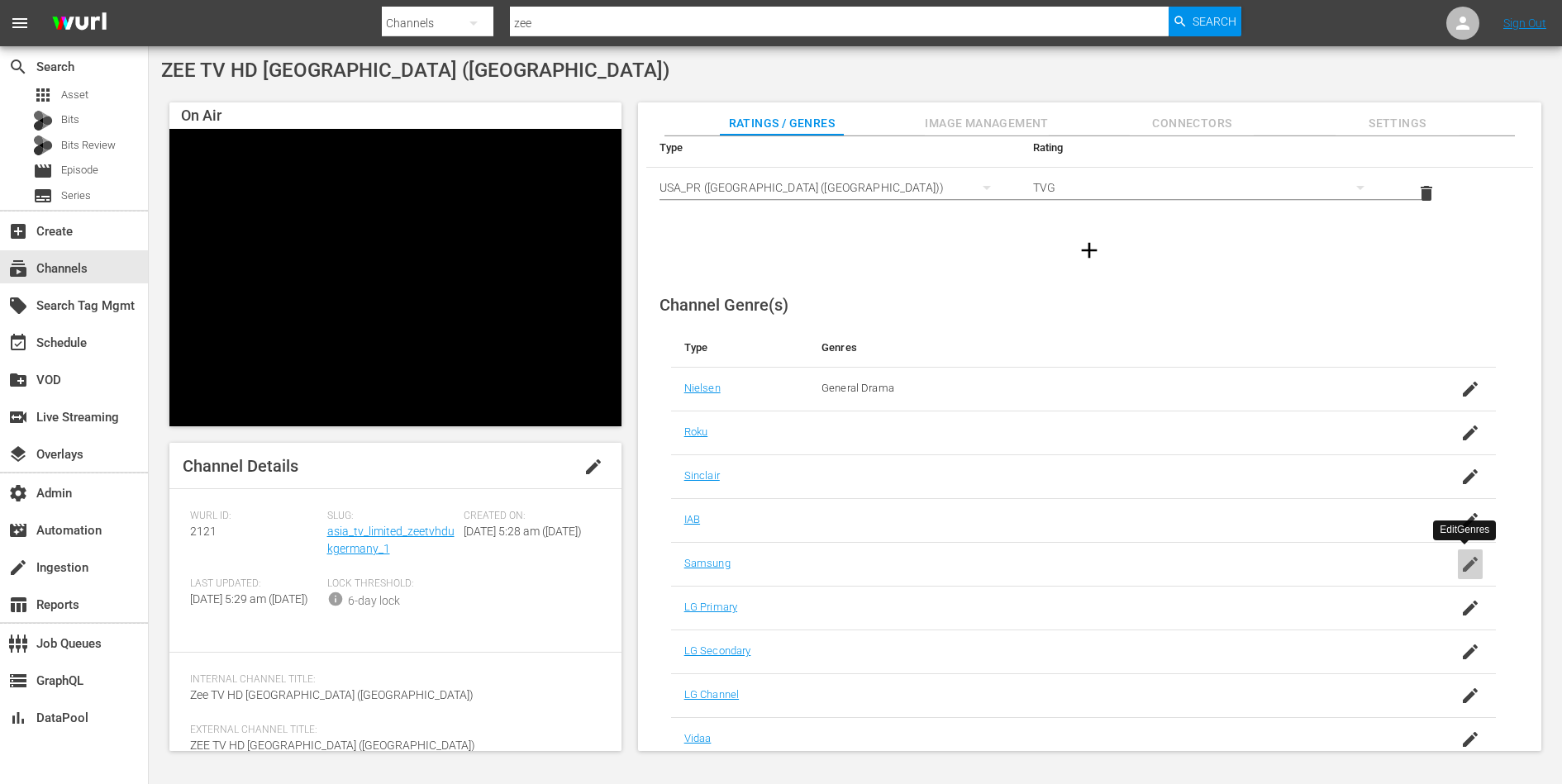
click at [1466, 556] on icon "button" at bounding box center [1470, 565] width 20 height 20
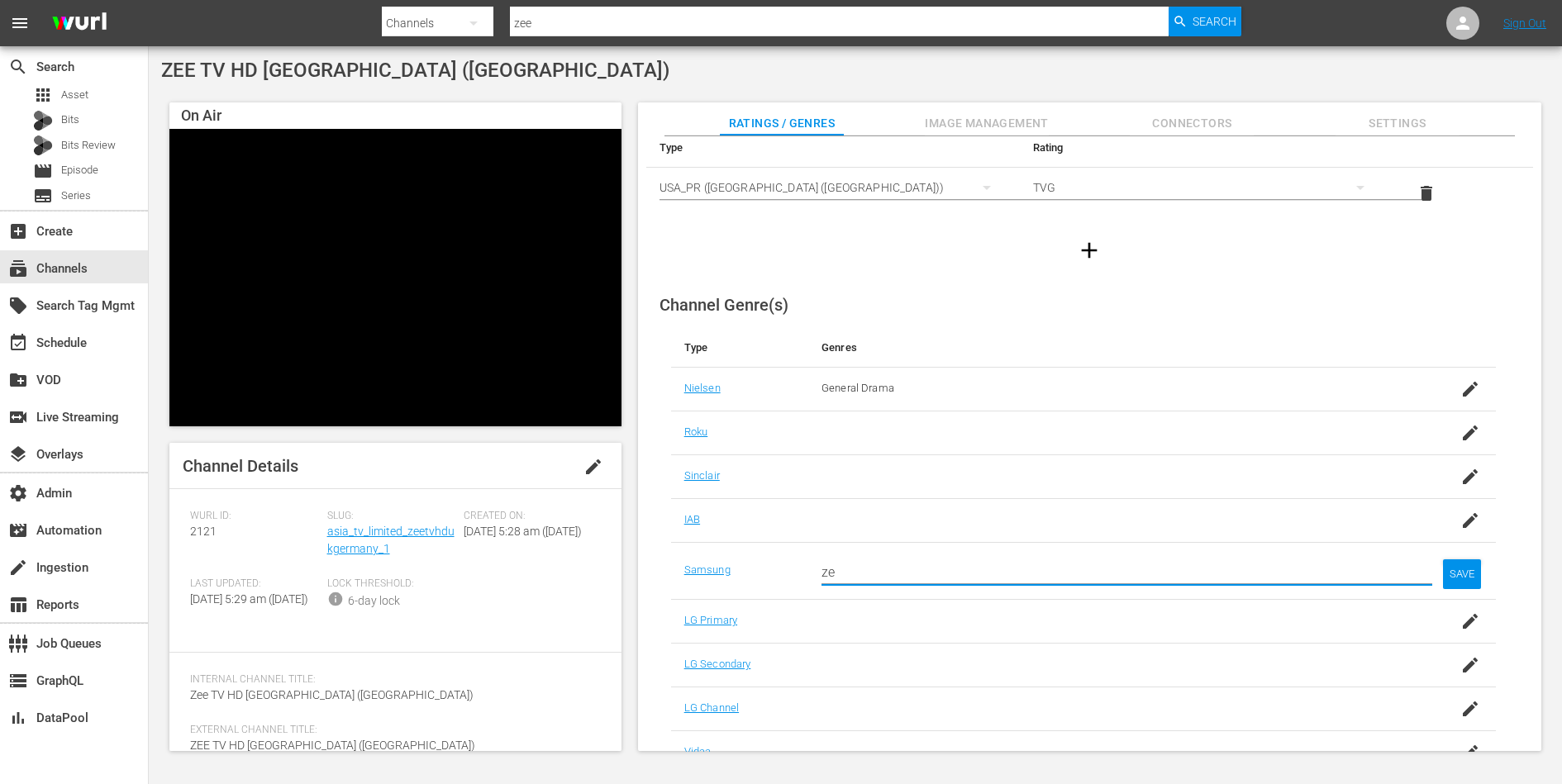
type input "z"
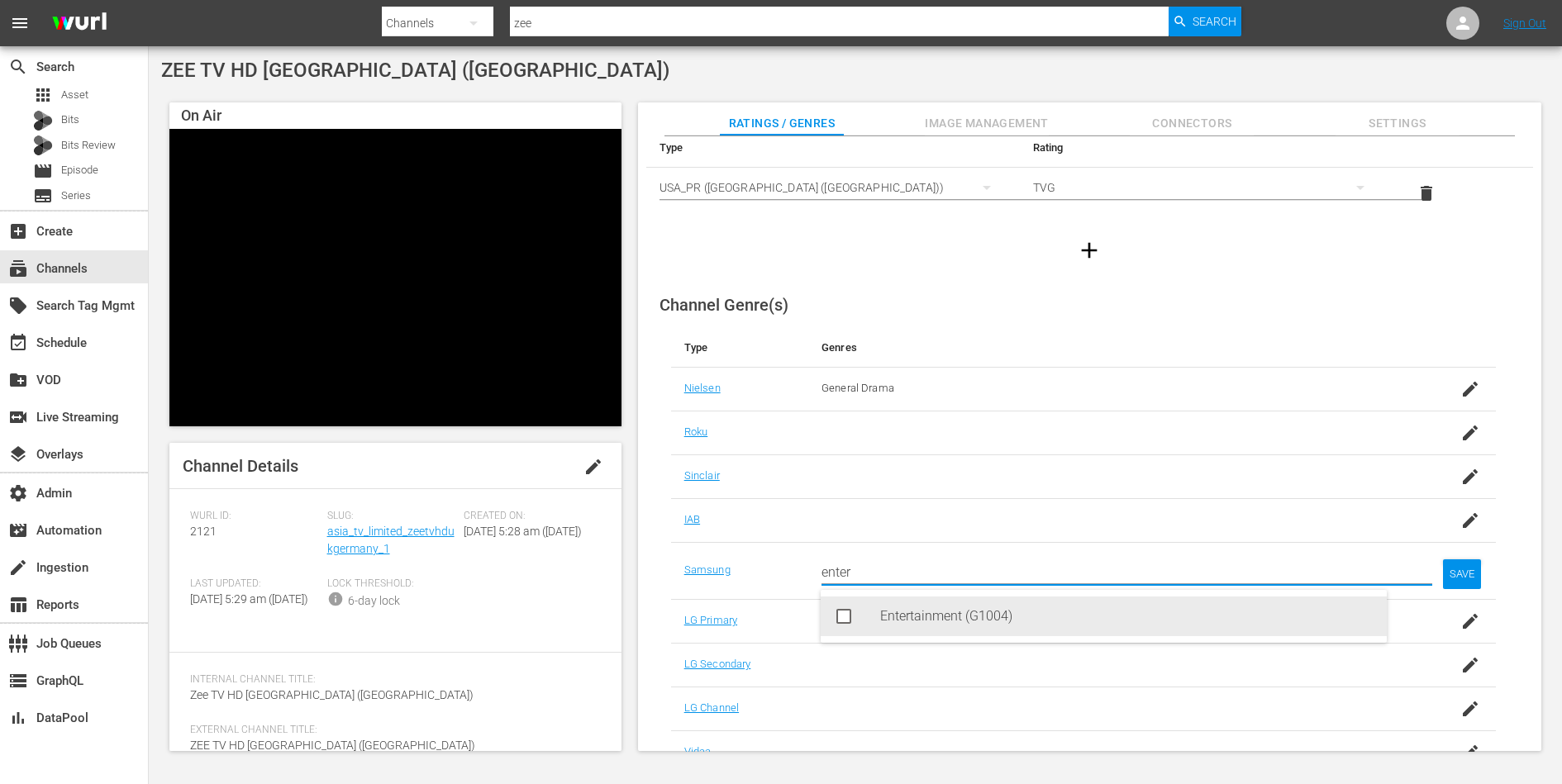
click at [877, 623] on div "Entertainment (G1004)" at bounding box center [1103, 616] width 566 height 39
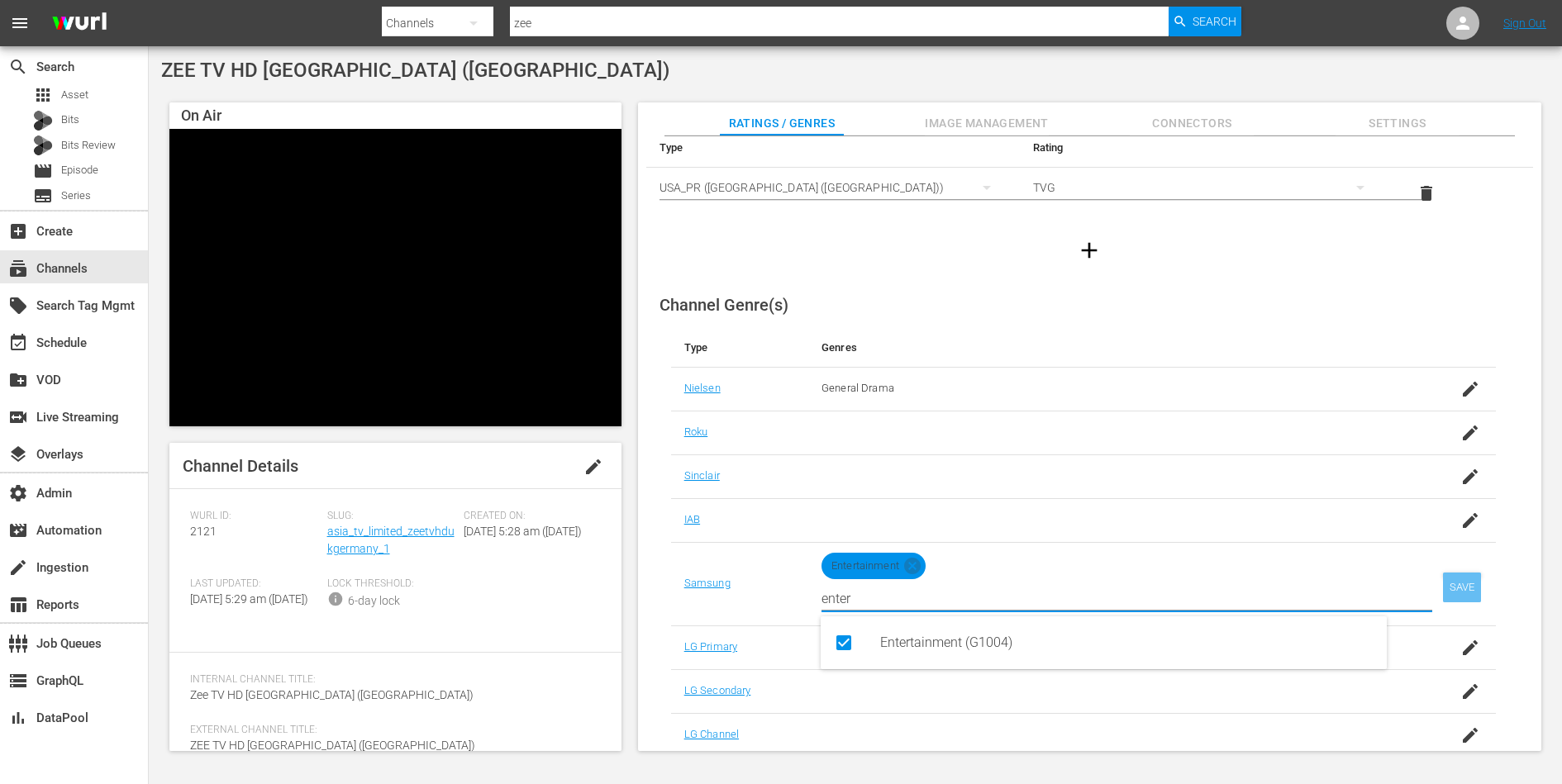
type input "enter"
click at [1459, 583] on div "SAVE" at bounding box center [1461, 587] width 38 height 29
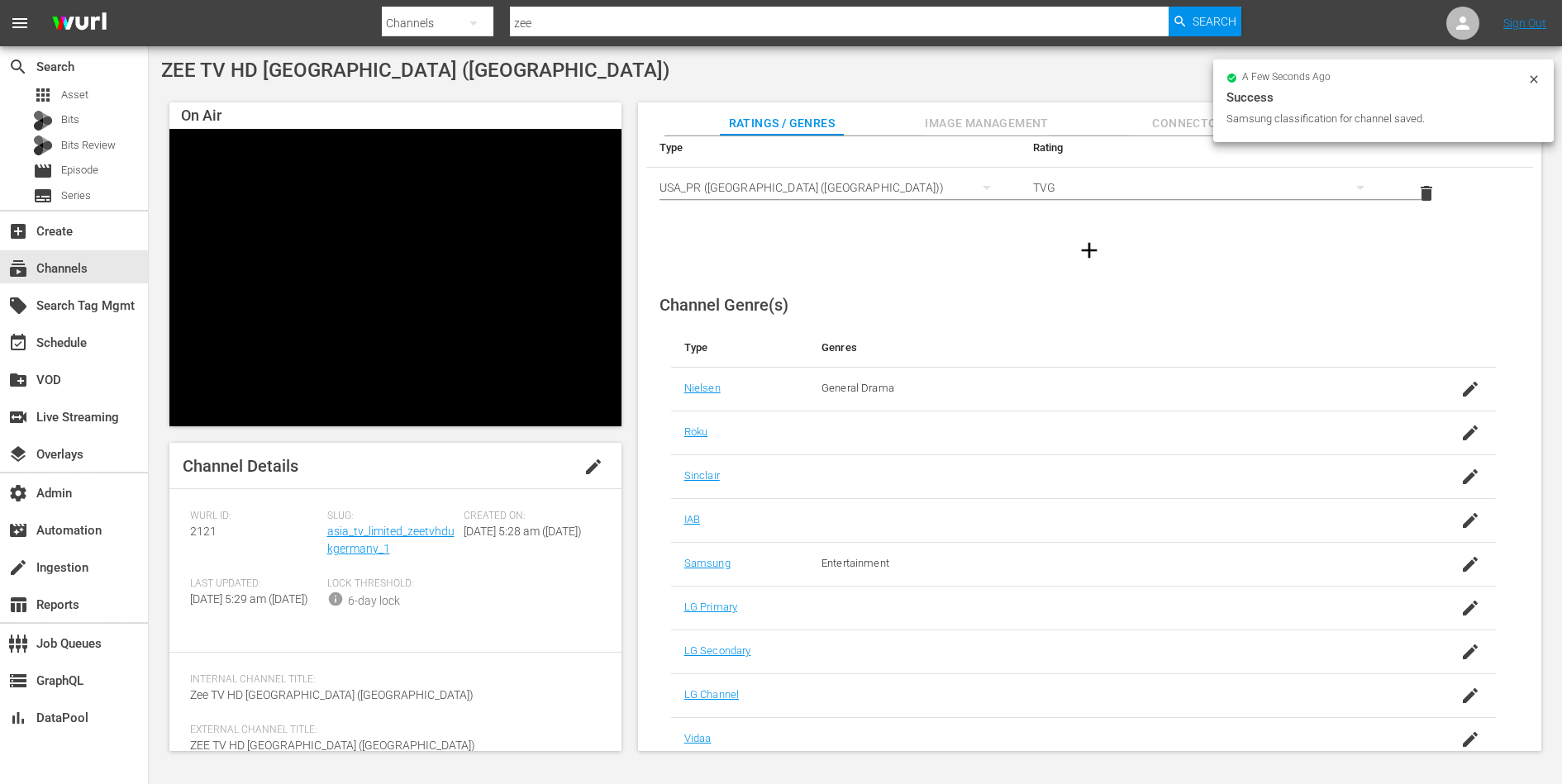
scroll to position [0, 0]
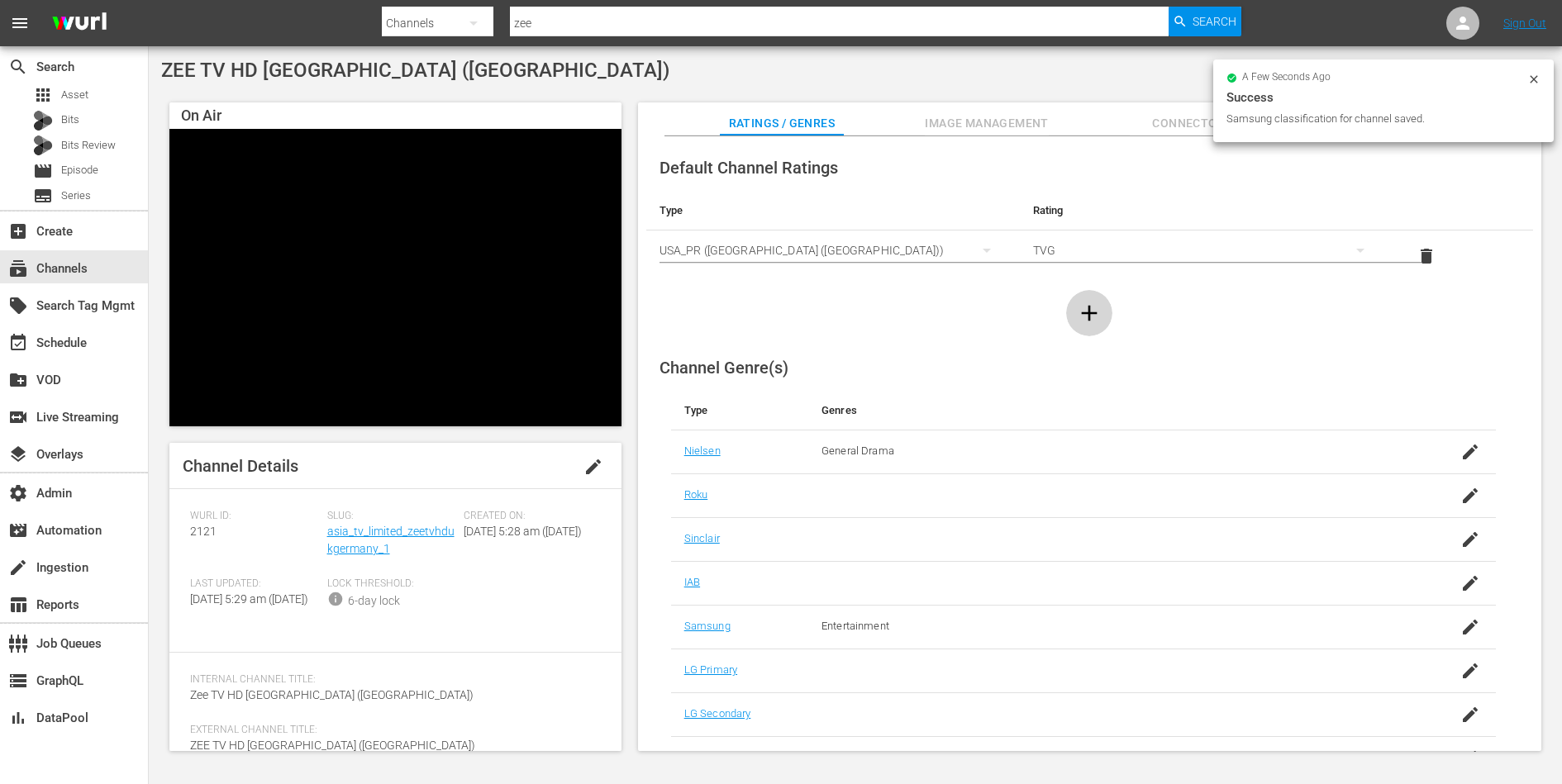
click at [1092, 313] on icon "button" at bounding box center [1089, 313] width 27 height 27
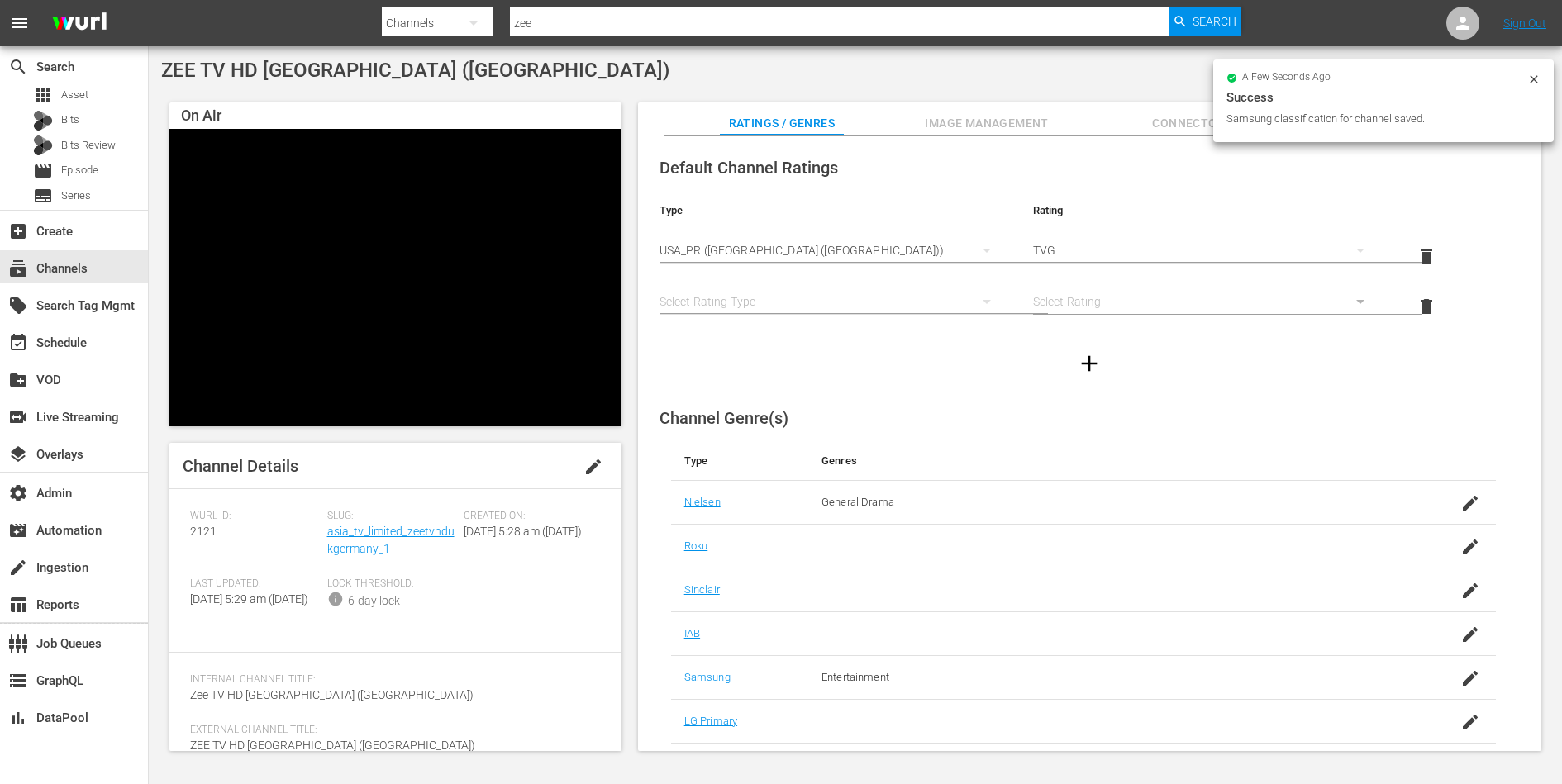
click at [749, 303] on div "simple table" at bounding box center [832, 301] width 347 height 46
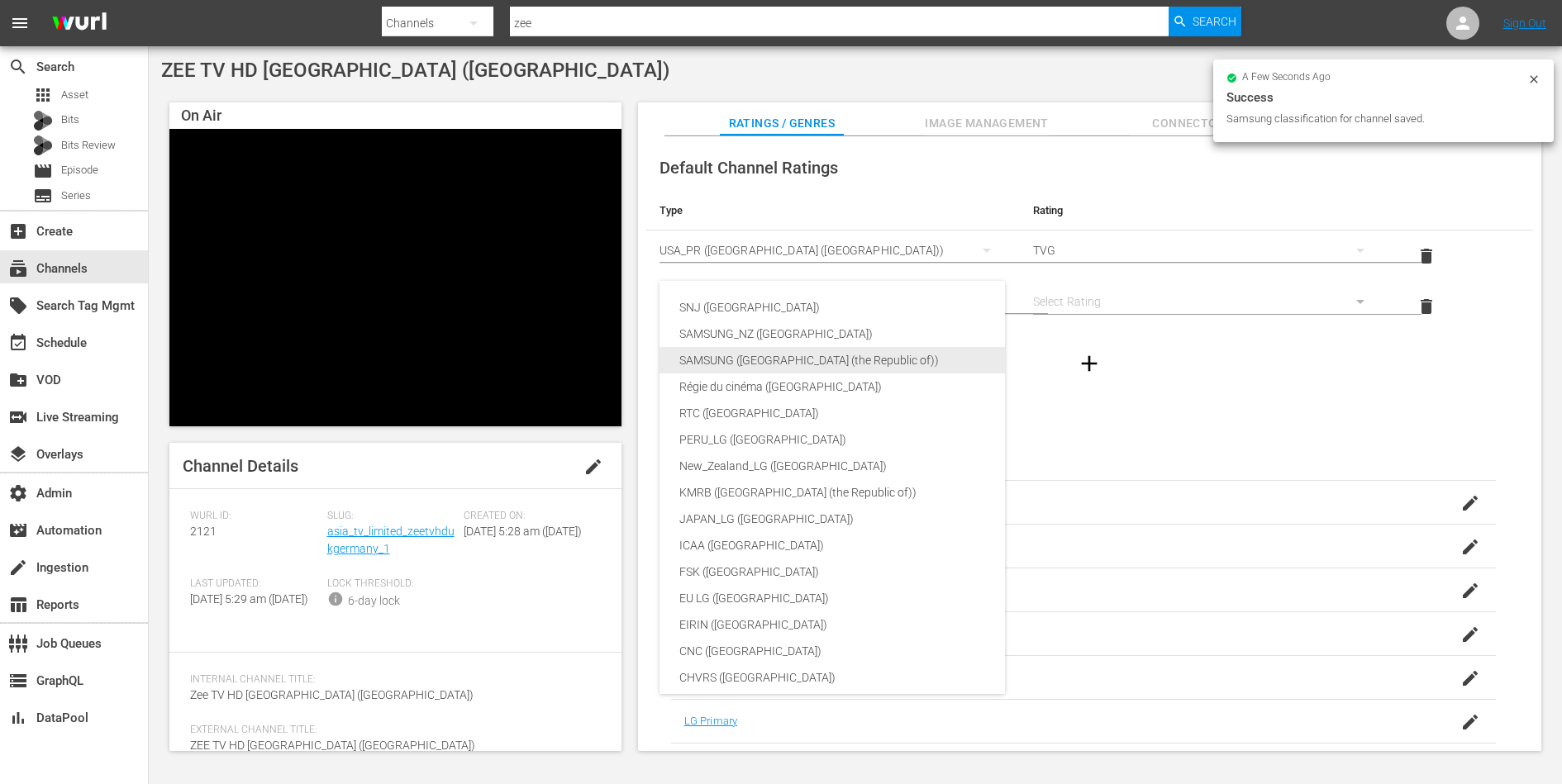
click at [773, 355] on div "SAMSUNG ([GEOGRAPHIC_DATA] (the Republic of))" at bounding box center [881, 360] width 406 height 27
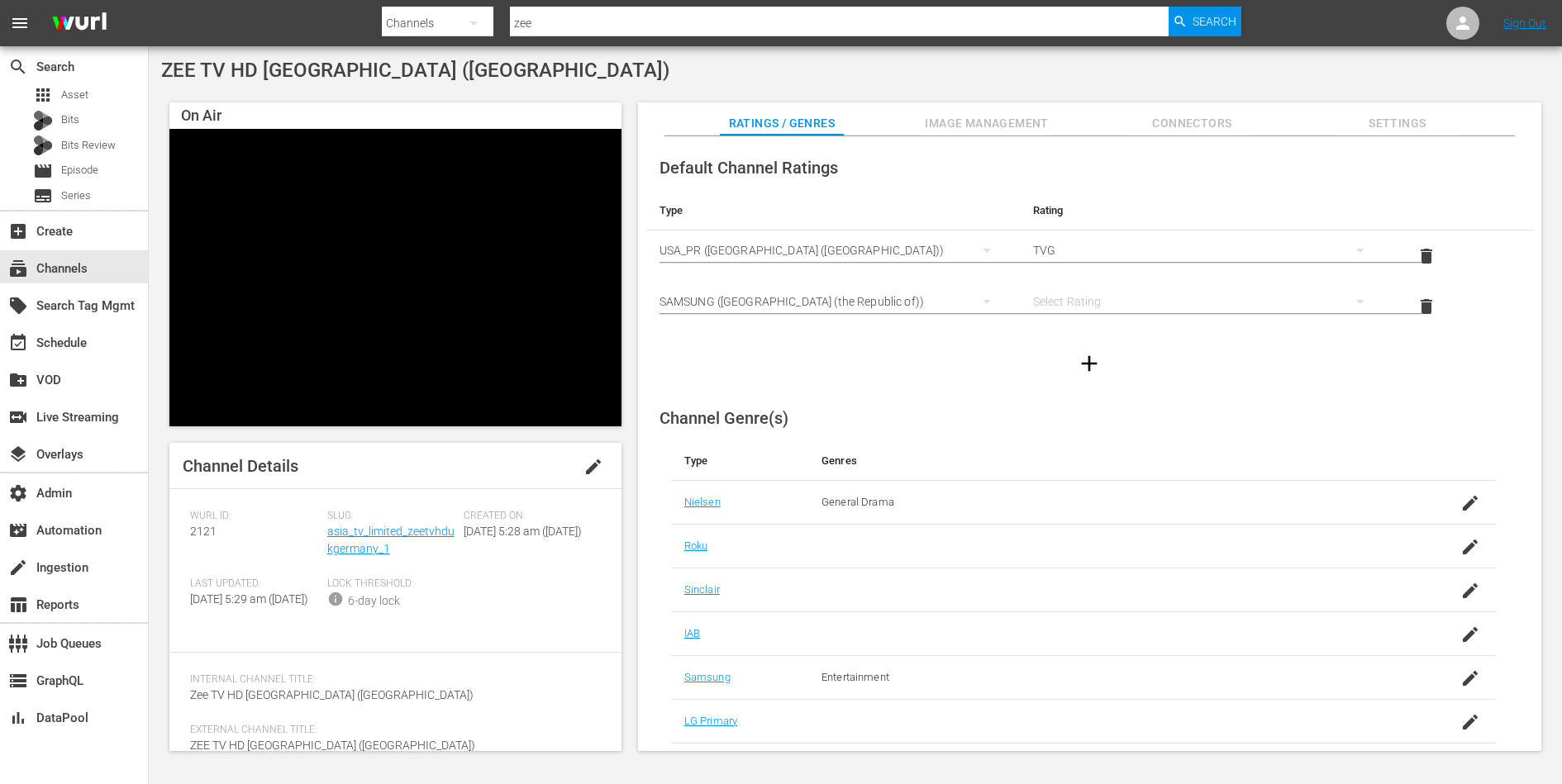
click at [1103, 298] on div "simple table" at bounding box center [1206, 301] width 347 height 46
click at [1095, 304] on div "3" at bounding box center [1202, 308] width 306 height 27
click at [1245, 369] on div at bounding box center [1089, 364] width 887 height 46
click at [965, 128] on span "Image Management" at bounding box center [987, 123] width 124 height 21
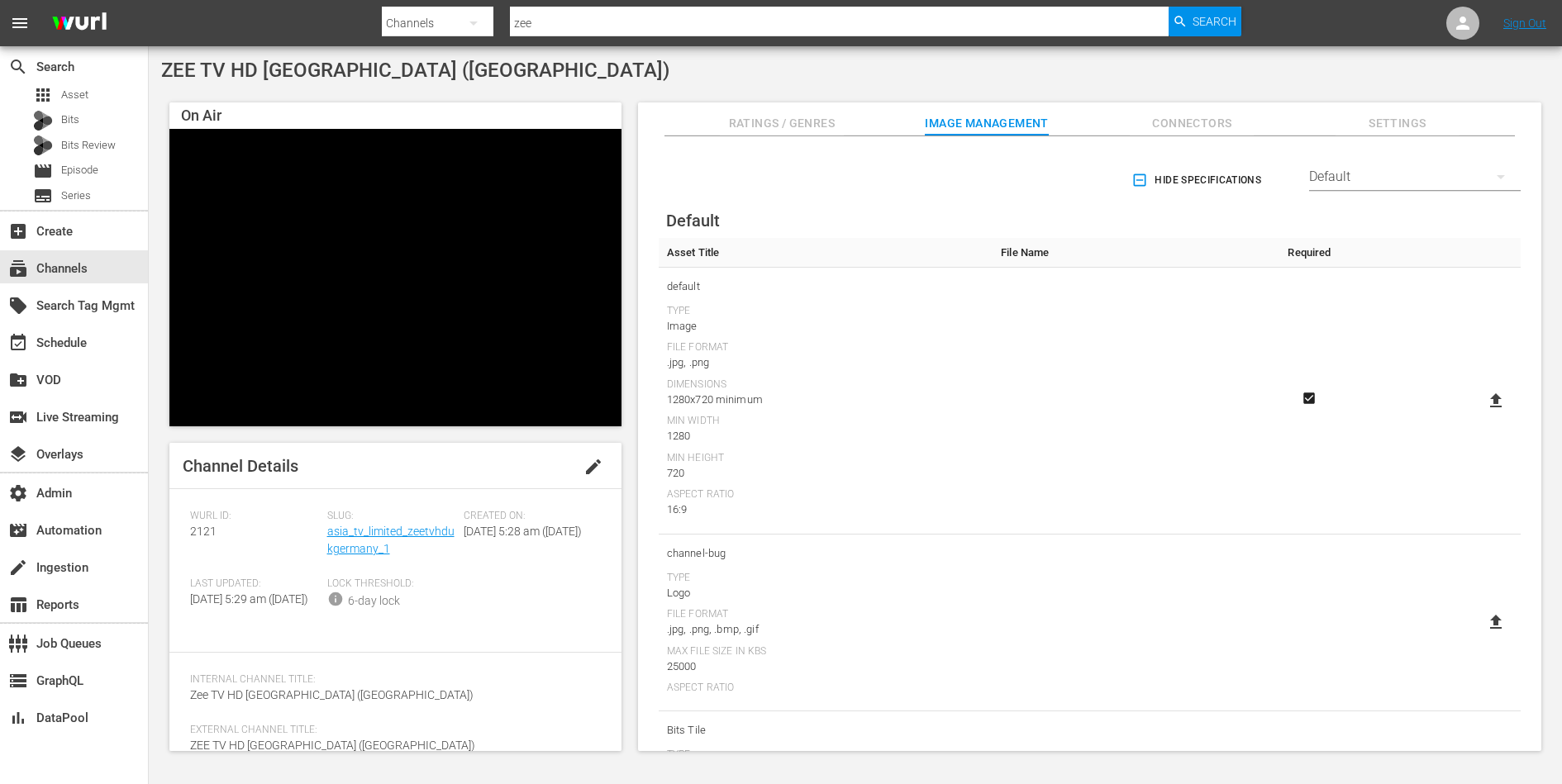
click at [1168, 124] on span "Connectors" at bounding box center [1191, 123] width 124 height 21
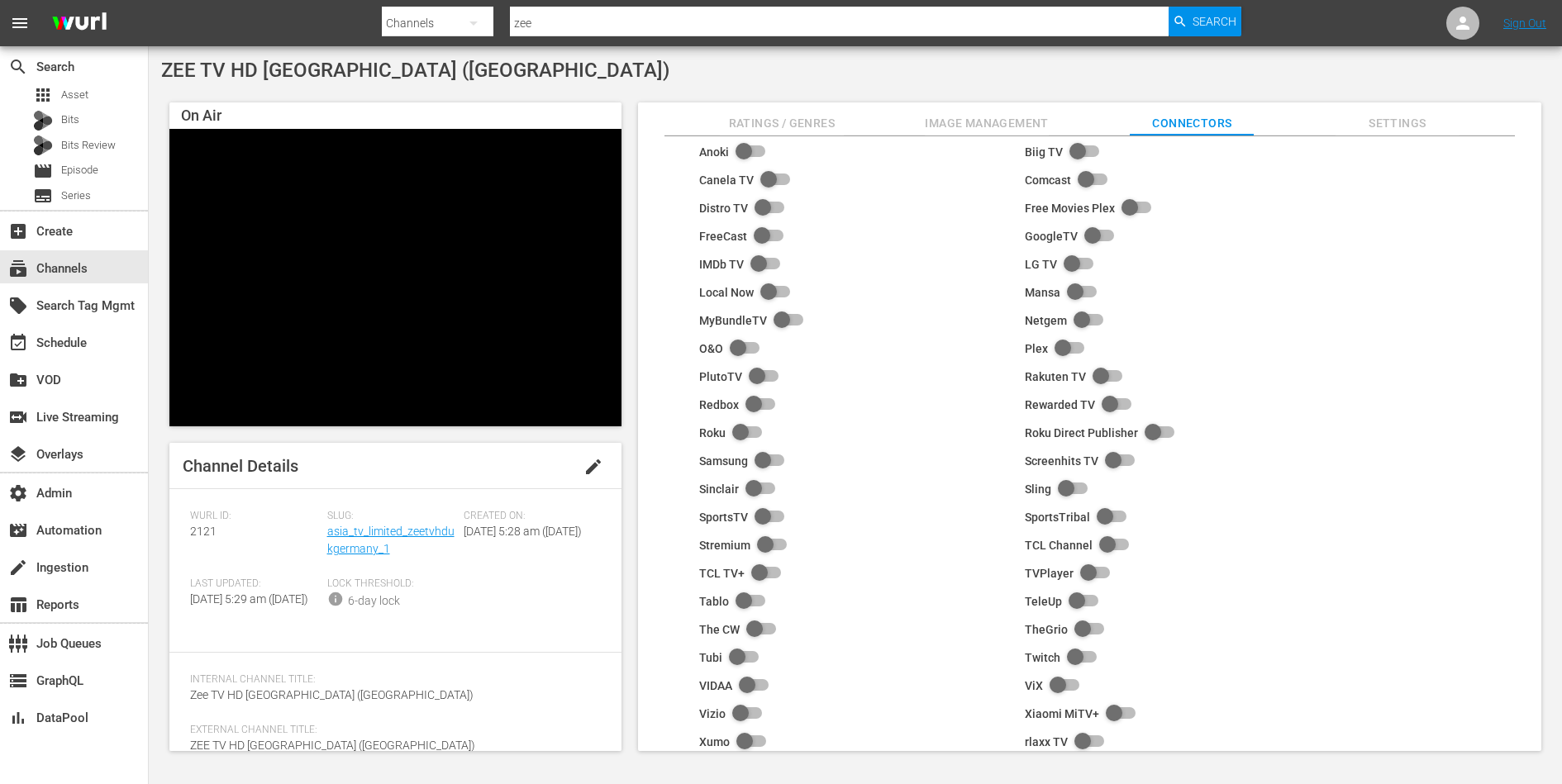
scroll to position [81, 0]
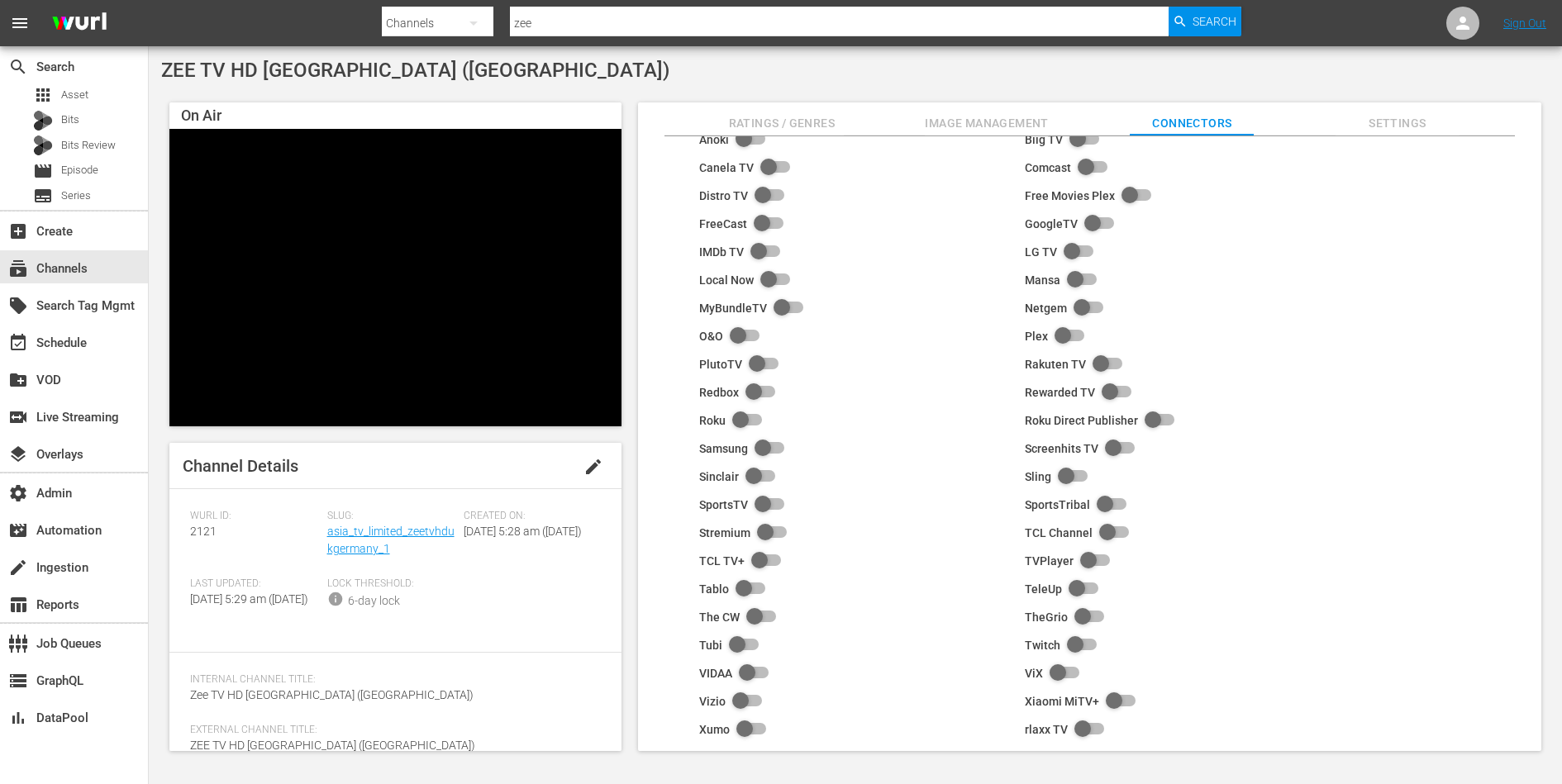
click at [765, 445] on input "checkbox" at bounding box center [765, 449] width 37 height 20
checkbox input "true"
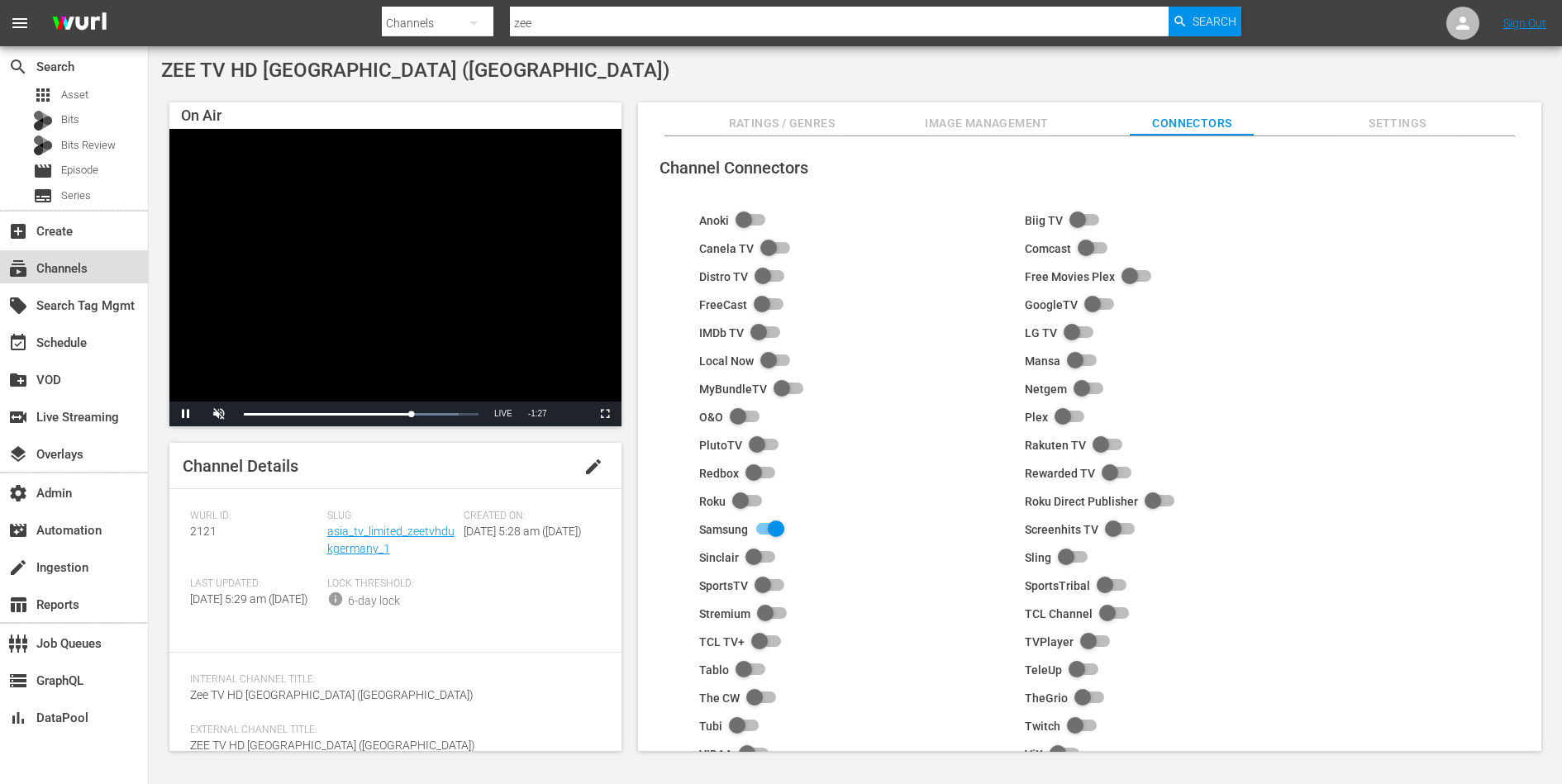
click at [83, 264] on div "subscriptions Channels" at bounding box center [46, 266] width 93 height 15
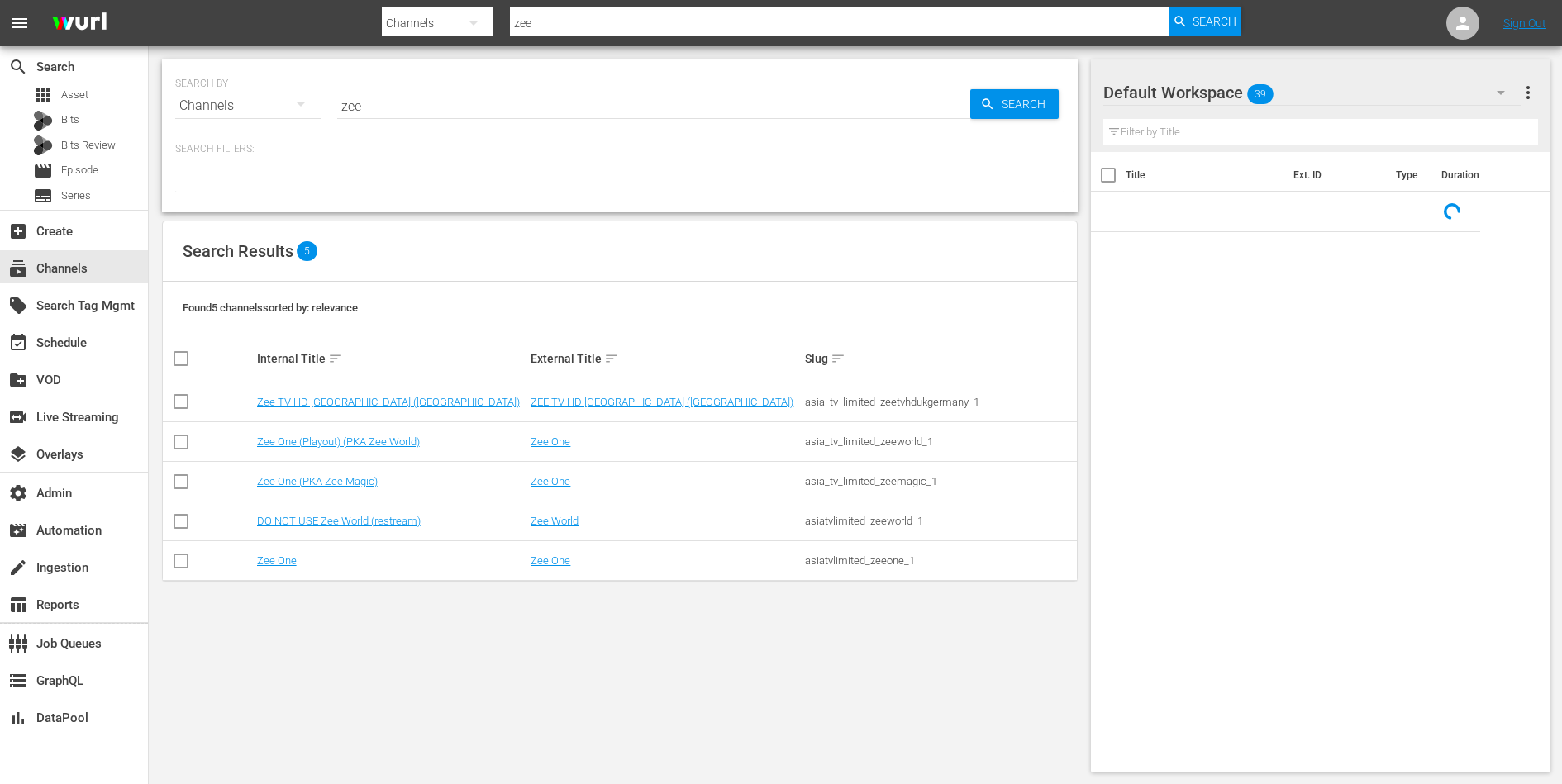
click at [390, 111] on input "zee" at bounding box center [654, 105] width 633 height 39
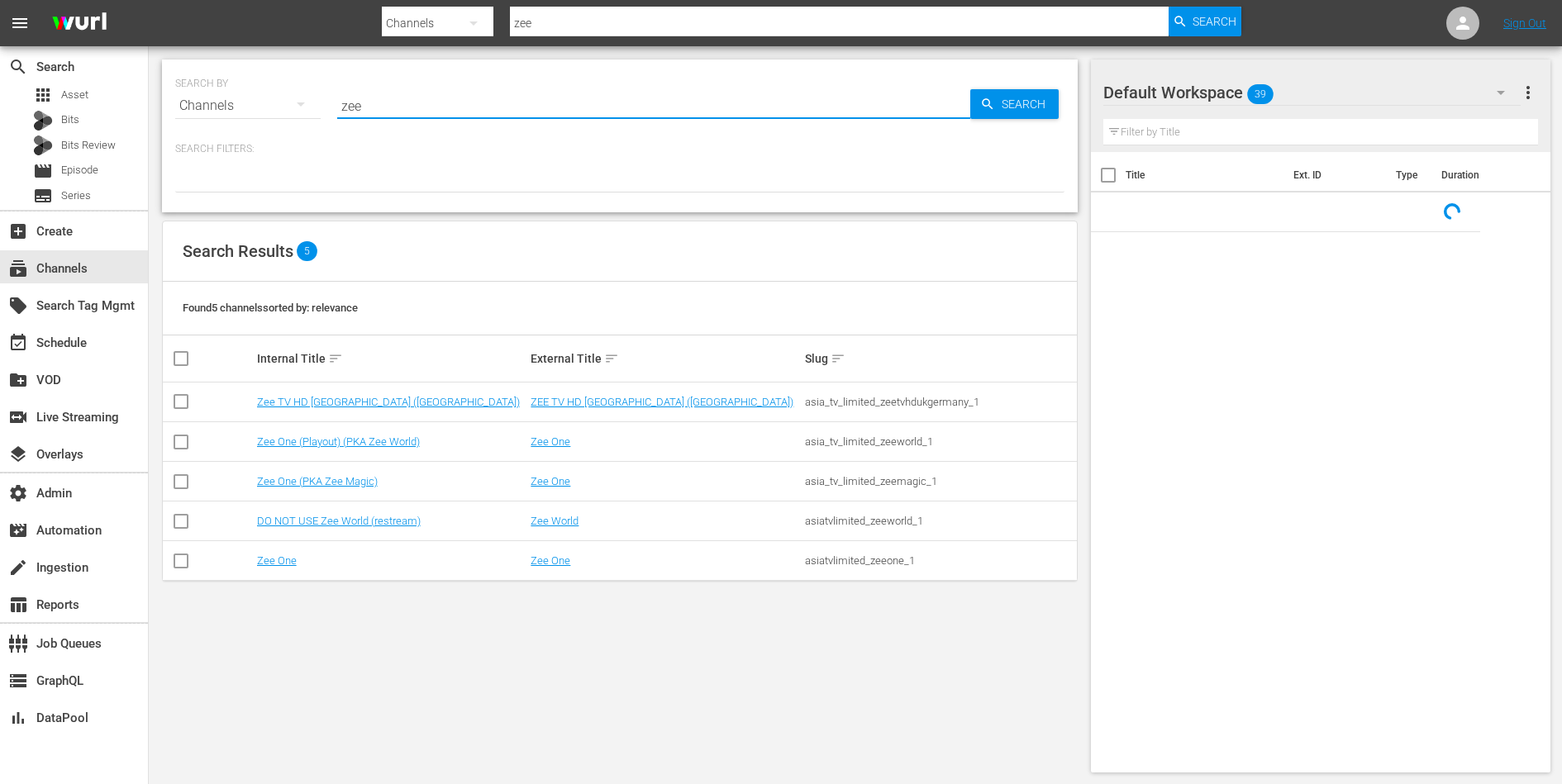
click at [390, 111] on input "zee" at bounding box center [654, 105] width 633 height 39
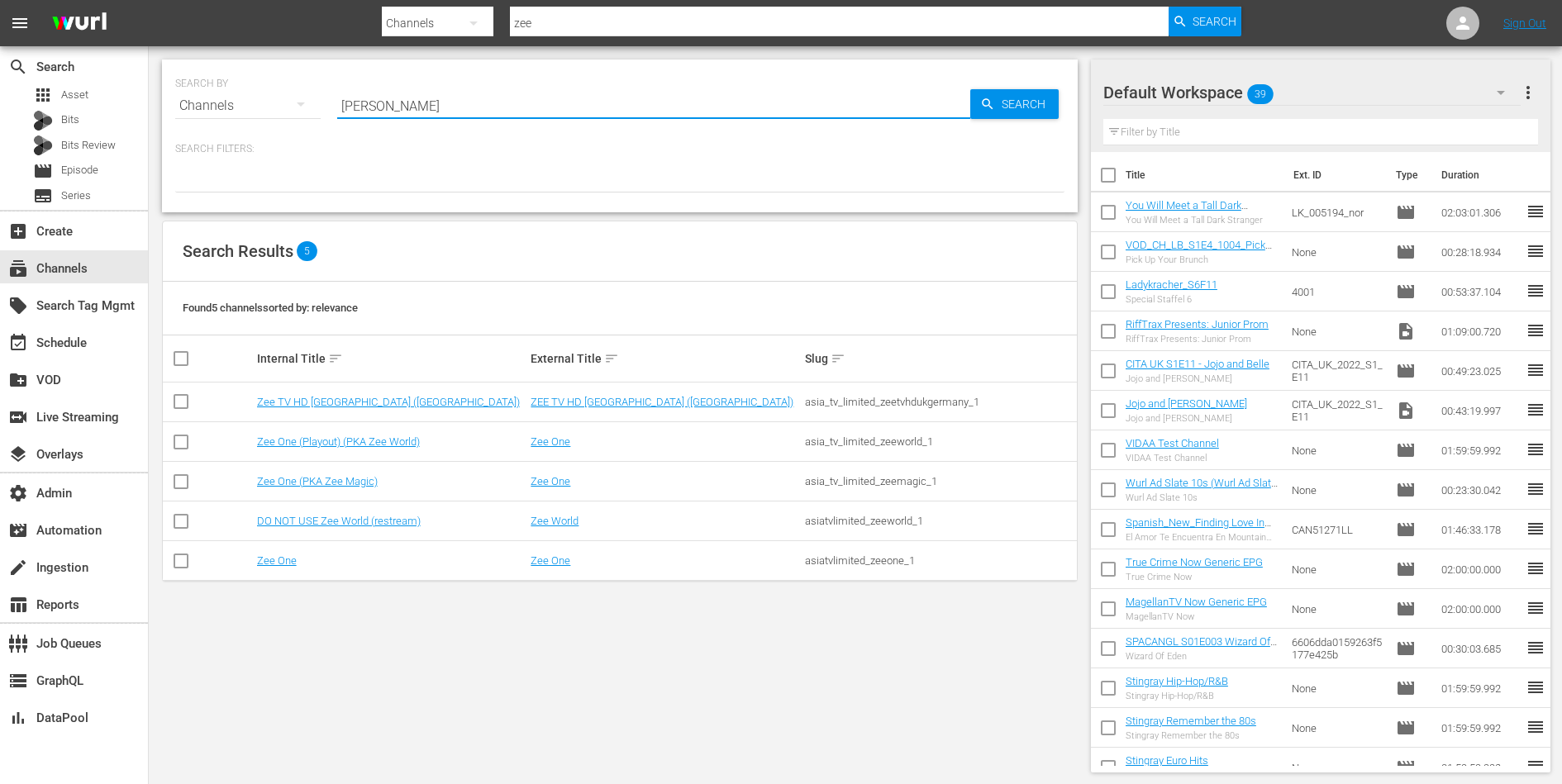
type input "[PERSON_NAME]"
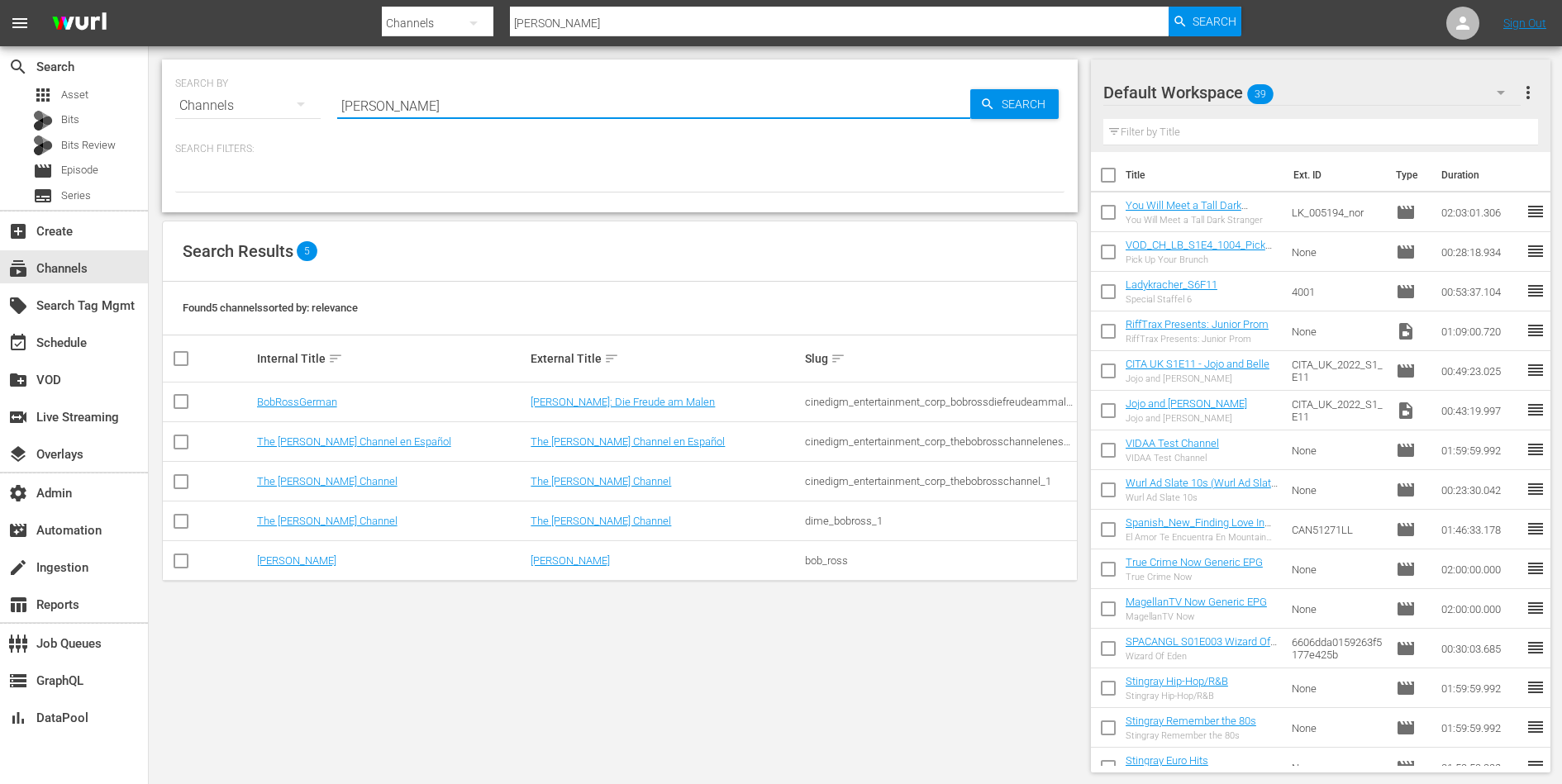
click at [286, 394] on td "BobRossGerman" at bounding box center [392, 402] width 275 height 39
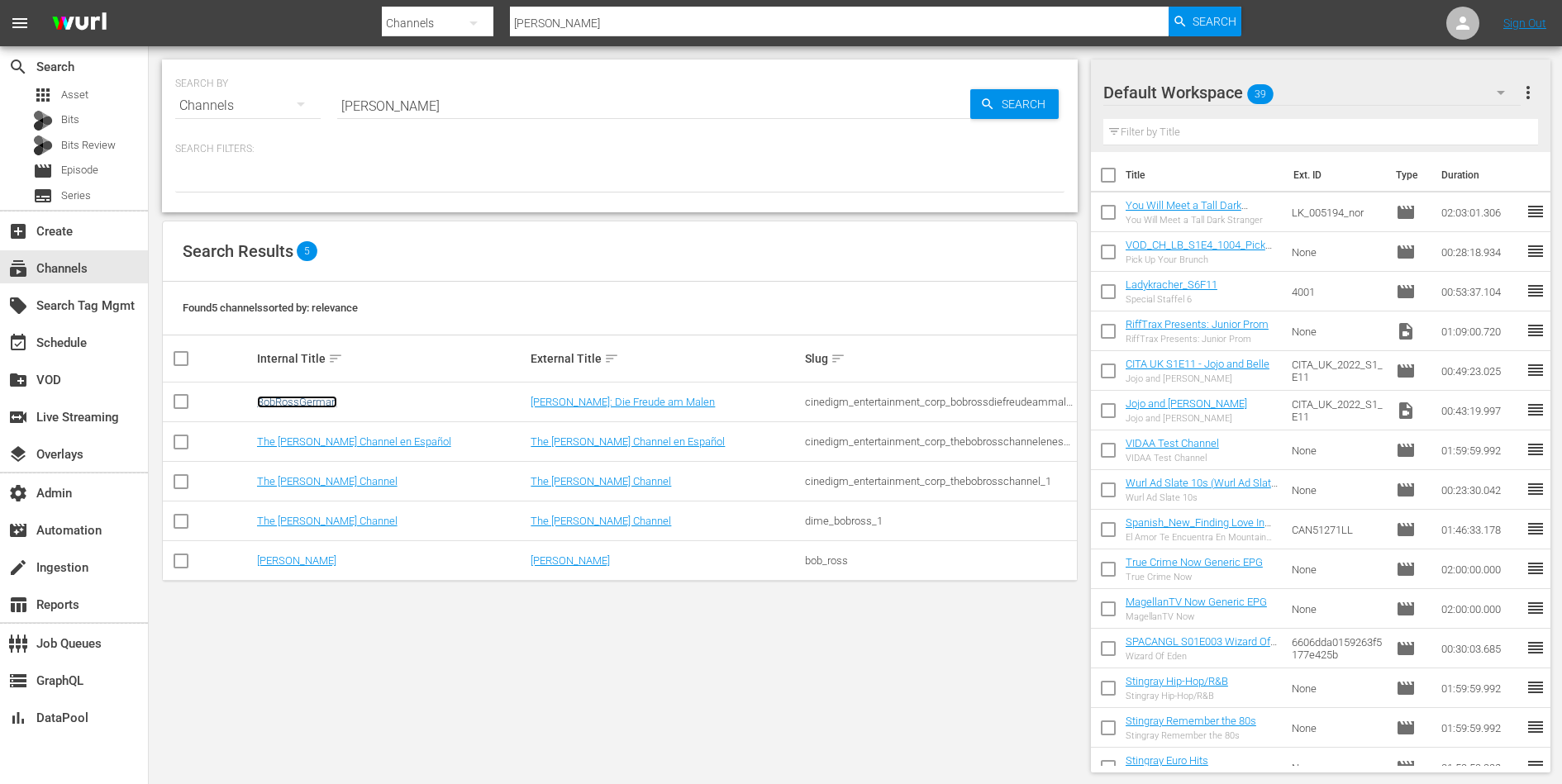
click at [286, 401] on link "BobRossGerman" at bounding box center [297, 402] width 80 height 12
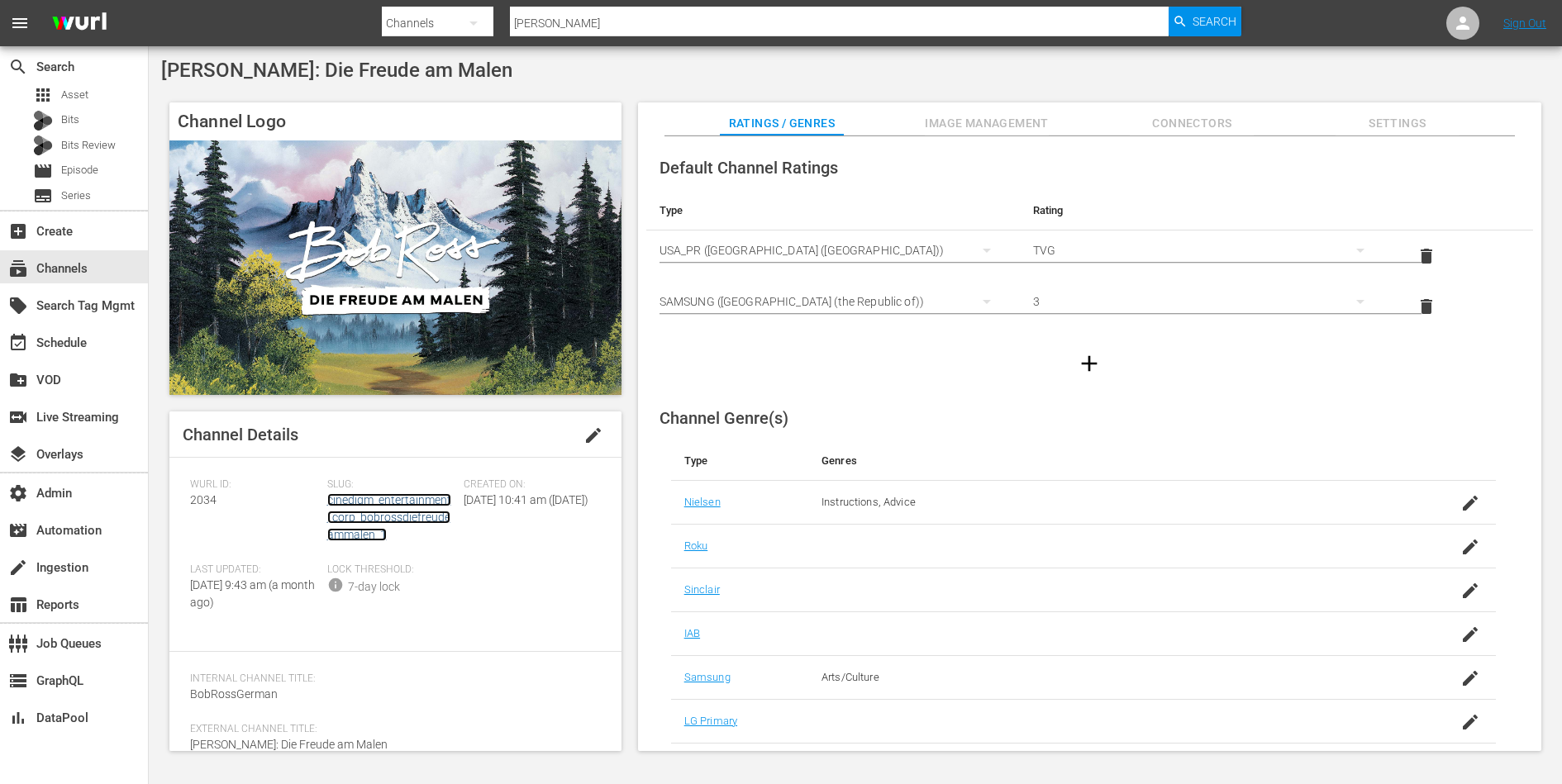
click at [364, 513] on link "cinedigm_entertainment_corp_bobrossdiefreudeammalen_1" at bounding box center [389, 517] width 124 height 48
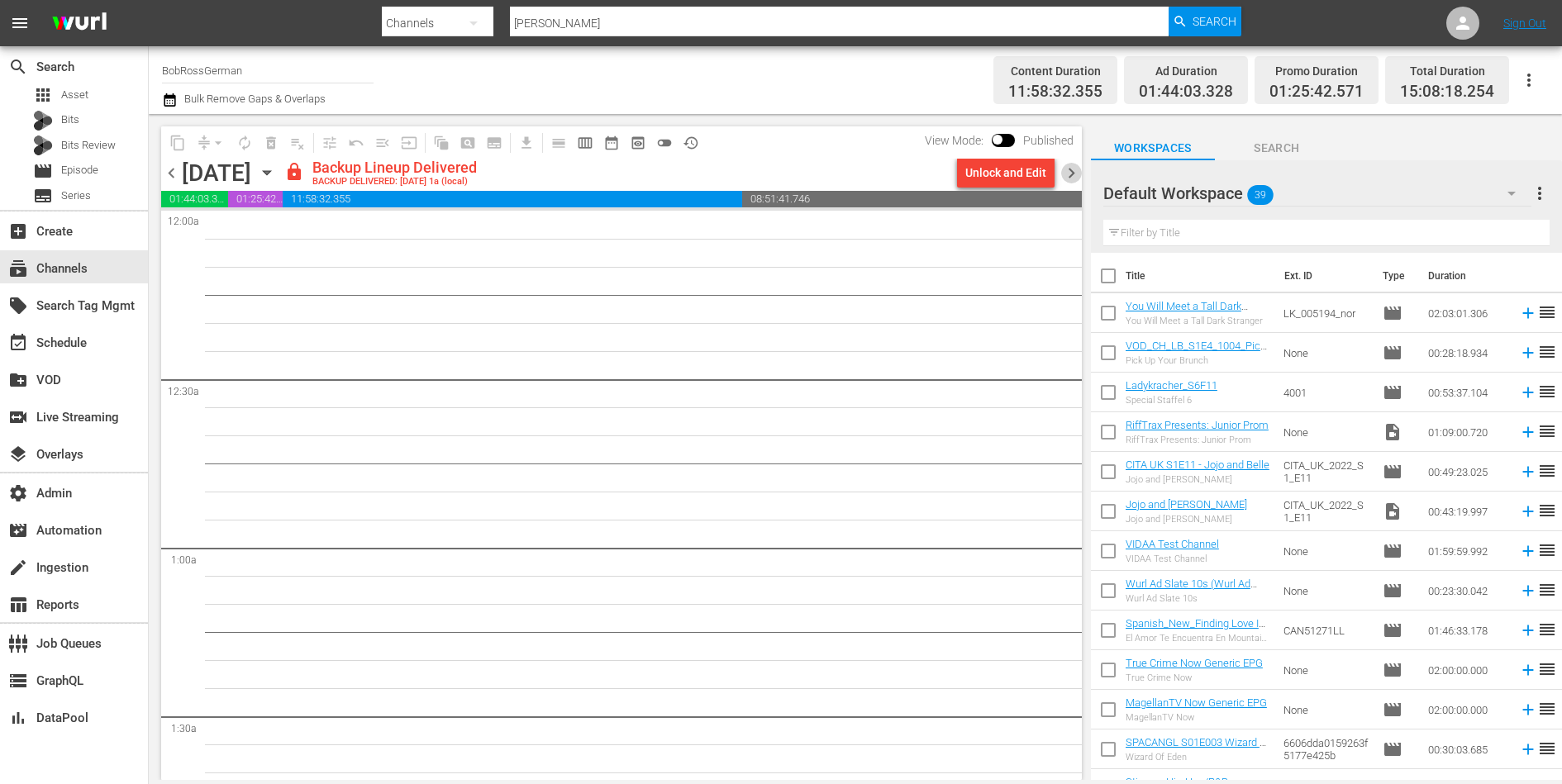
click at [1070, 174] on span "chevron_right" at bounding box center [1070, 172] width 21 height 21
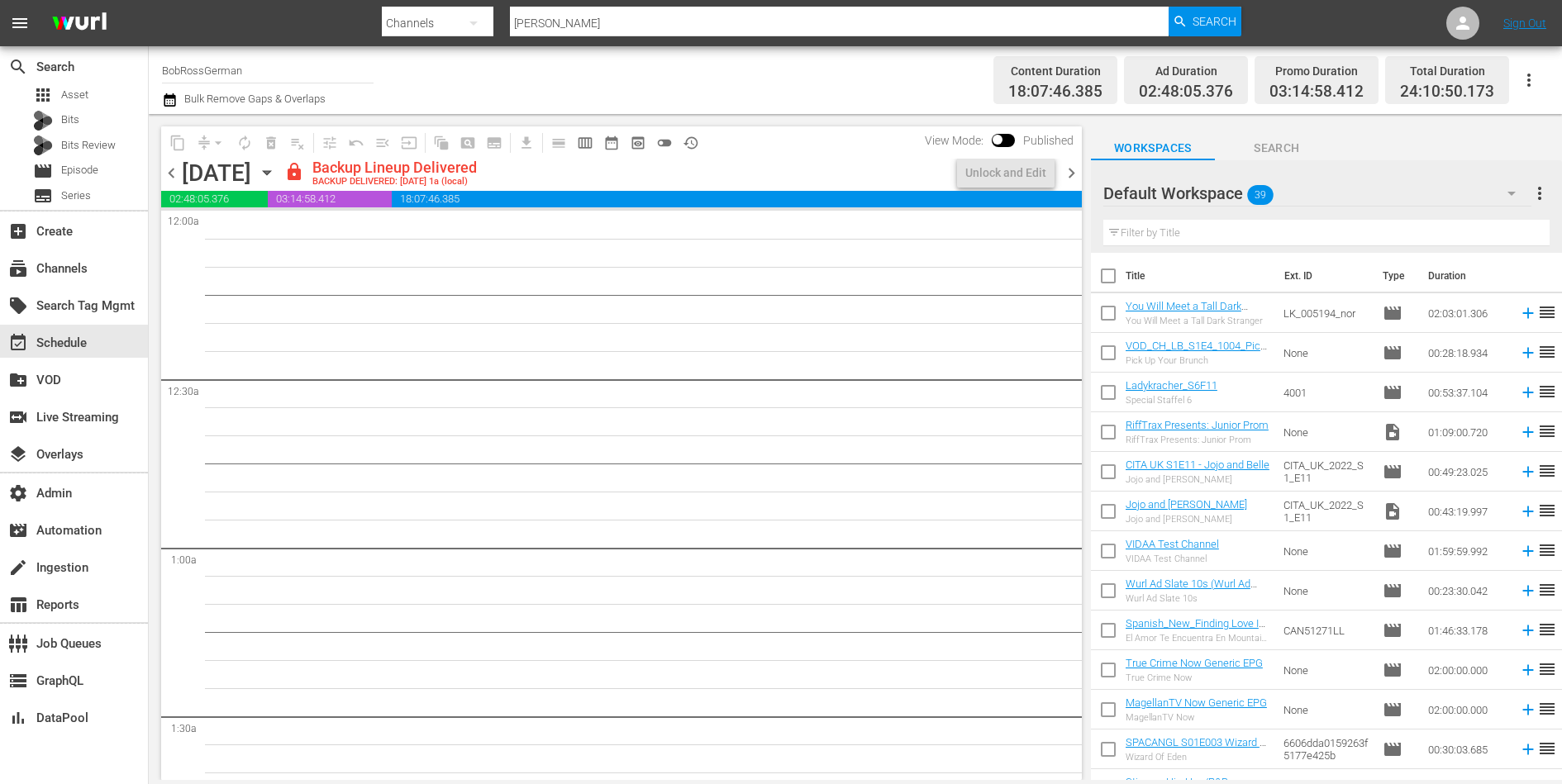
click at [1070, 174] on span "chevron_right" at bounding box center [1070, 172] width 21 height 21
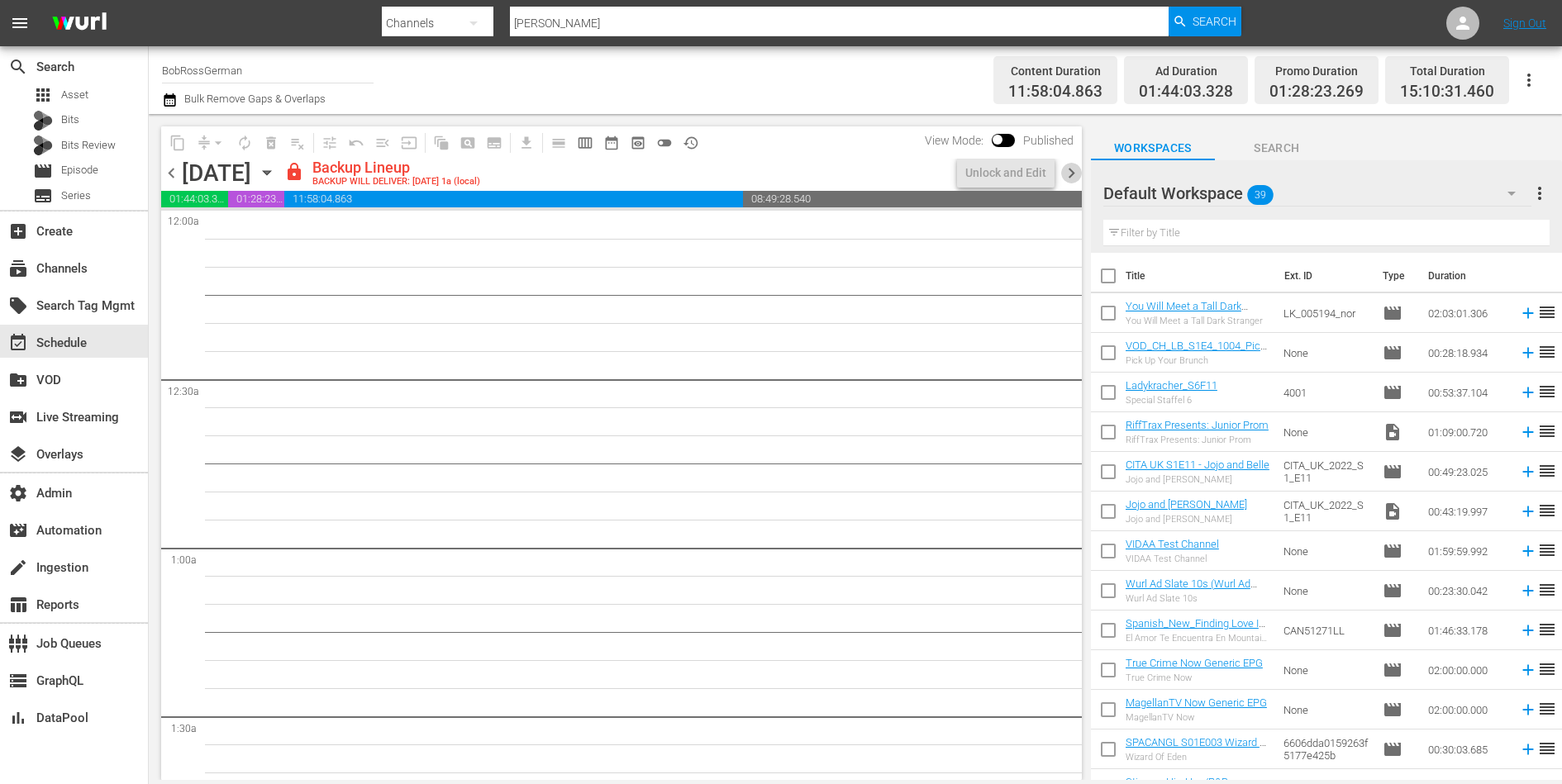
click at [1070, 174] on span "chevron_right" at bounding box center [1070, 172] width 21 height 21
